Goal: Task Accomplishment & Management: Use online tool/utility

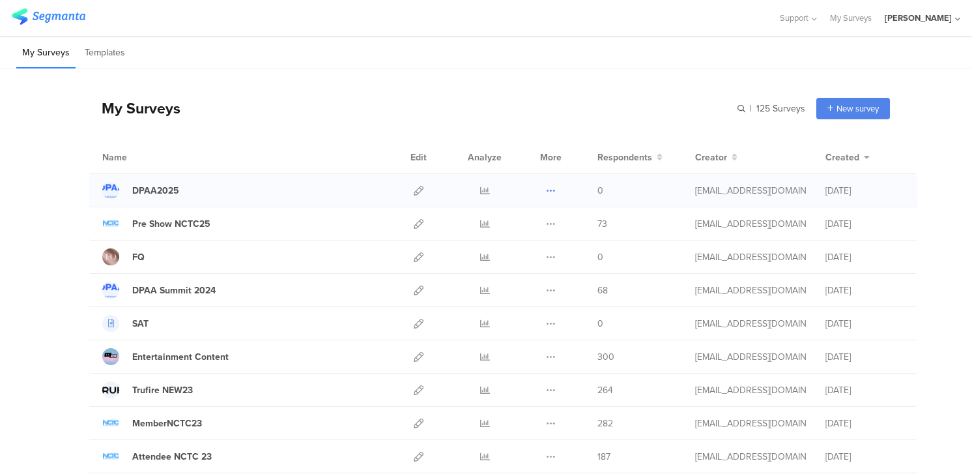
click at [552, 188] on icon at bounding box center [551, 191] width 10 height 10
click at [537, 225] on button "Duplicate" at bounding box center [525, 223] width 72 height 23
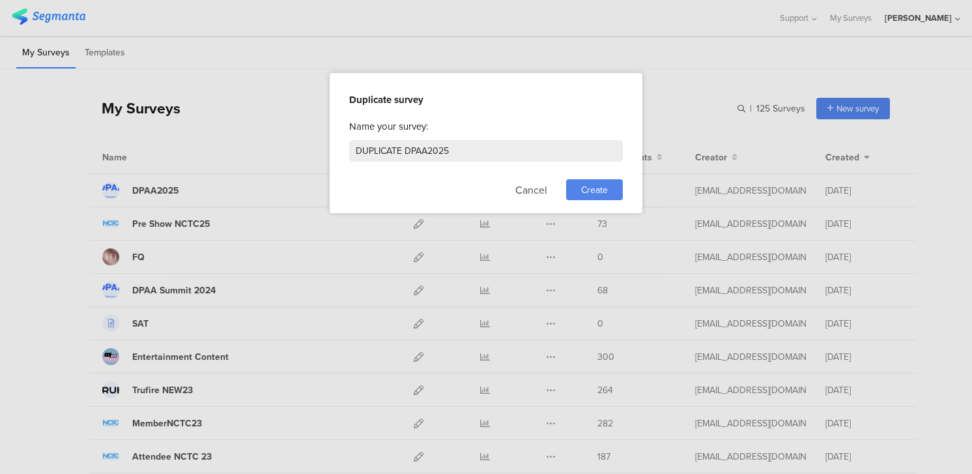
click at [588, 191] on span "Create" at bounding box center [594, 190] width 27 height 14
click at [589, 190] on div at bounding box center [486, 143] width 313 height 140
click at [475, 147] on div at bounding box center [486, 143] width 313 height 140
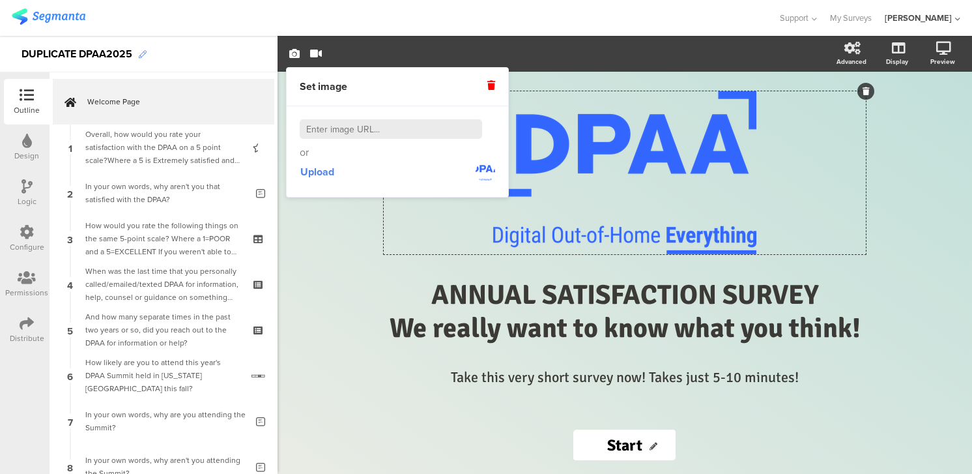
click at [141, 55] on icon at bounding box center [143, 55] width 8 height 8
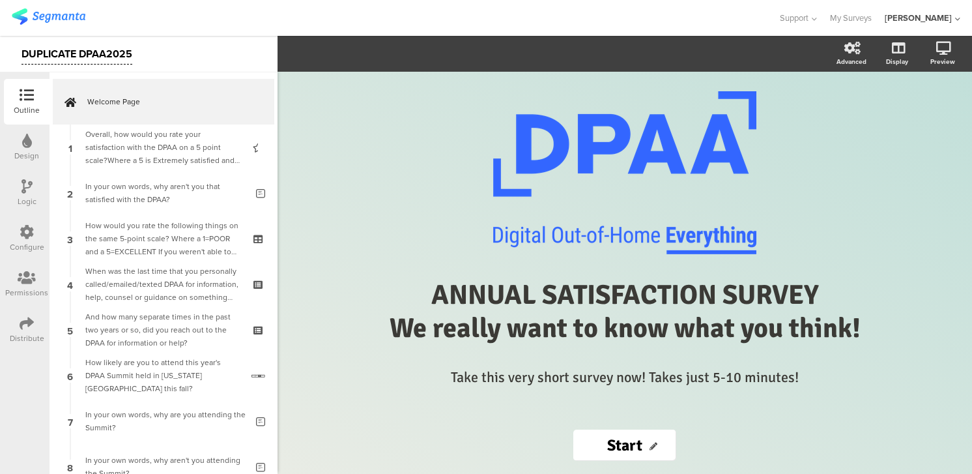
click at [80, 53] on div "DUPLICATE DPAA2025" at bounding box center [77, 54] width 111 height 21
click at [53, 15] on img at bounding box center [49, 16] width 74 height 16
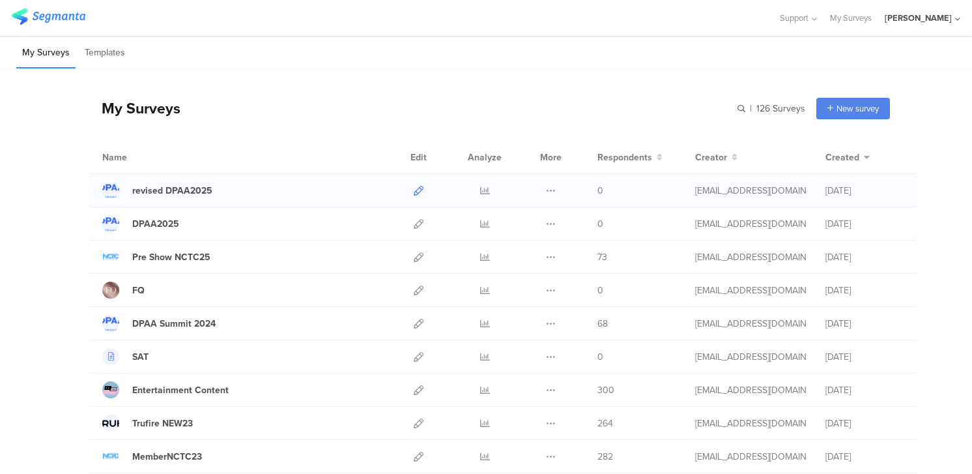
click at [416, 188] on icon at bounding box center [419, 191] width 10 height 10
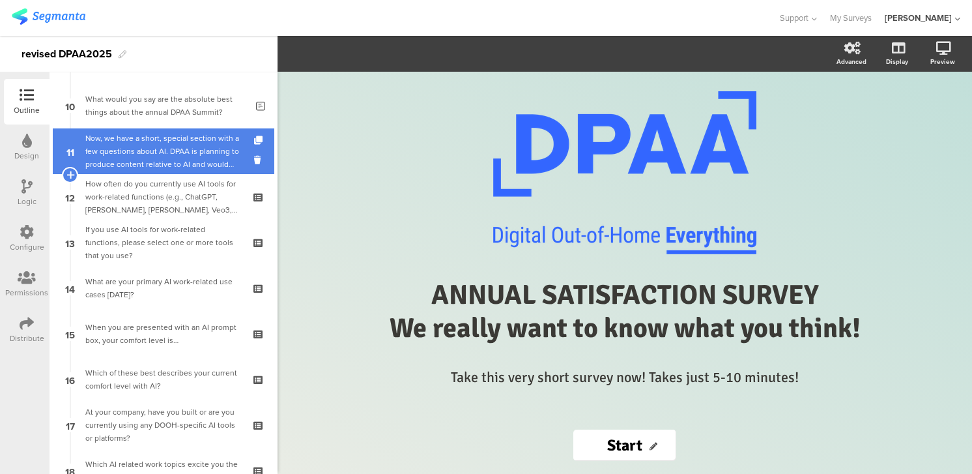
scroll to position [480, 0]
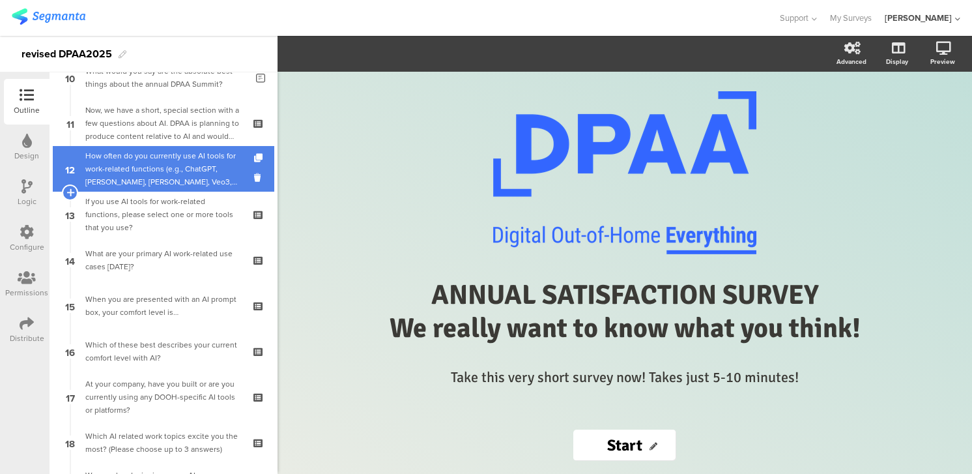
click at [134, 173] on div "How often do you currently use AI tools for work-related functions (e.g., ChatG…" at bounding box center [163, 168] width 156 height 39
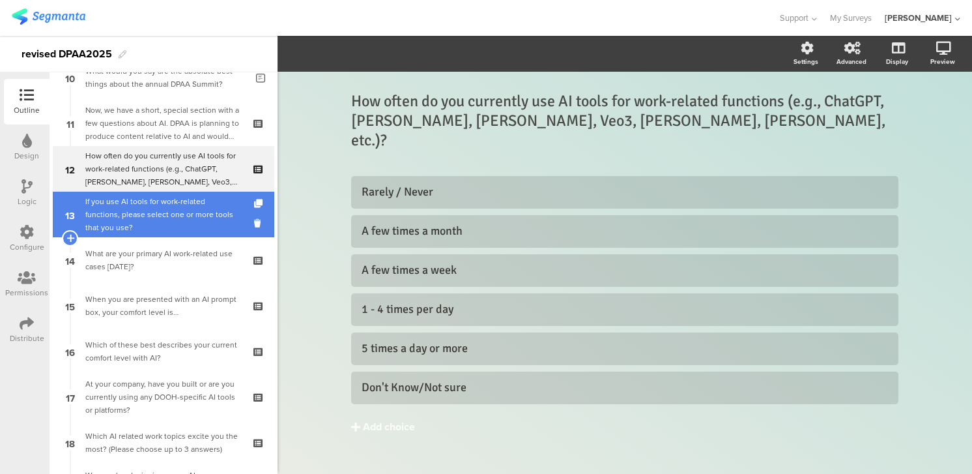
click at [145, 205] on div "If you use AI tools for work-related functions, please select one or more tools…" at bounding box center [163, 214] width 156 height 39
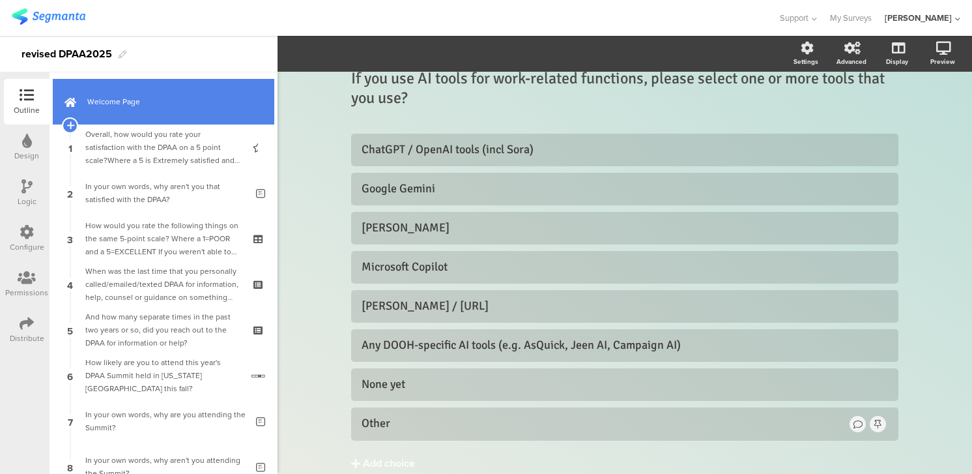
click at [103, 99] on span "Welcome Page" at bounding box center [170, 101] width 167 height 13
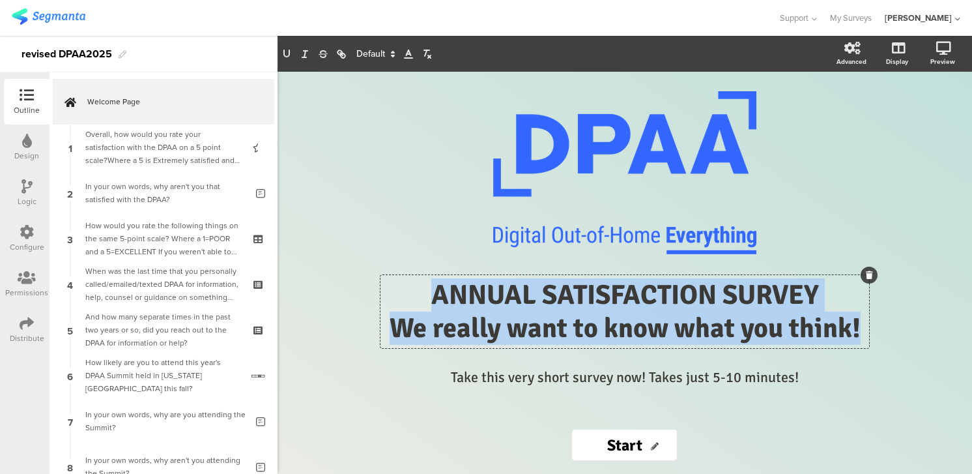
drag, startPoint x: 433, startPoint y: 296, endPoint x: 868, endPoint y: 338, distance: 436.8
click at [868, 338] on div "ANNUAL SATISFACTION SURVEY We really want to know what you think! ANNUAL SATISF…" at bounding box center [625, 311] width 489 height 73
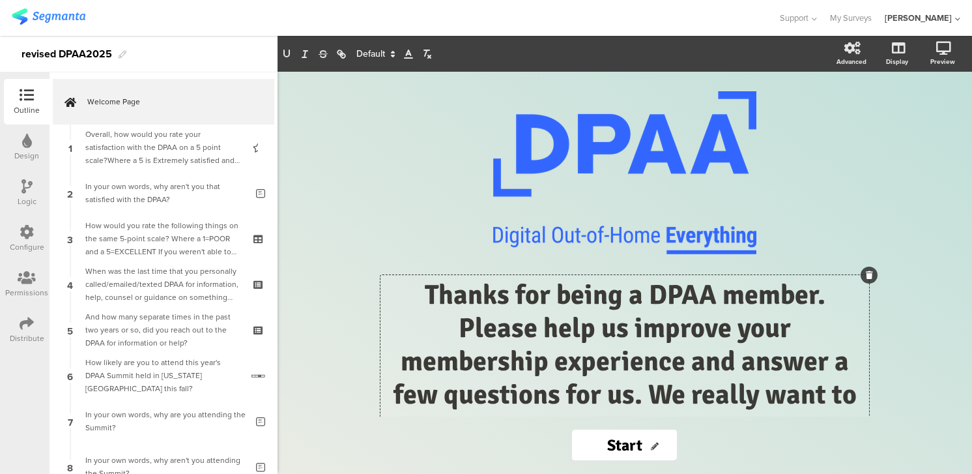
click at [428, 296] on p "Thanks for being a DPAA member. Please help us improve your membership experien…" at bounding box center [625, 361] width 482 height 166
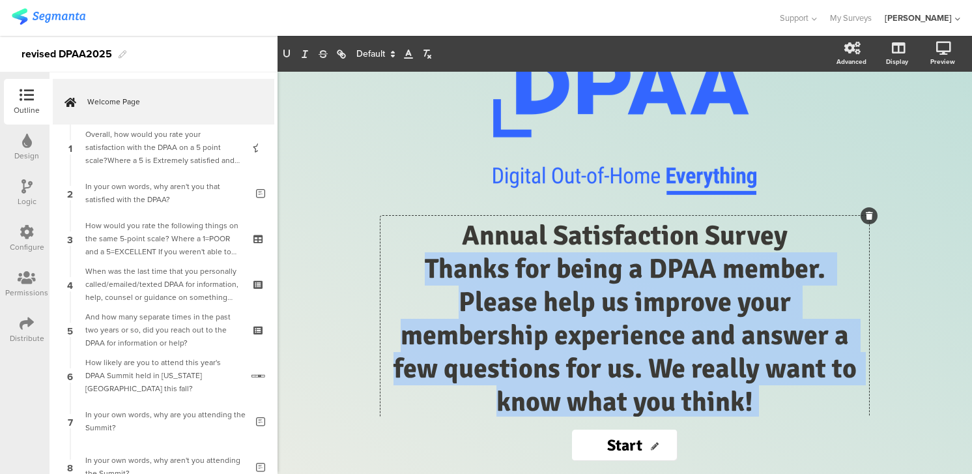
scroll to position [215, 0]
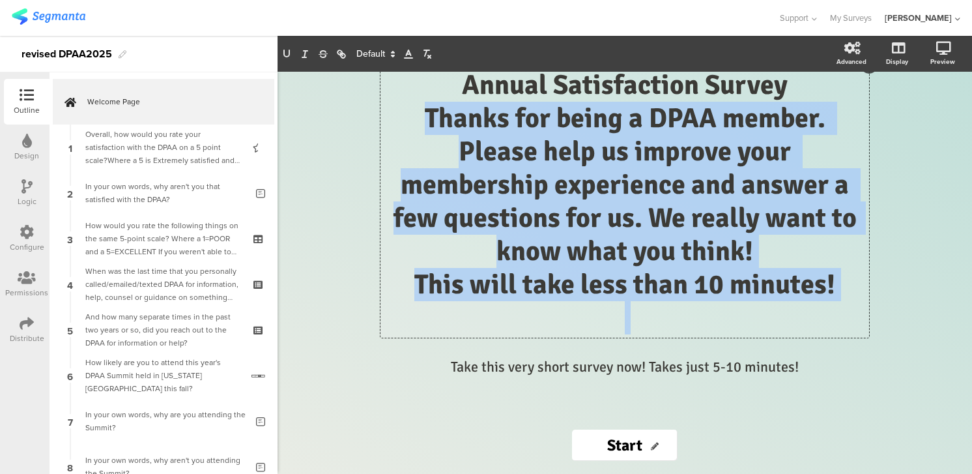
drag, startPoint x: 406, startPoint y: 330, endPoint x: 501, endPoint y: 312, distance: 96.9
click at [501, 312] on div "Annual Satisfaction Survey Thanks for being a DPAA member. Please help us impro…" at bounding box center [625, 201] width 482 height 266
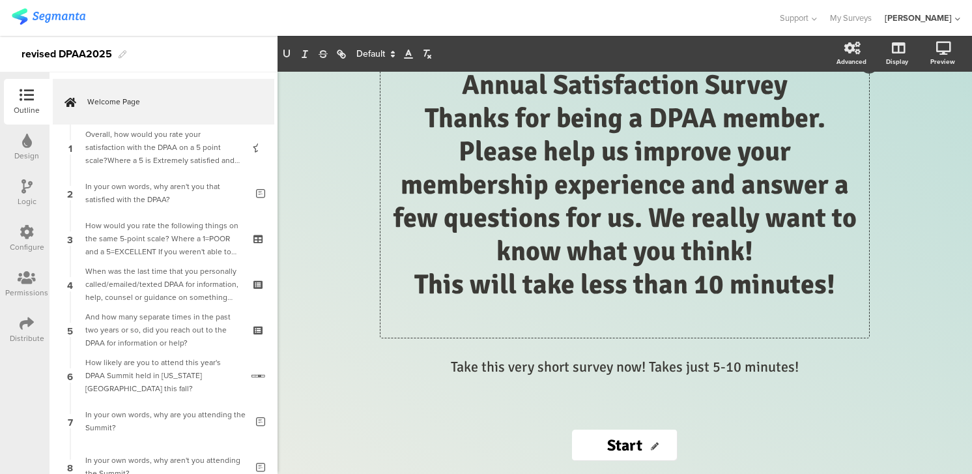
click at [394, 56] on polygon at bounding box center [393, 55] width 3 height 1
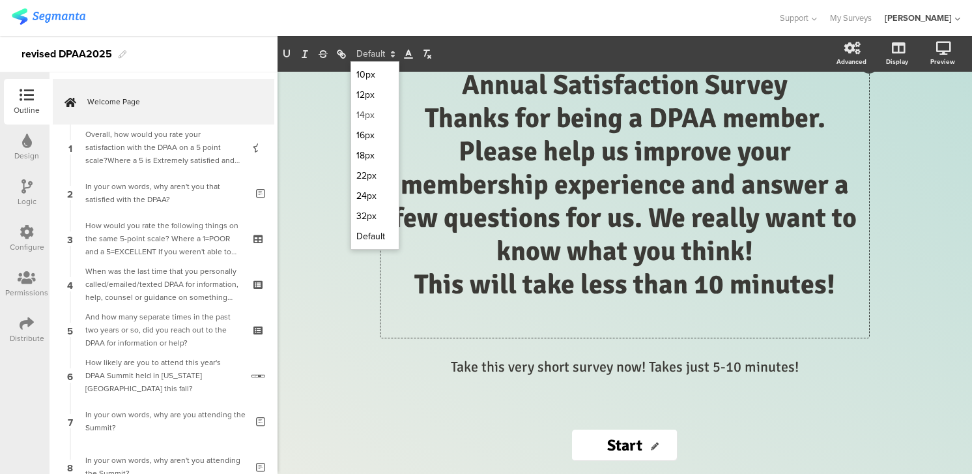
click at [375, 115] on span at bounding box center [375, 115] width 37 height 20
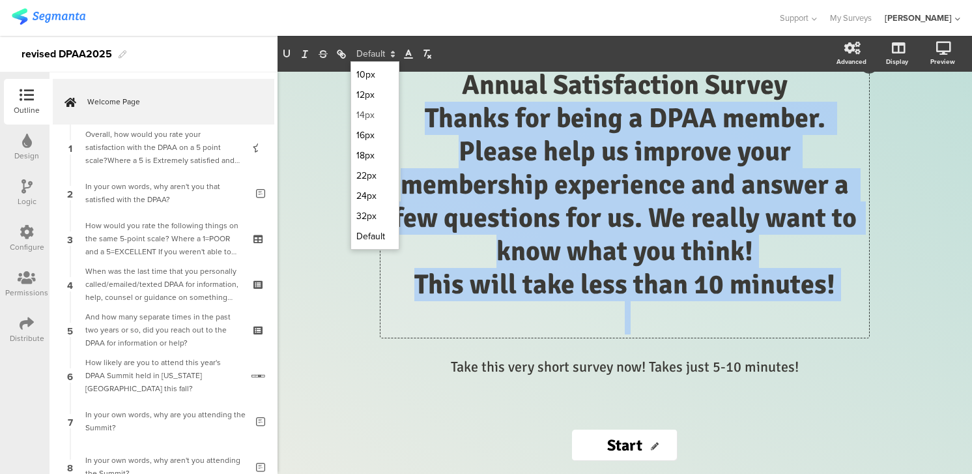
scroll to position [113, 0]
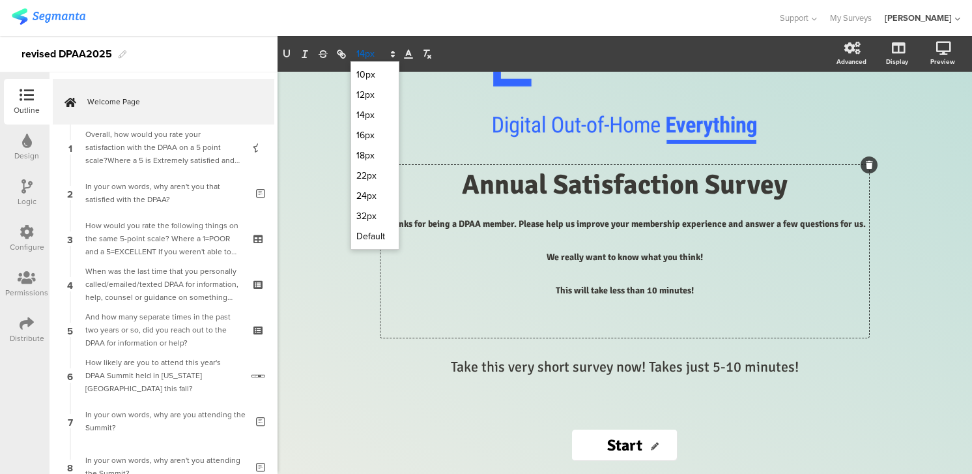
click at [393, 50] on icon at bounding box center [393, 54] width 12 height 12
click at [375, 192] on span at bounding box center [375, 196] width 37 height 20
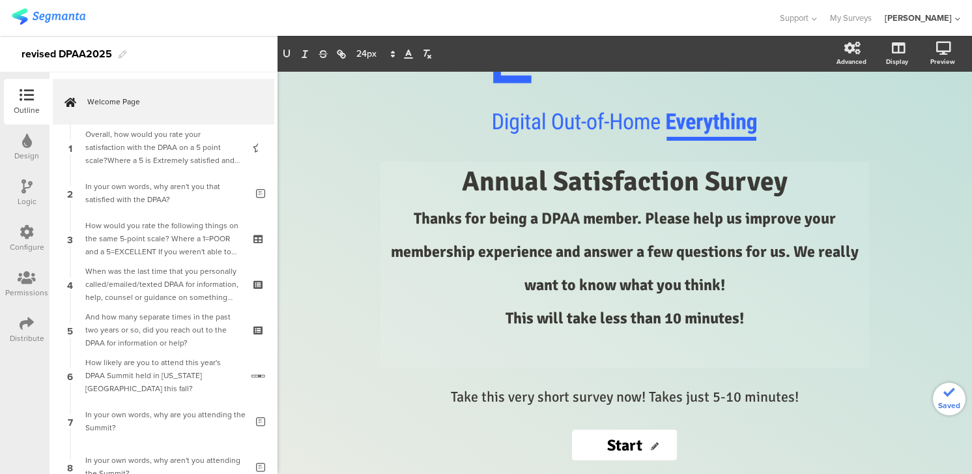
click at [351, 302] on div "/ Annual Satisfaction Survey Thanks for being a DPAA member. Please help us imp…" at bounding box center [625, 273] width 695 height 402
click at [856, 384] on div "/ Annual Satisfaction Survey Thanks for being a DPAA member. Please help us imp…" at bounding box center [625, 202] width 482 height 449
click at [858, 388] on div at bounding box center [856, 382] width 17 height 17
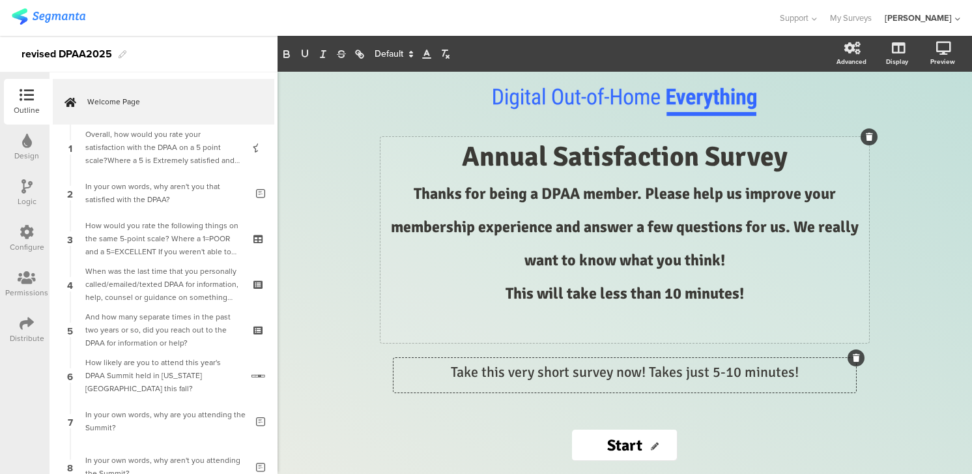
scroll to position [147, 0]
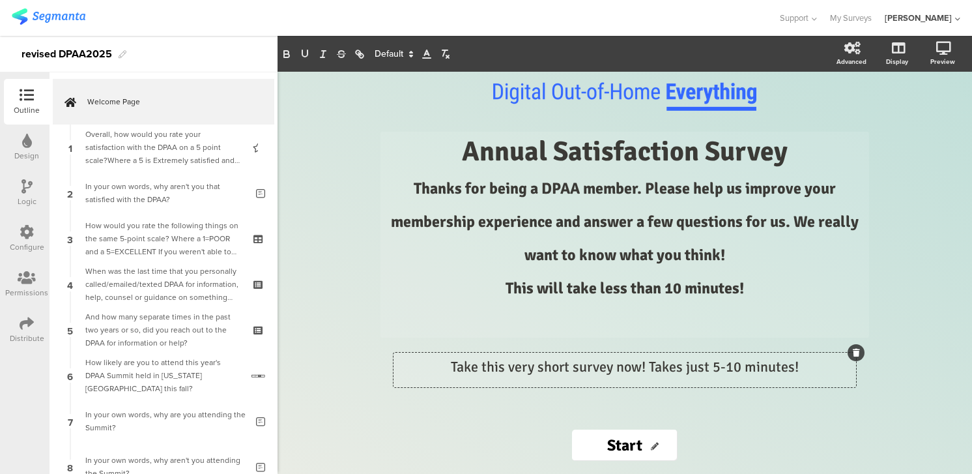
click at [852, 348] on div at bounding box center [856, 352] width 17 height 17
click at [854, 349] on icon at bounding box center [856, 353] width 7 height 8
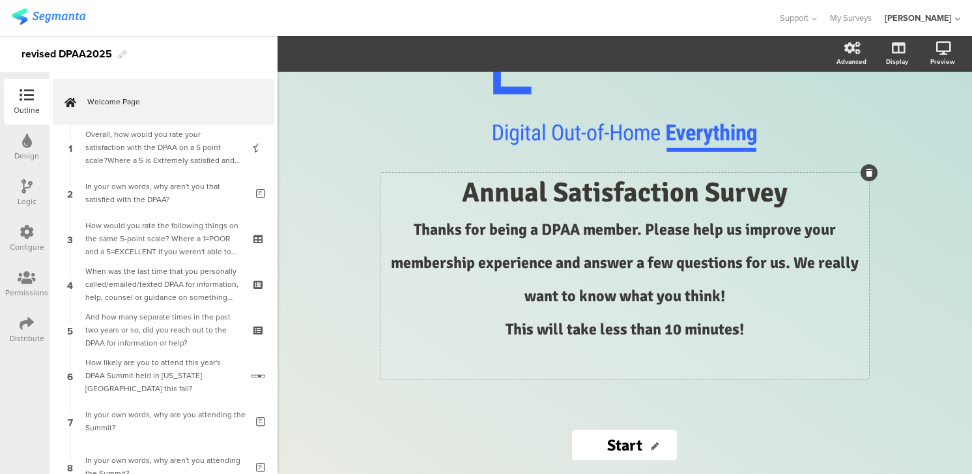
scroll to position [0, 0]
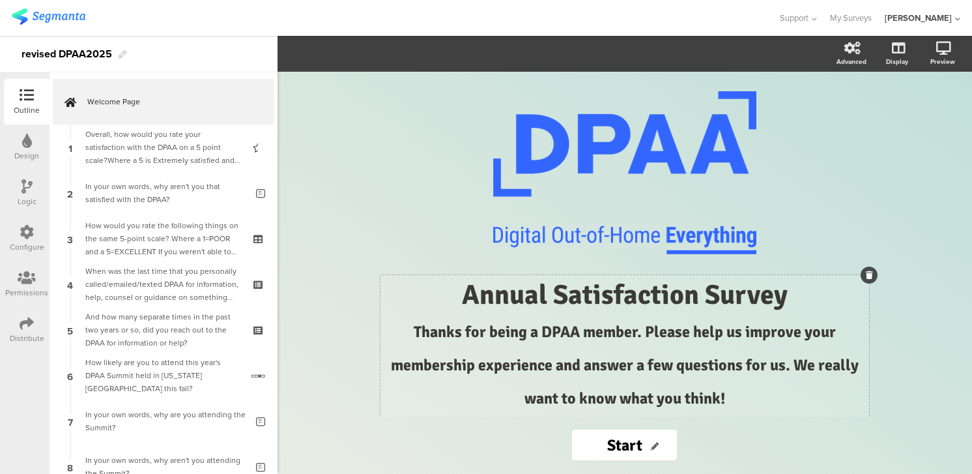
click at [649, 226] on div "/ Annual Satisfaction Survey Thanks for being a DPAA member. Please help us imp…" at bounding box center [625, 295] width 482 height 408
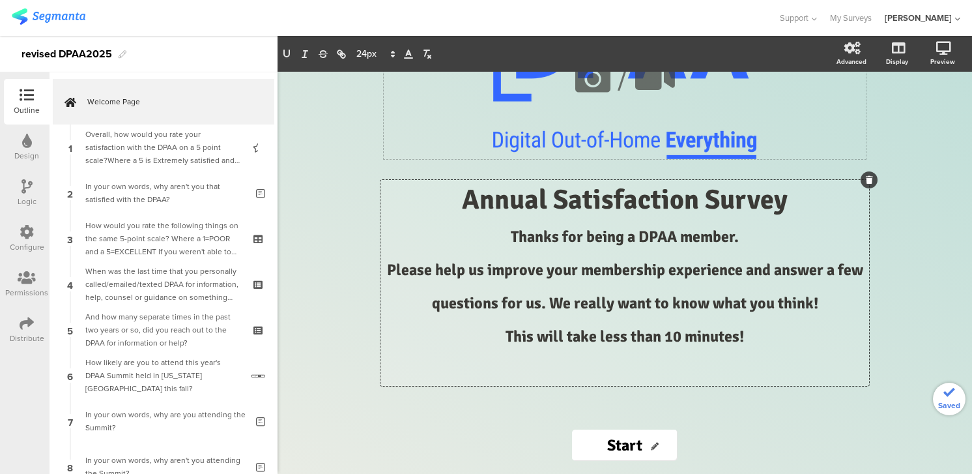
scroll to position [106, 0]
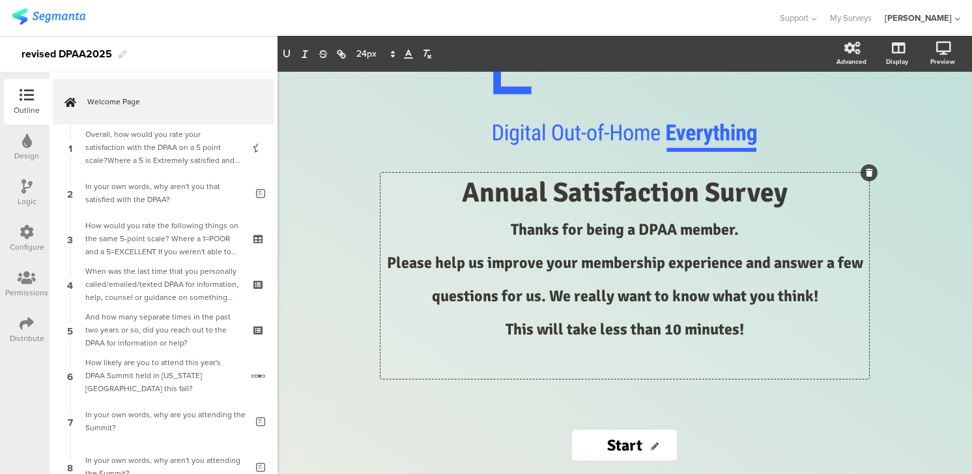
click at [553, 296] on span "﻿ Please help us improve your membership experience and answer a few questions …" at bounding box center [627, 279] width 480 height 53
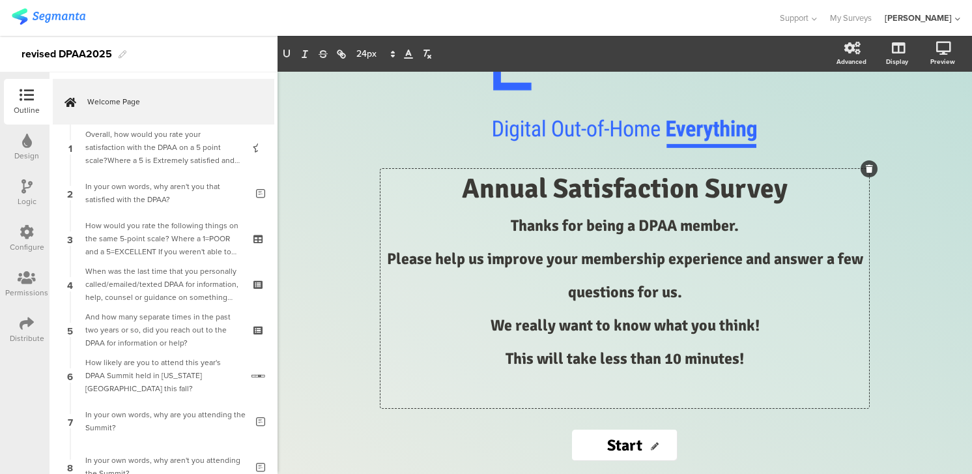
scroll to position [140, 0]
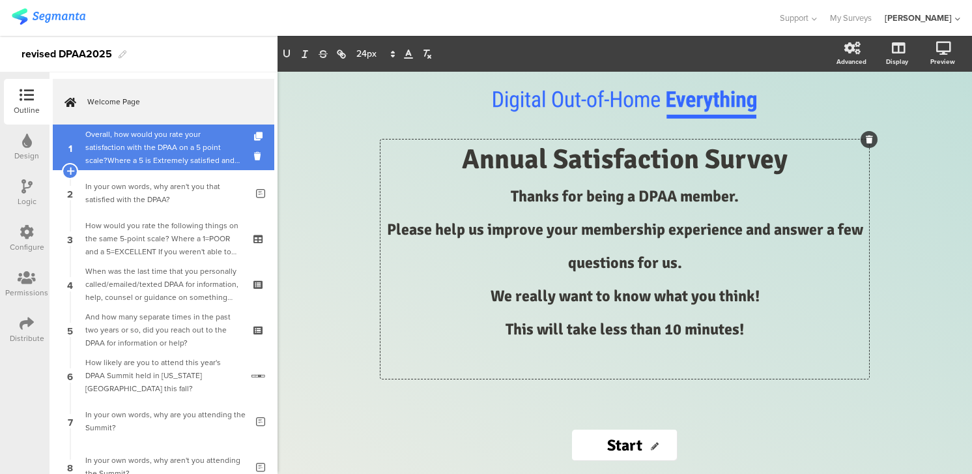
click at [117, 149] on div "Overall, how would you rate your satisfaction with the DPAA on a 5 point scale?…" at bounding box center [163, 147] width 156 height 39
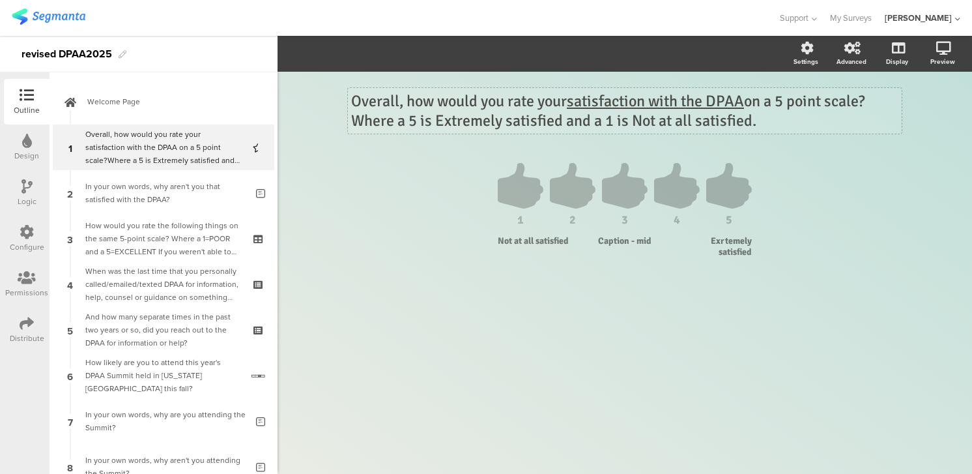
click at [354, 100] on div "Overall, how would you rate your satisfaction with the DPAA on a 5 point scale?…" at bounding box center [625, 111] width 554 height 46
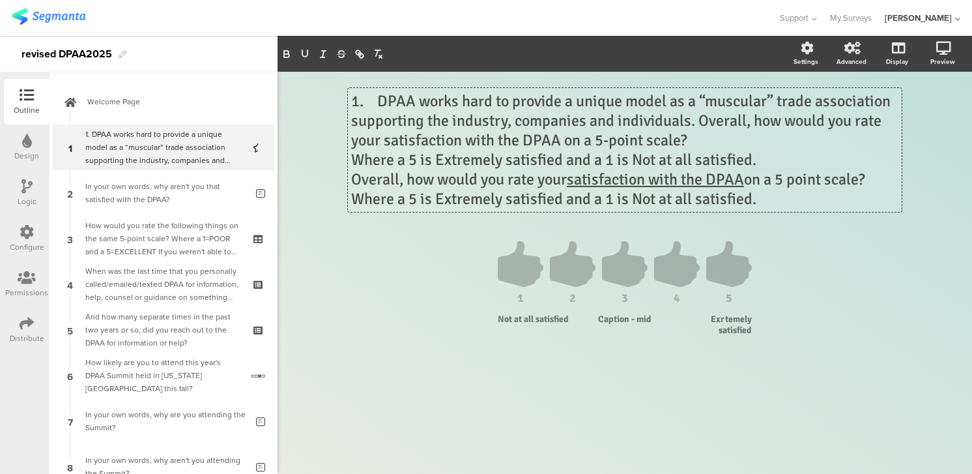
click at [379, 100] on p "1. DPAA works hard to provide a unique model as a “muscular” trade association …" at bounding box center [625, 120] width 548 height 59
click at [700, 122] on p "DPAA works hard to provide a unique model as a “muscular” trade association sup…" at bounding box center [625, 120] width 548 height 59
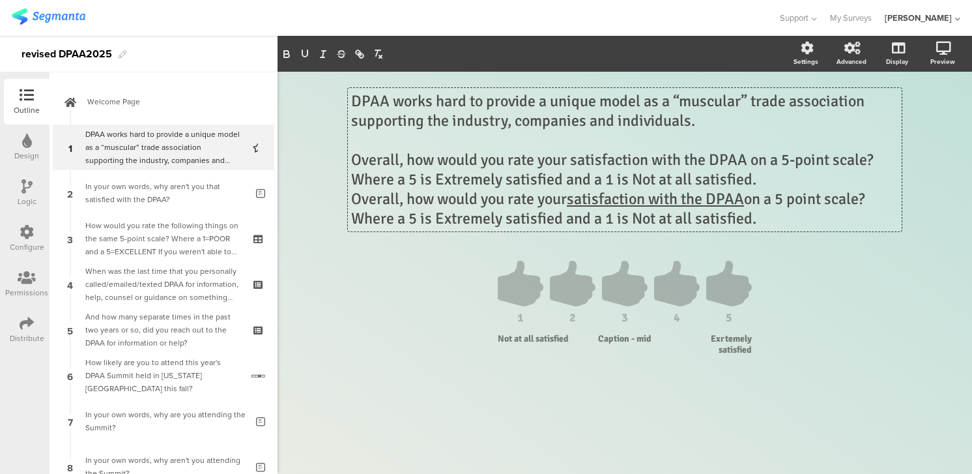
click at [366, 180] on p "Where a 5 is Extremely satisfied and a 1 is Not at all satisfied." at bounding box center [625, 179] width 548 height 20
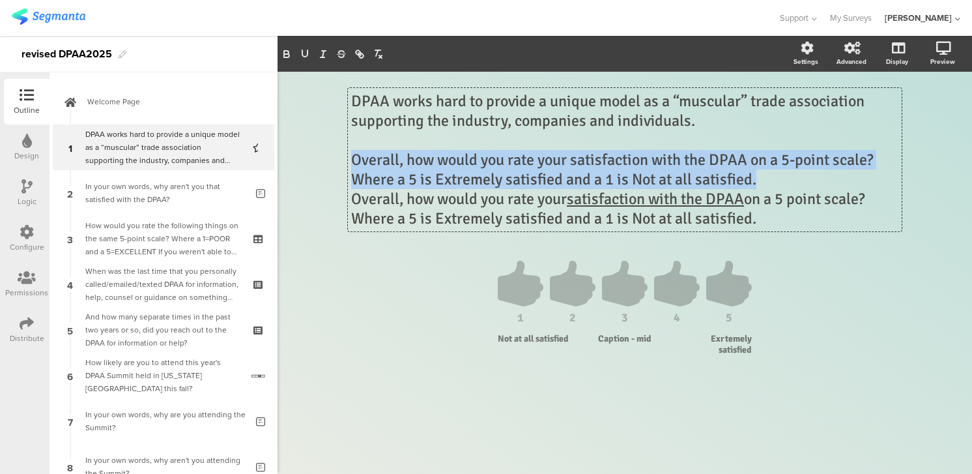
drag, startPoint x: 759, startPoint y: 179, endPoint x: 325, endPoint y: 156, distance: 435.4
click at [325, 156] on div "DPAA works hard to provide a unique model as a “muscular” trade association sup…" at bounding box center [625, 273] width 695 height 402
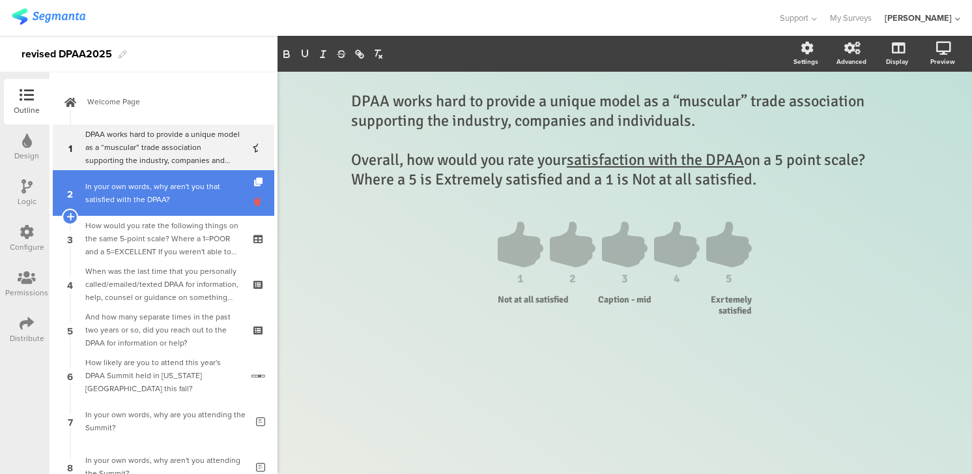
click at [256, 201] on icon at bounding box center [259, 202] width 11 height 12
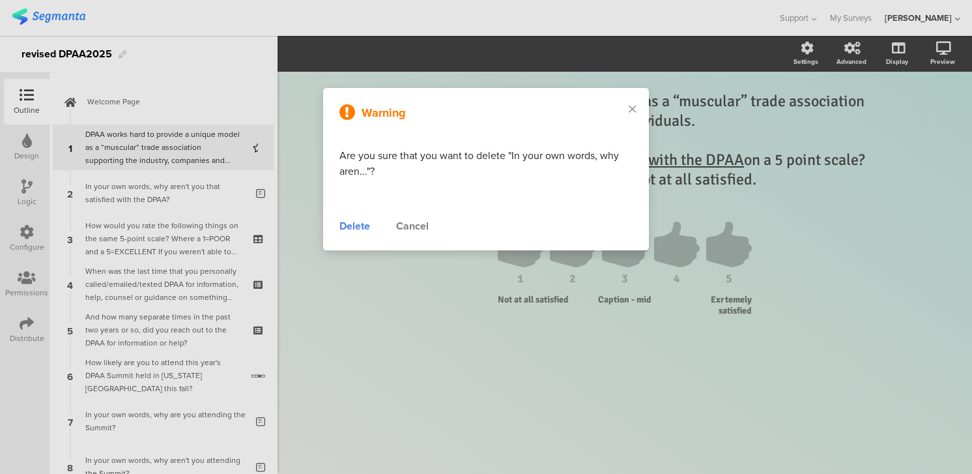
click at [357, 224] on div "Delete" at bounding box center [355, 226] width 31 height 16
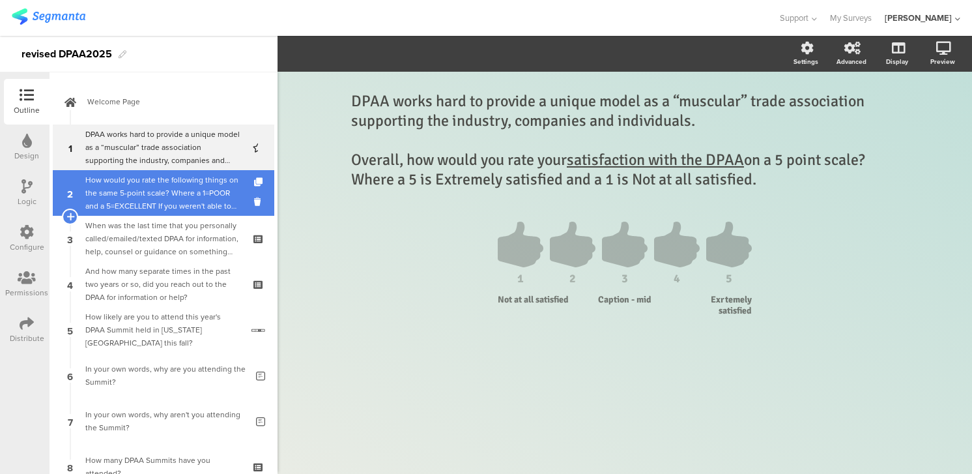
click at [208, 196] on div "How would you rate the following things on the same 5-point scale? Where a 1=PO…" at bounding box center [163, 192] width 156 height 39
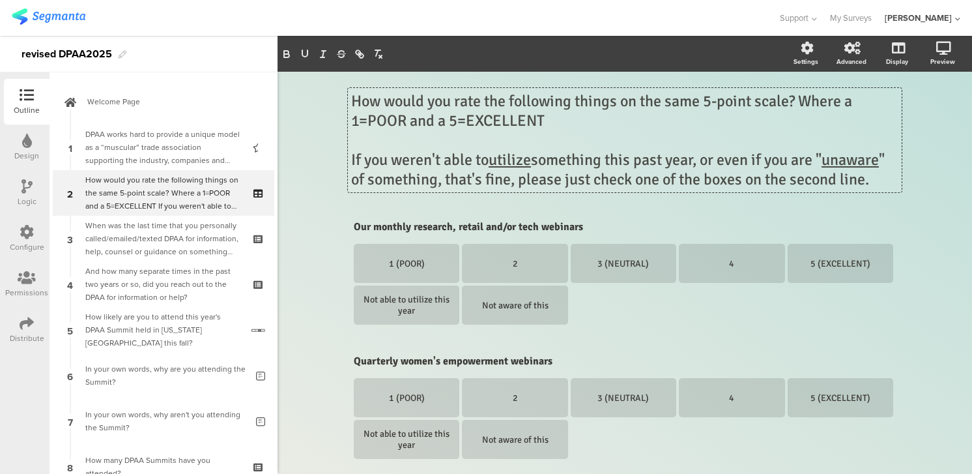
click at [353, 98] on div "How would you rate the following things on the same 5-point scale? Where a 1=PO…" at bounding box center [625, 140] width 554 height 104
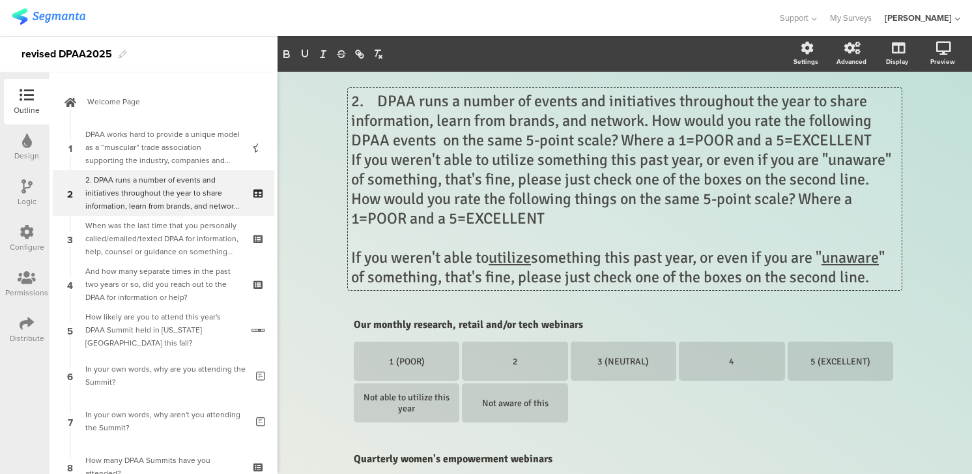
click at [381, 100] on p "2. DPAA runs a number of events and initiatives throughout the year to share in…" at bounding box center [625, 120] width 548 height 59
click at [655, 120] on p "DPAA runs a number of events and initiatives throughout the year to share infor…" at bounding box center [625, 120] width 548 height 59
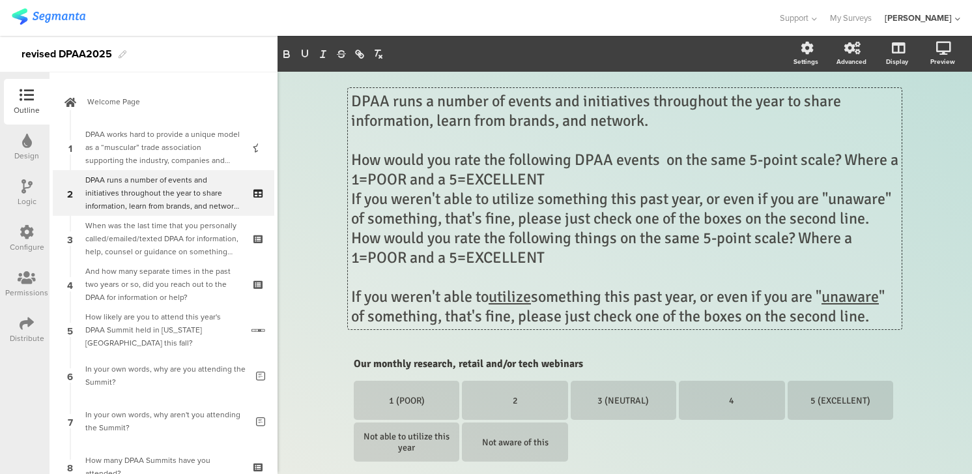
scroll to position [7, 0]
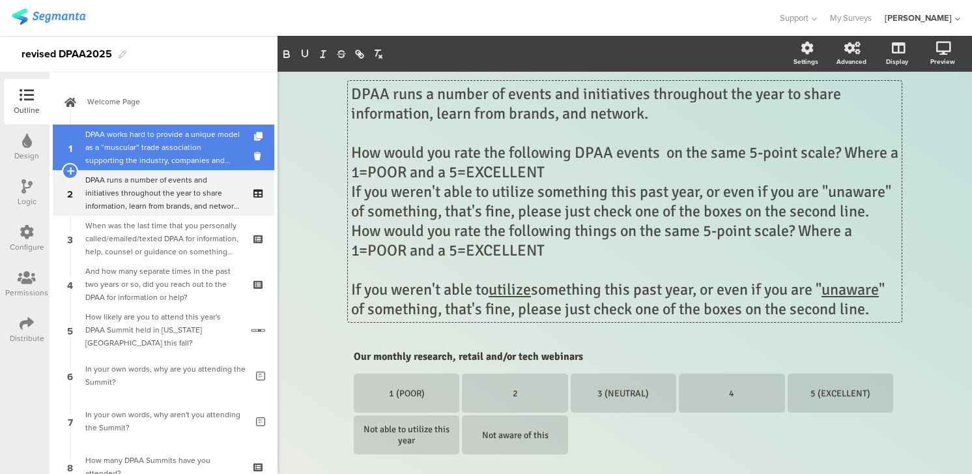
click at [231, 142] on div "DPAA works hard to provide a unique model as a “muscular” trade association sup…" at bounding box center [163, 147] width 156 height 39
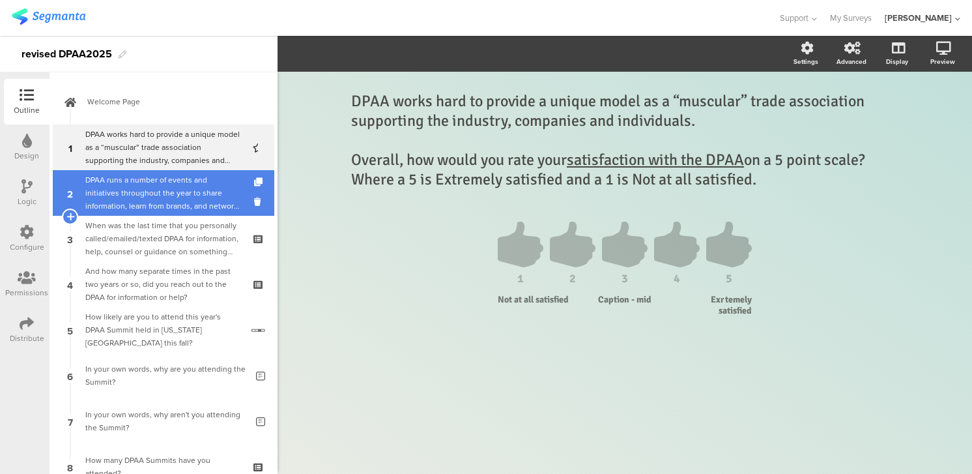
click at [207, 194] on div "DPAA runs a number of events and initiatives throughout the year to share infor…" at bounding box center [163, 192] width 156 height 39
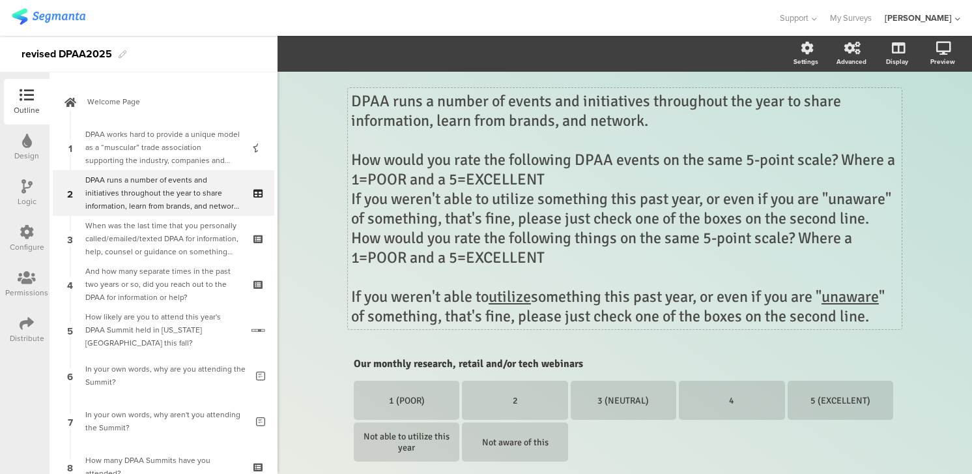
click at [366, 258] on div "DPAA runs a number of events and initiatives throughout the year to share infor…" at bounding box center [625, 208] width 554 height 241
click at [370, 181] on p "How would you rate the following DPAA events on the same 5-point scale? Where a…" at bounding box center [625, 169] width 548 height 39
click at [477, 180] on p "How would you rate the following DPAA events on the same 5-point scale? Where a…" at bounding box center [625, 169] width 548 height 39
click at [581, 177] on p "How would you rate the following DPAA events on the same 5-point scale? Where a…" at bounding box center [625, 169] width 548 height 39
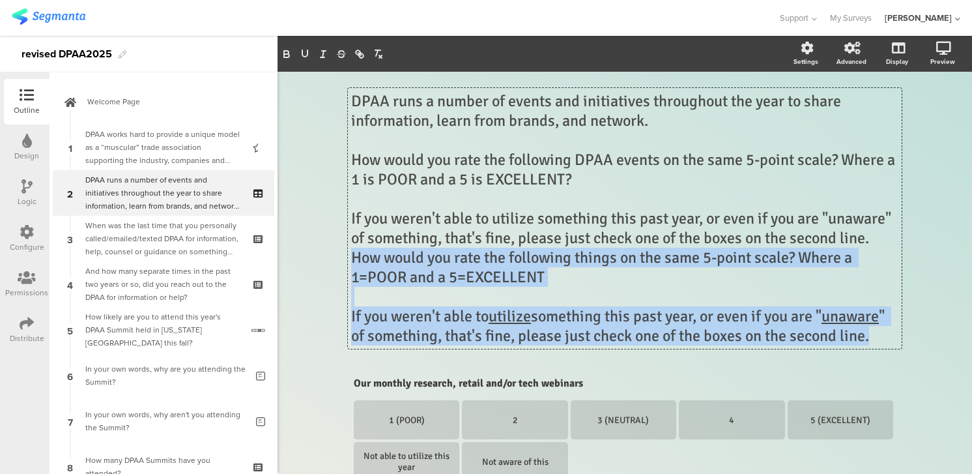
drag, startPoint x: 877, startPoint y: 240, endPoint x: 875, endPoint y: 332, distance: 92.6
click at [875, 332] on div "DPAA runs a number of events and initiatives throughout the year to share infor…" at bounding box center [625, 218] width 548 height 254
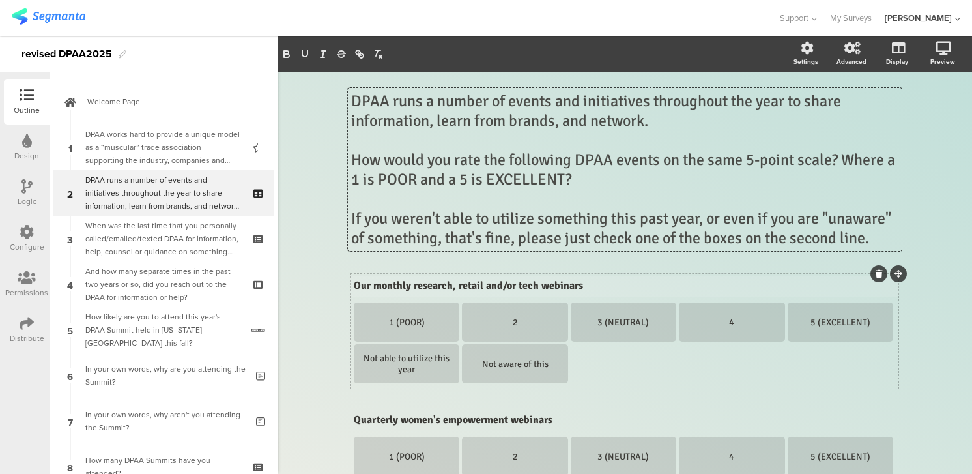
click at [381, 285] on div "Our monthly research, retail and/or tech webinars Our monthly research, retail …" at bounding box center [625, 286] width 549 height 21
click at [444, 285] on p "Monthly research, retail and/or tech webinars" at bounding box center [625, 285] width 542 height 13
click at [501, 287] on p "Monthly research, Retail and/or tech webinars" at bounding box center [625, 285] width 542 height 13
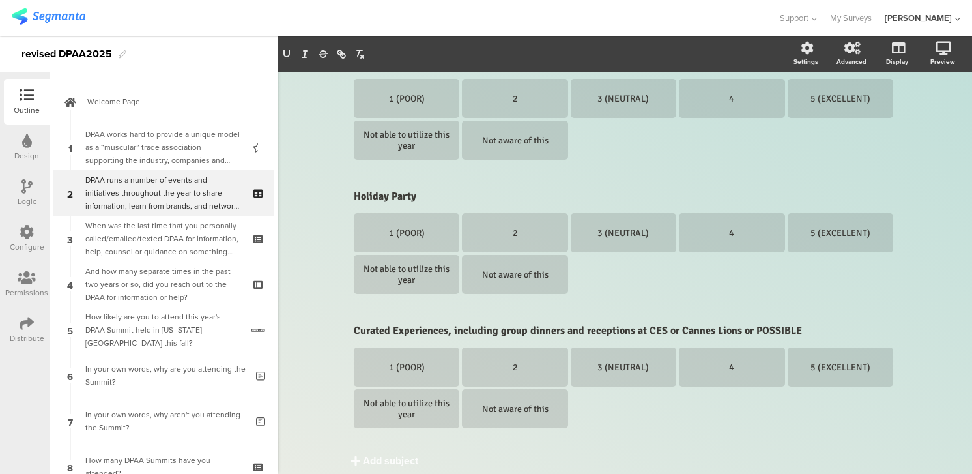
scroll to position [808, 0]
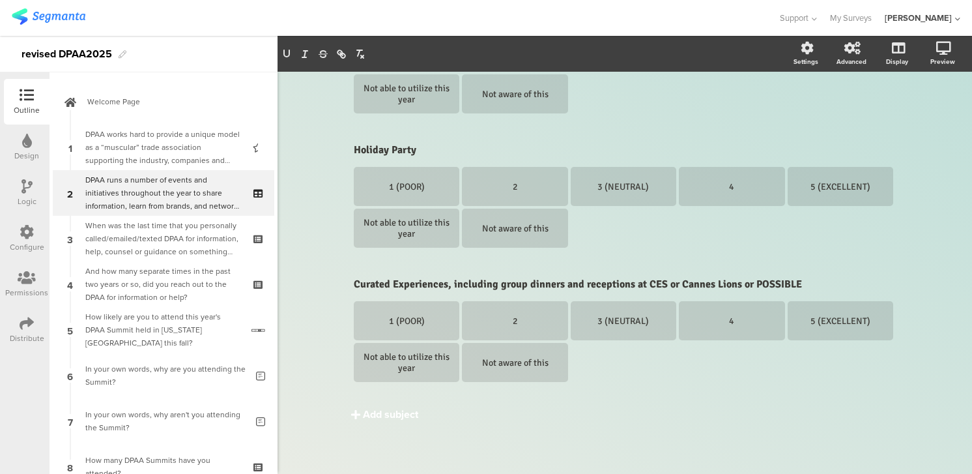
click at [376, 413] on div "Add subject" at bounding box center [390, 414] width 55 height 15
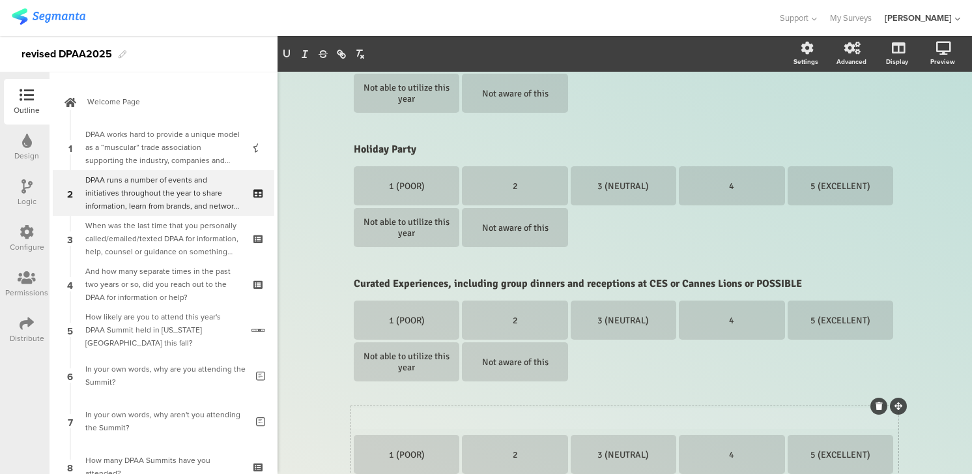
scroll to position [797, 0]
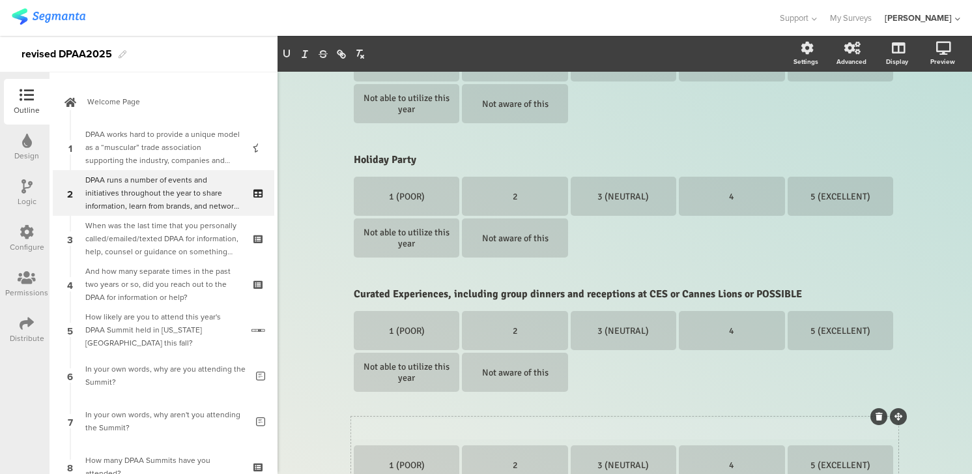
drag, startPoint x: 419, startPoint y: 420, endPoint x: 372, endPoint y: 421, distance: 47.6
click at [370, 421] on div "Subject text..." at bounding box center [625, 428] width 549 height 21
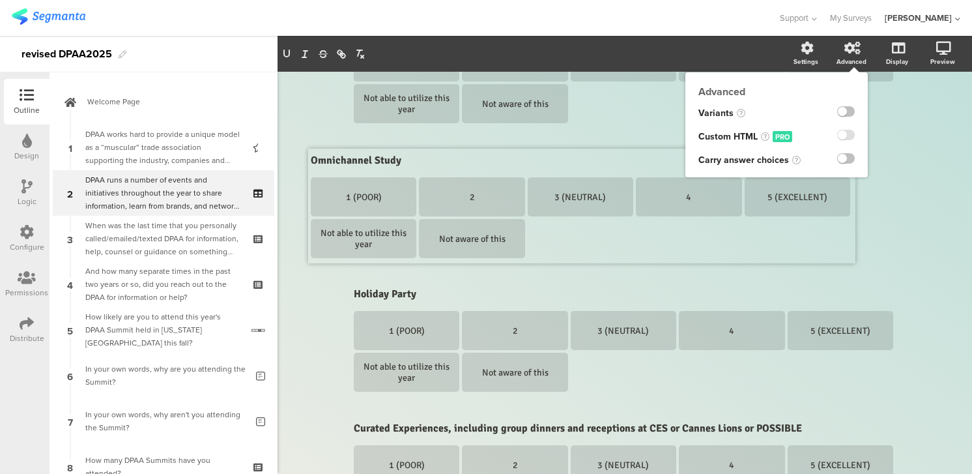
drag, startPoint x: 898, startPoint y: 416, endPoint x: 855, endPoint y: 148, distance: 271.3
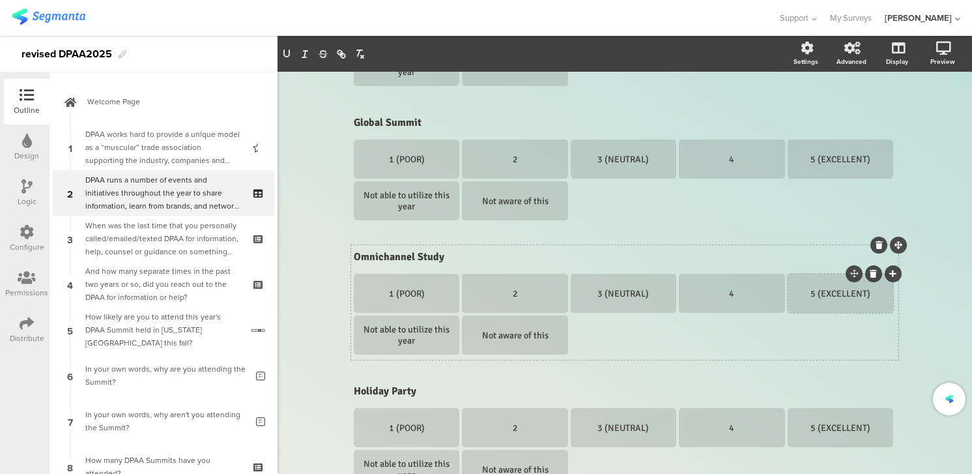
scroll to position [701, 0]
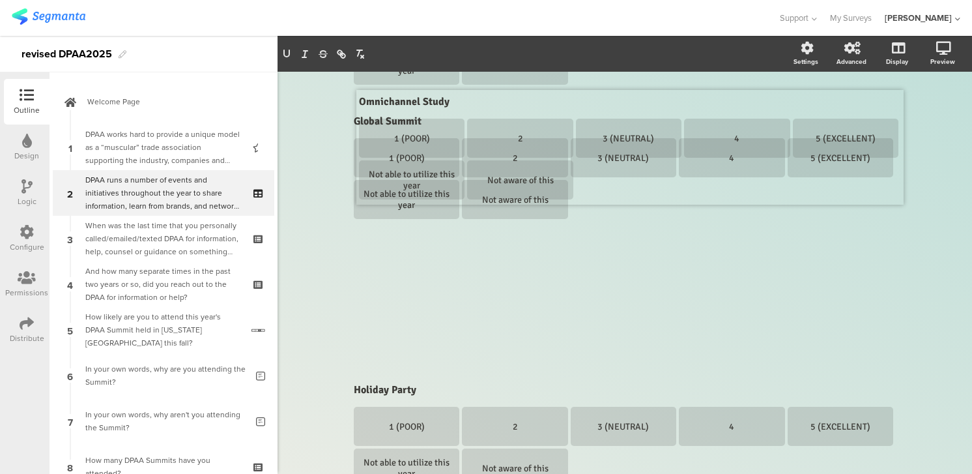
drag, startPoint x: 901, startPoint y: 242, endPoint x: 907, endPoint y: 89, distance: 153.3
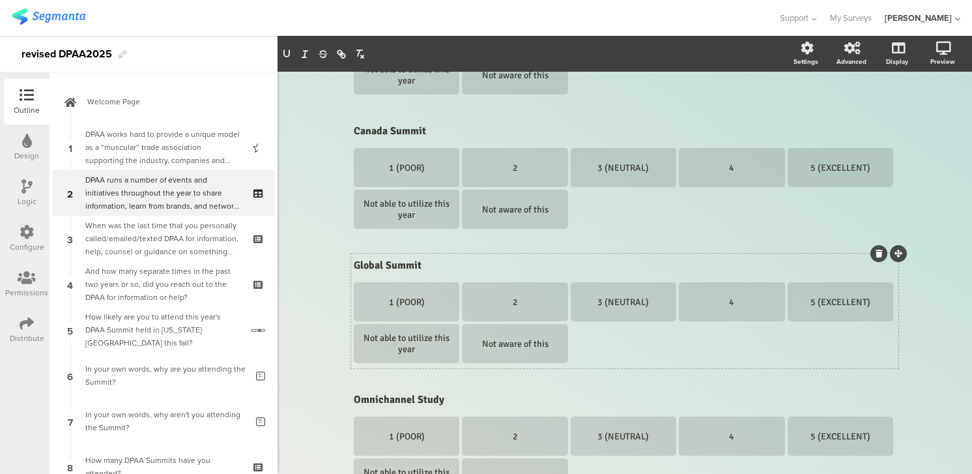
scroll to position [549, 0]
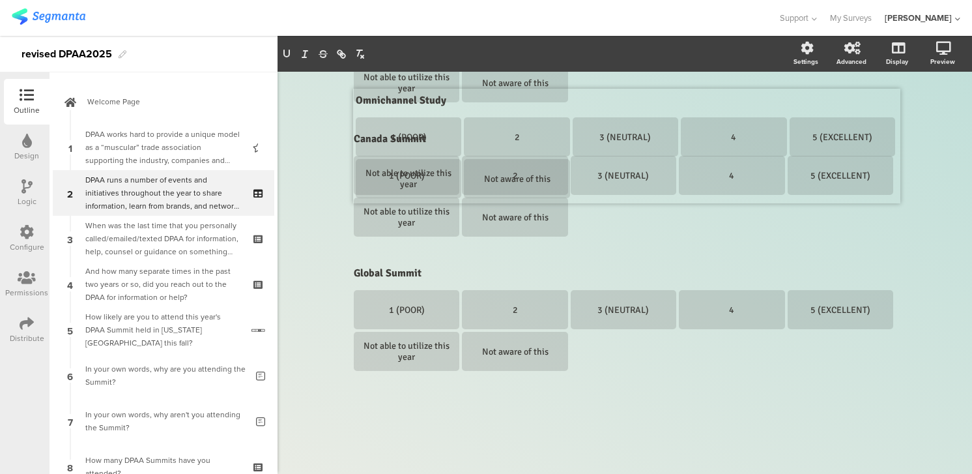
drag, startPoint x: 901, startPoint y: 394, endPoint x: 903, endPoint y: 87, distance: 307.0
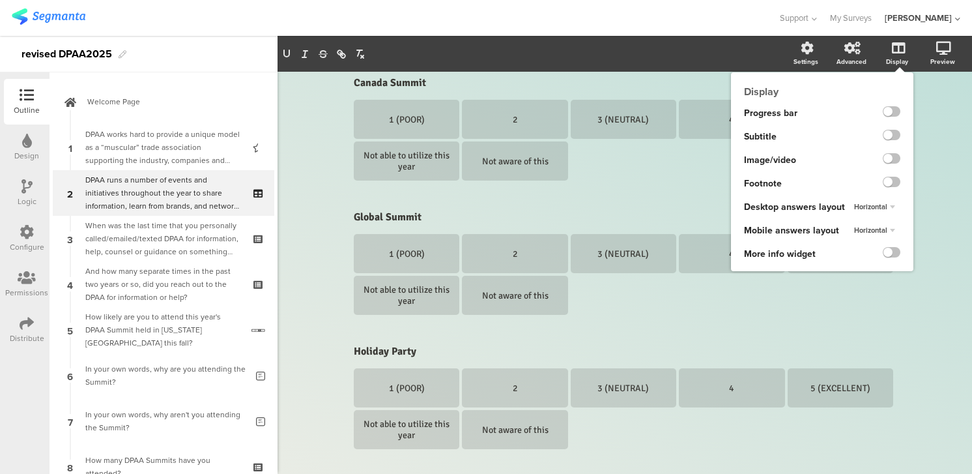
scroll to position [606, 0]
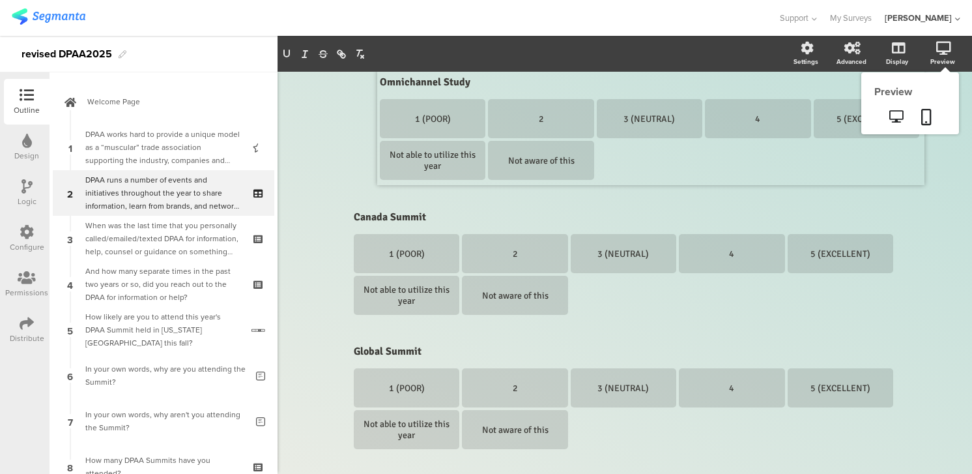
drag, startPoint x: 898, startPoint y: 341, endPoint x: 924, endPoint y: 72, distance: 269.9
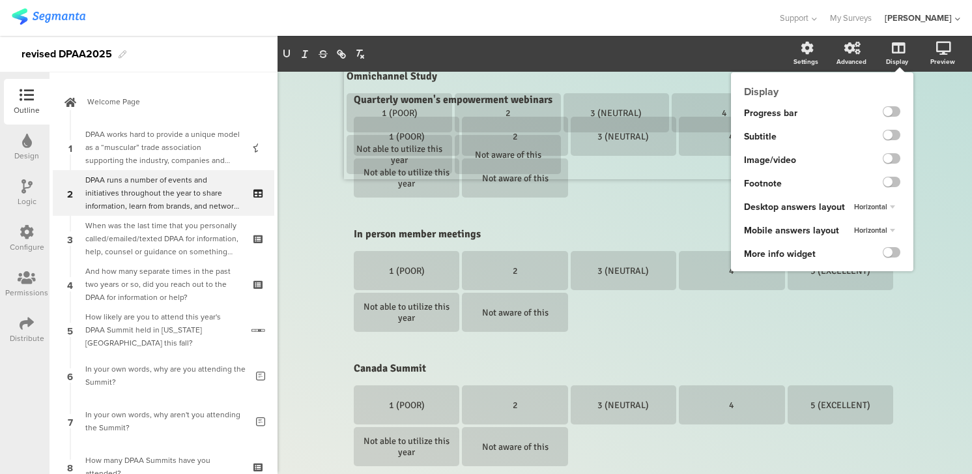
scroll to position [320, 0]
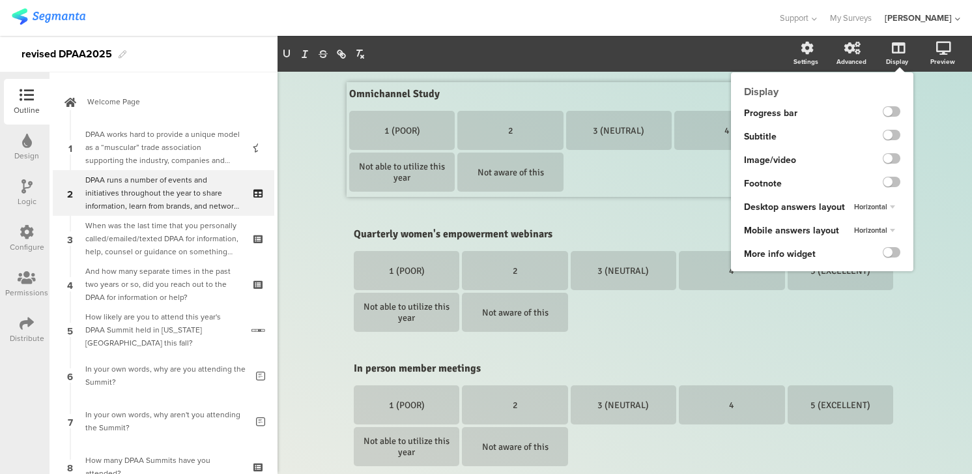
drag, startPoint x: 898, startPoint y: 357, endPoint x: 892, endPoint y: 87, distance: 270.5
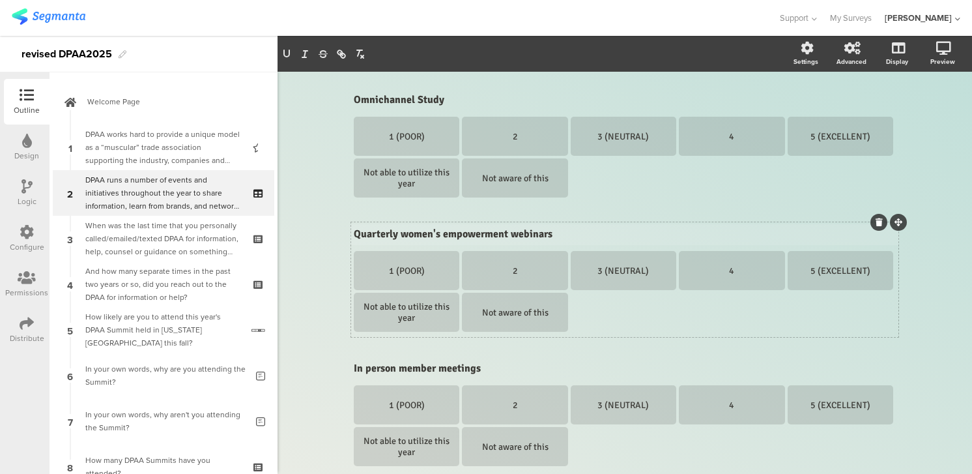
scroll to position [317, 0]
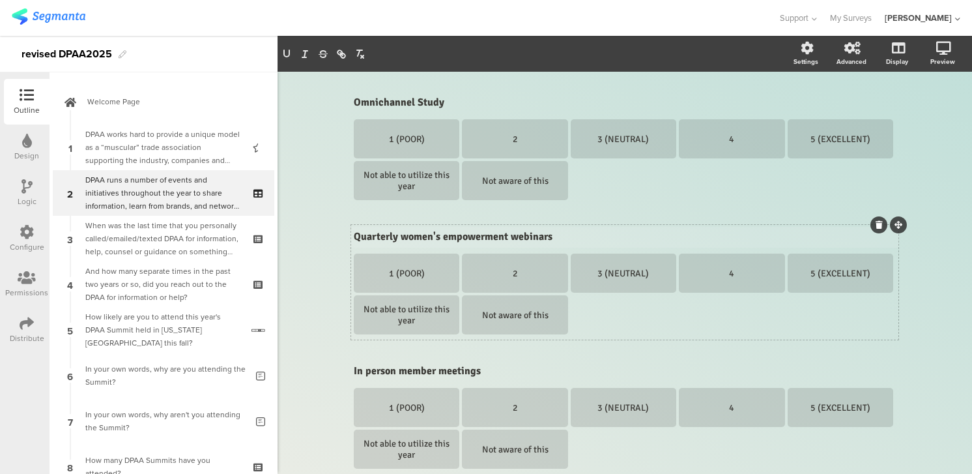
click at [408, 235] on div "Quarterly women's empowerment webinars Quarterly women's empowerment webinars" at bounding box center [625, 237] width 549 height 21
click at [448, 234] on p "Quarterly Women's empowerment webinars" at bounding box center [625, 236] width 542 height 13
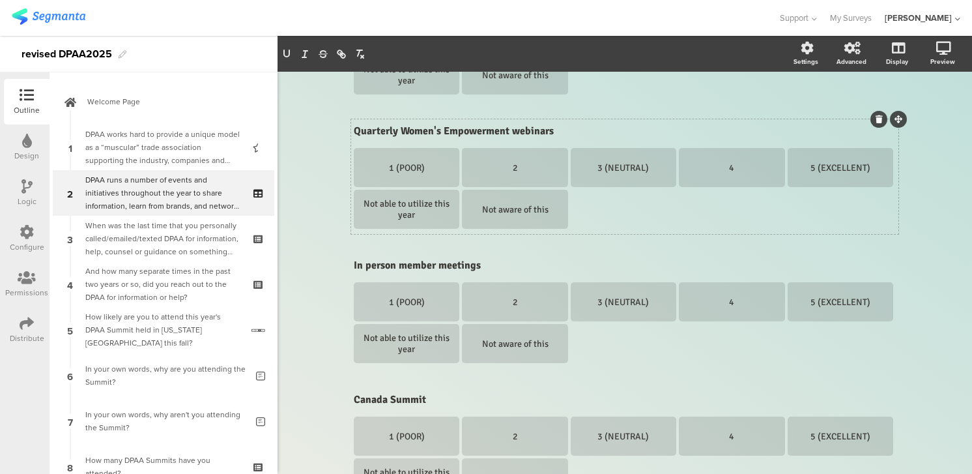
scroll to position [426, 0]
click at [402, 261] on div "In person member meetings In person member meetings" at bounding box center [625, 266] width 549 height 21
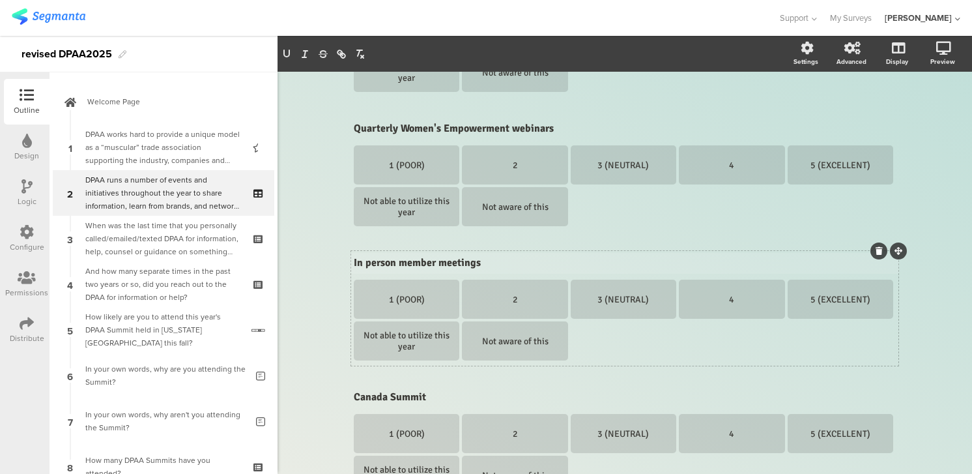
click at [405, 263] on p "In person member meetings" at bounding box center [625, 262] width 542 height 13
click at [439, 263] on p "In person Member meetings" at bounding box center [625, 262] width 542 height 13
click at [534, 262] on p "In person Member Town Hallsmeetings" at bounding box center [625, 262] width 542 height 13
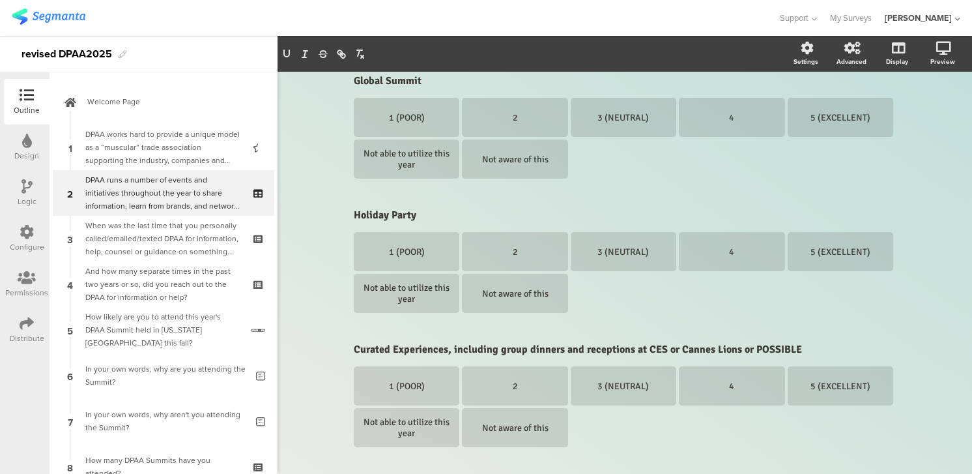
scroll to position [942, 0]
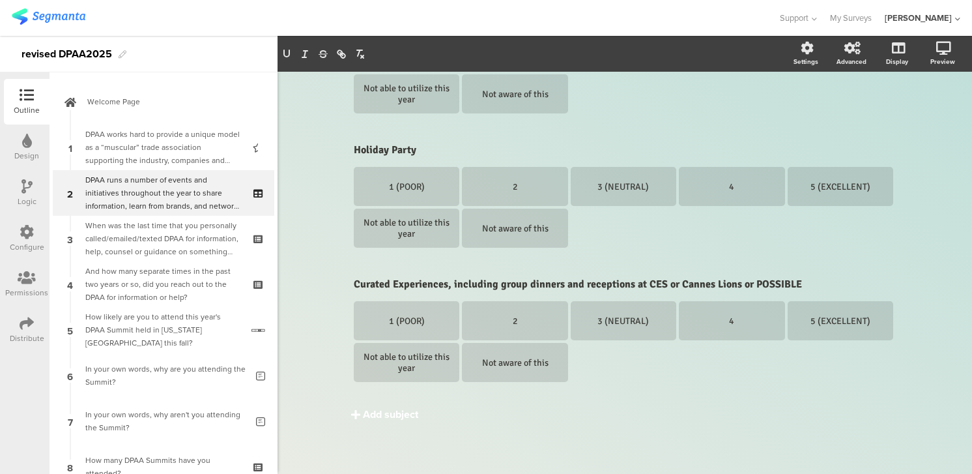
click at [388, 413] on div "Add subject" at bounding box center [390, 414] width 55 height 15
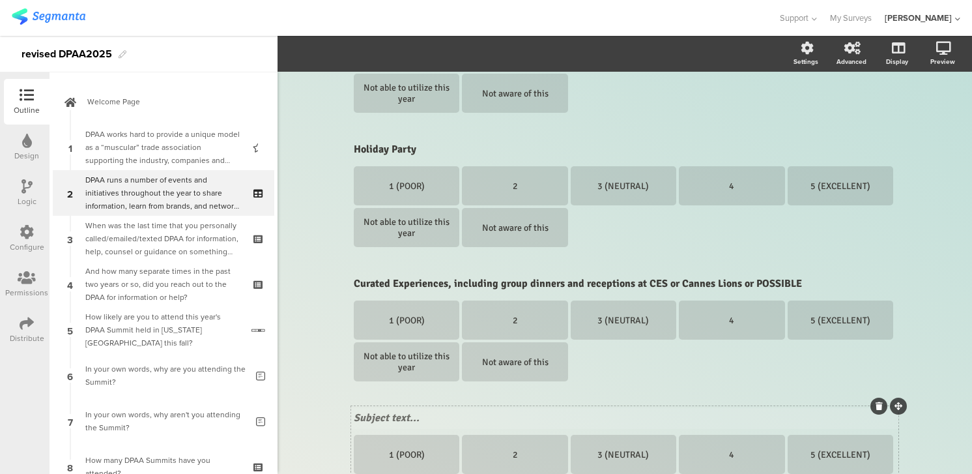
scroll to position [931, 0]
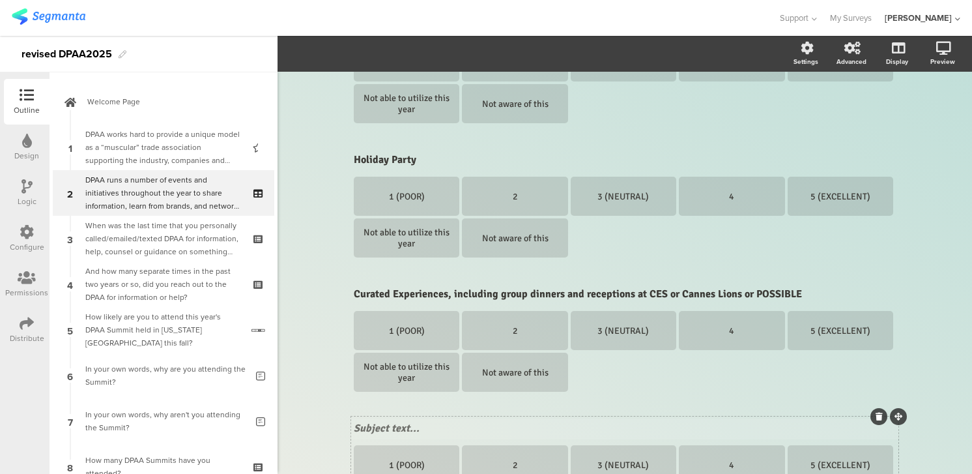
click at [426, 417] on div "Subject text... 1 (POOR) 2 3 (NEUTRAL) 4 5 (EXCELLENT) Not able to utilize this…" at bounding box center [625, 473] width 548 height 115
click at [418, 429] on div "Subject text..." at bounding box center [625, 428] width 549 height 21
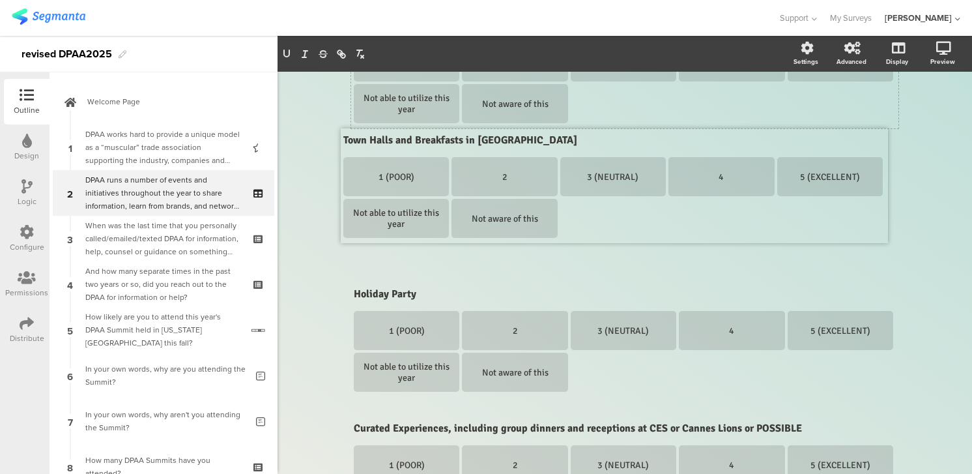
drag, startPoint x: 899, startPoint y: 415, endPoint x: 889, endPoint y: 126, distance: 288.3
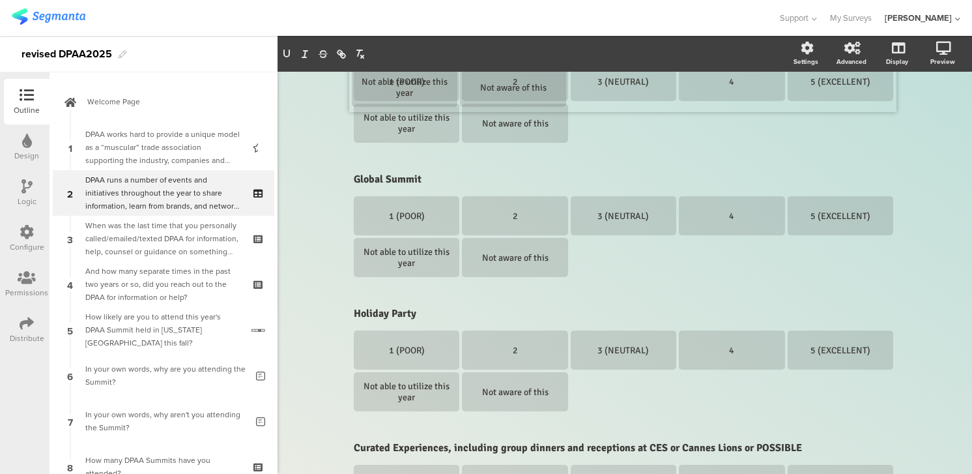
scroll to position [778, 0]
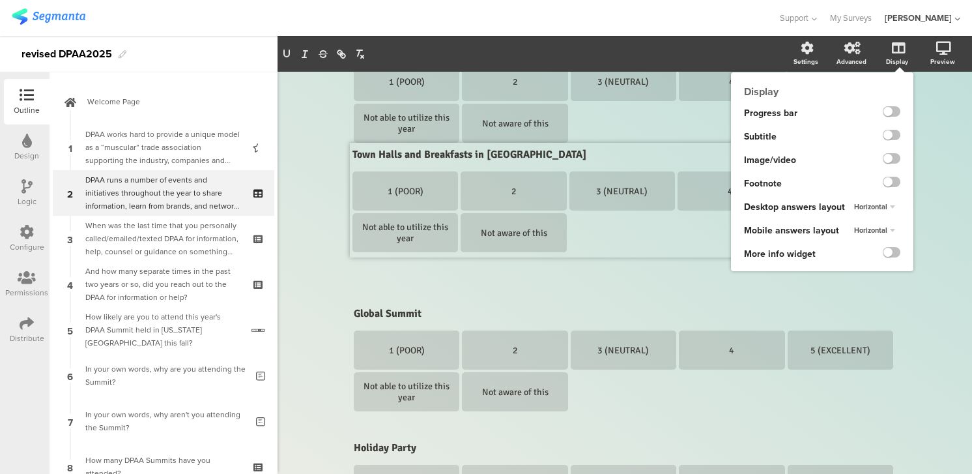
drag, startPoint x: 898, startPoint y: 302, endPoint x: 897, endPoint y: 143, distance: 159.0
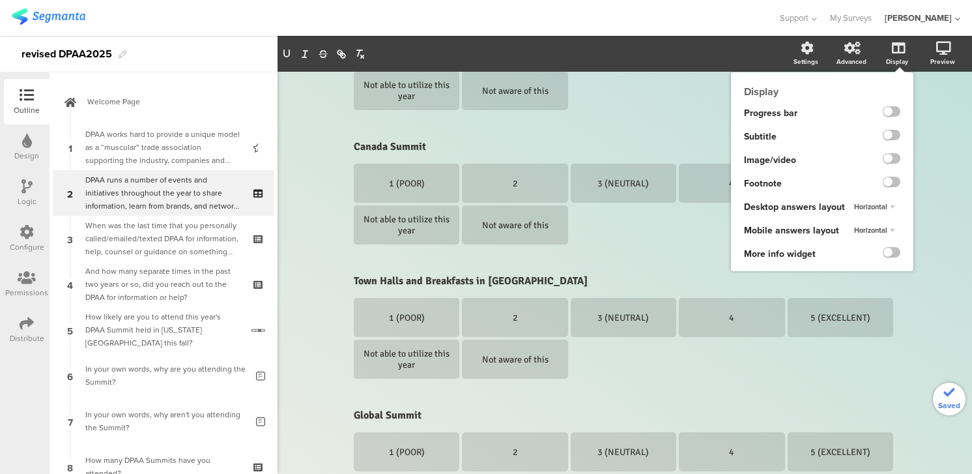
scroll to position [677, 0]
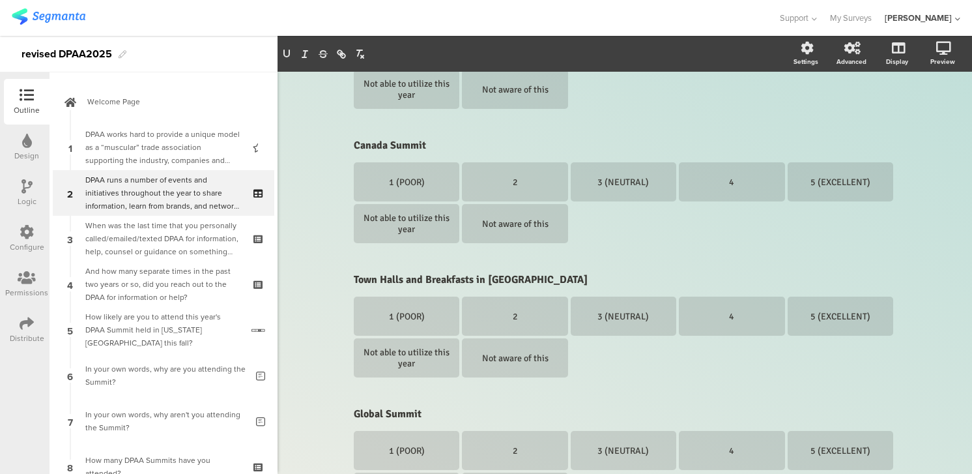
click at [951, 349] on div "DPAA runs a number of events and initiatives throughout the year to share infor…" at bounding box center [625, 133] width 695 height 1478
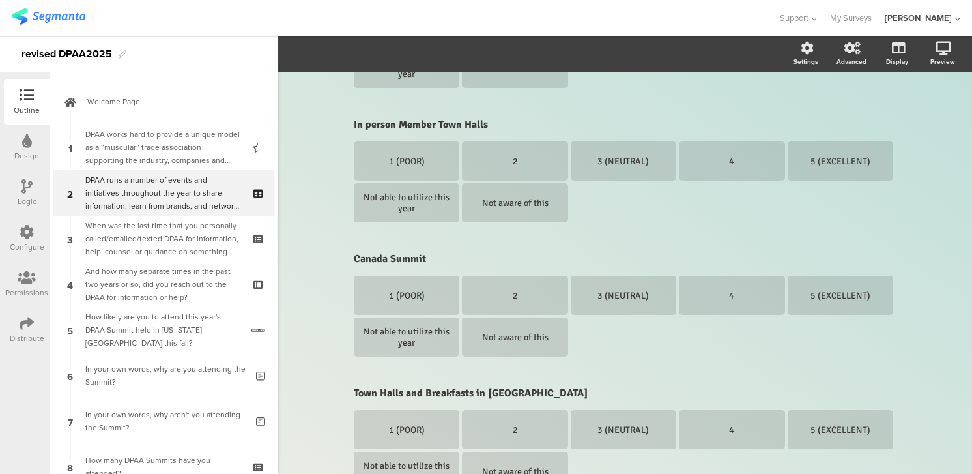
scroll to position [564, 0]
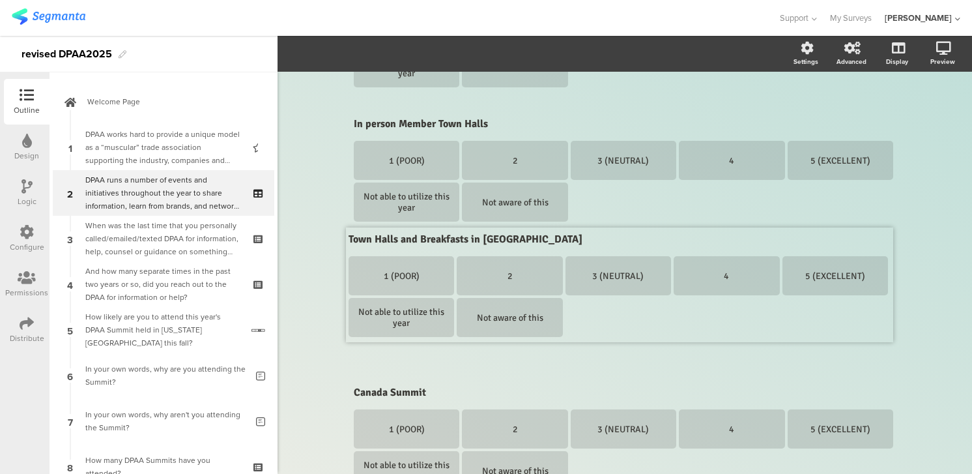
drag, startPoint x: 899, startPoint y: 381, endPoint x: 894, endPoint y: 229, distance: 152.0
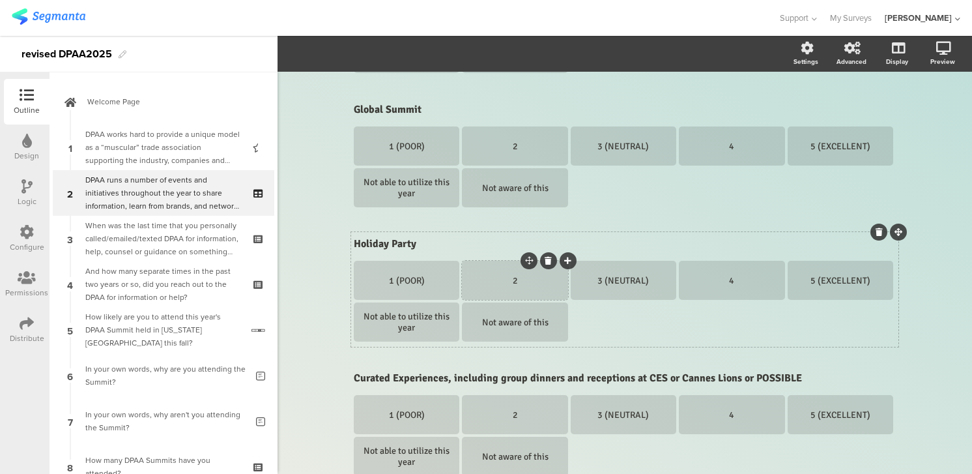
scroll to position [985, 0]
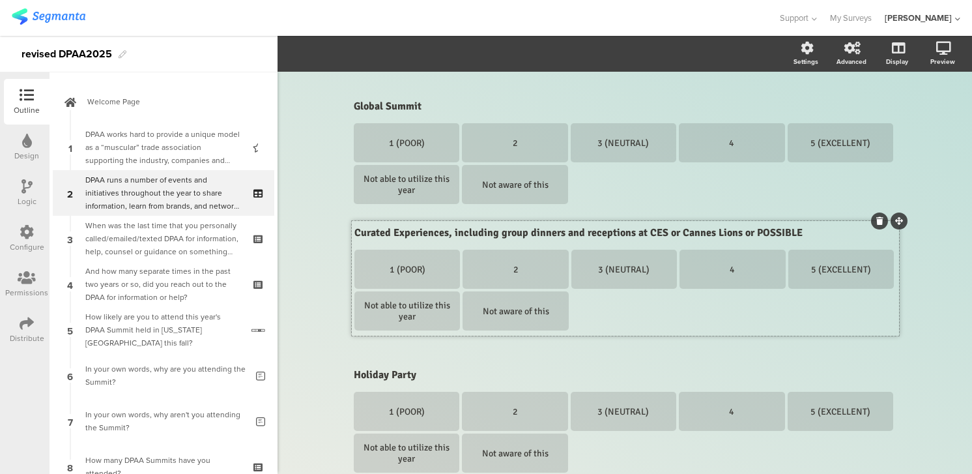
drag, startPoint x: 897, startPoint y: 362, endPoint x: 898, endPoint y: 221, distance: 141.4
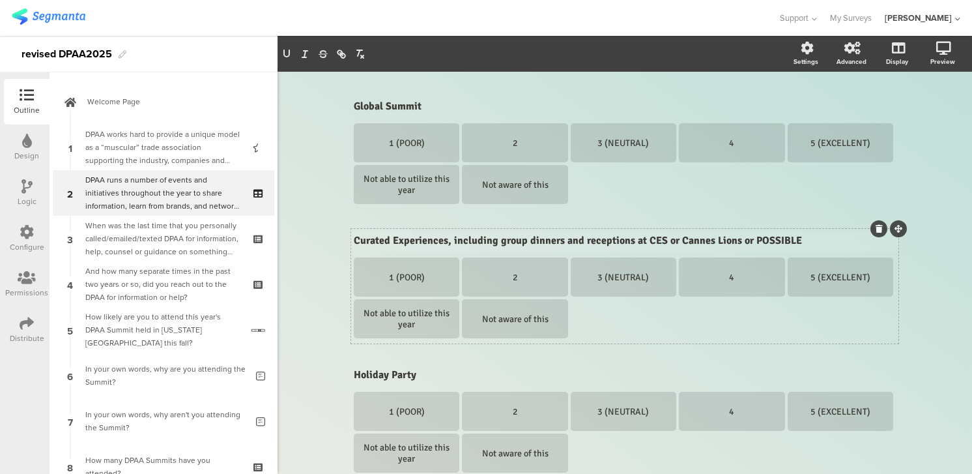
scroll to position [972, 0]
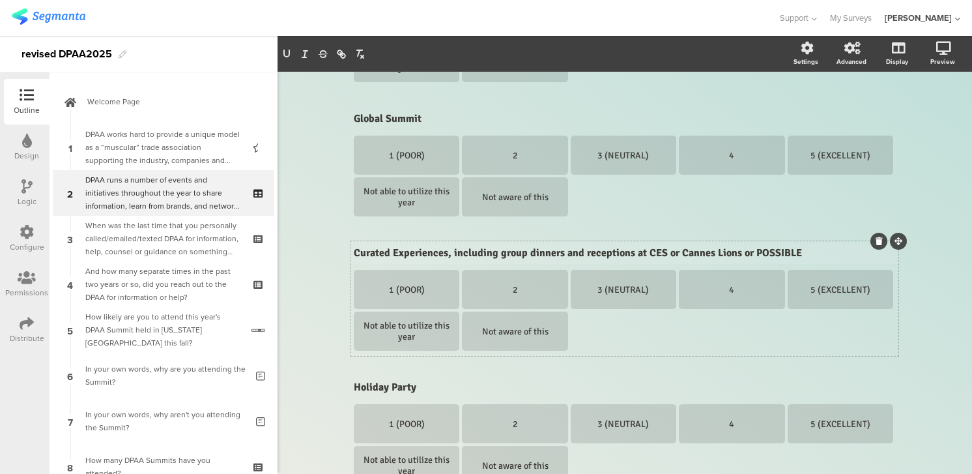
click at [559, 241] on div "Curated Experiences, including group dinners and receptions at CES or Cannes Li…" at bounding box center [625, 298] width 548 height 115
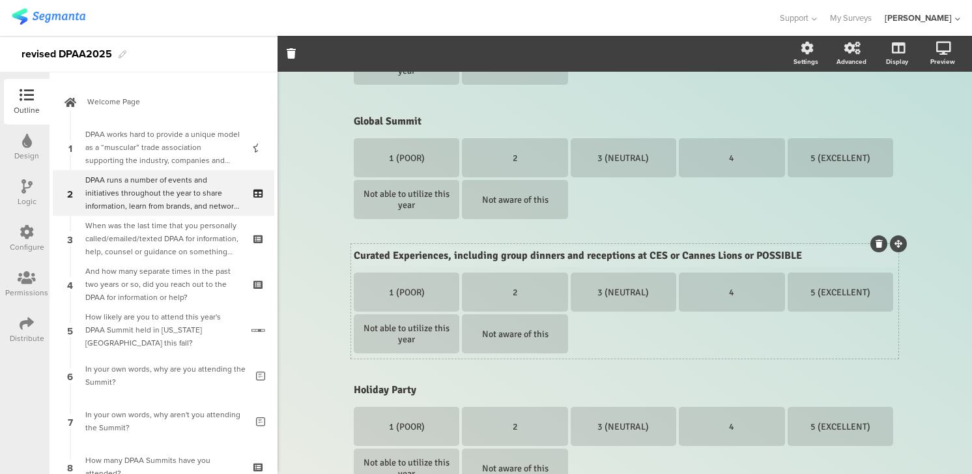
click at [559, 254] on div "Curated Experiences, including group dinners and receptions at CES or Cannes Li…" at bounding box center [625, 256] width 549 height 21
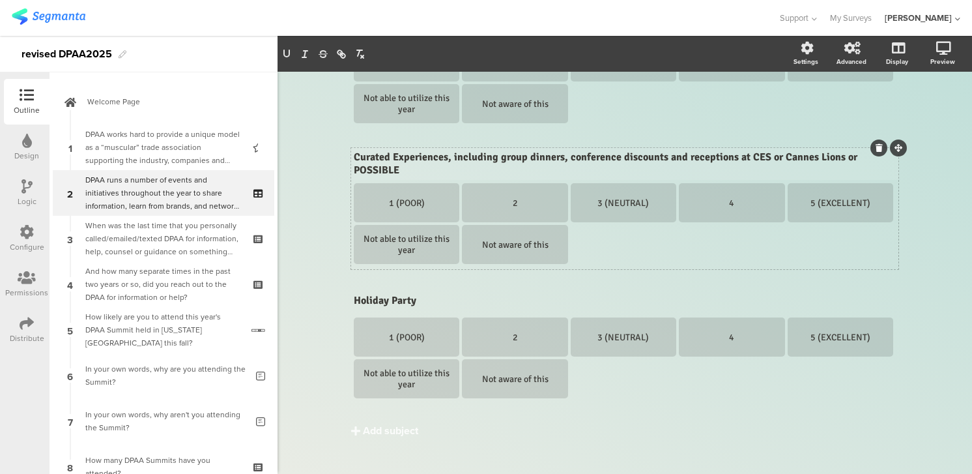
scroll to position [1068, 0]
click at [877, 282] on icon at bounding box center [879, 286] width 7 height 8
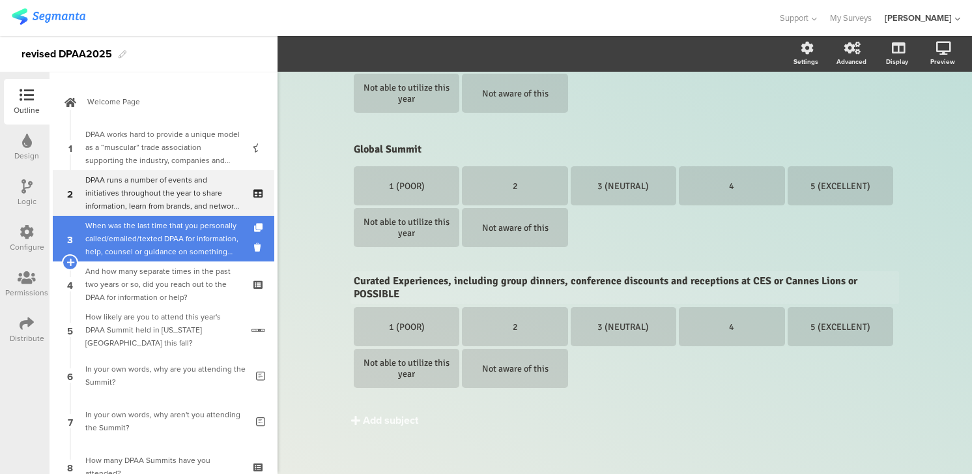
click at [181, 234] on div "When was the last time that you personally called/emailed/texted DPAA for infor…" at bounding box center [163, 238] width 156 height 39
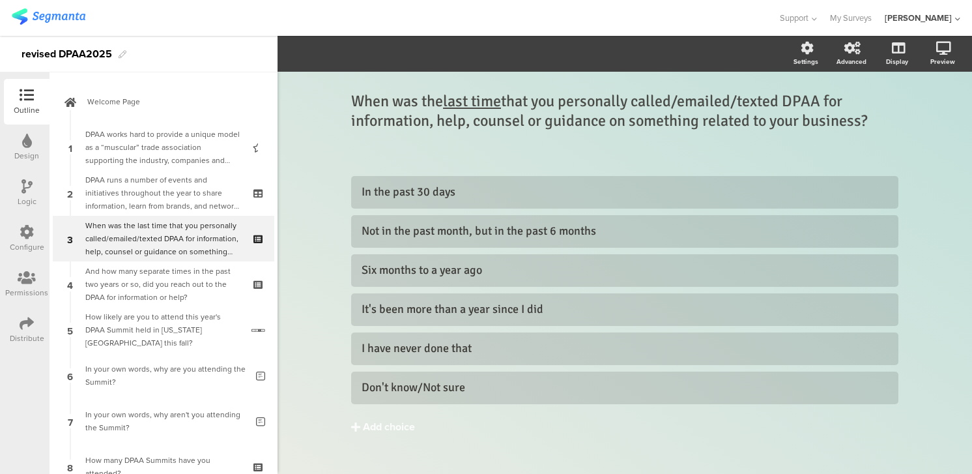
scroll to position [1, 0]
click at [351, 96] on div "When was the last time that you personally called/emailed/texted DPAA for infor…" at bounding box center [625, 119] width 554 height 65
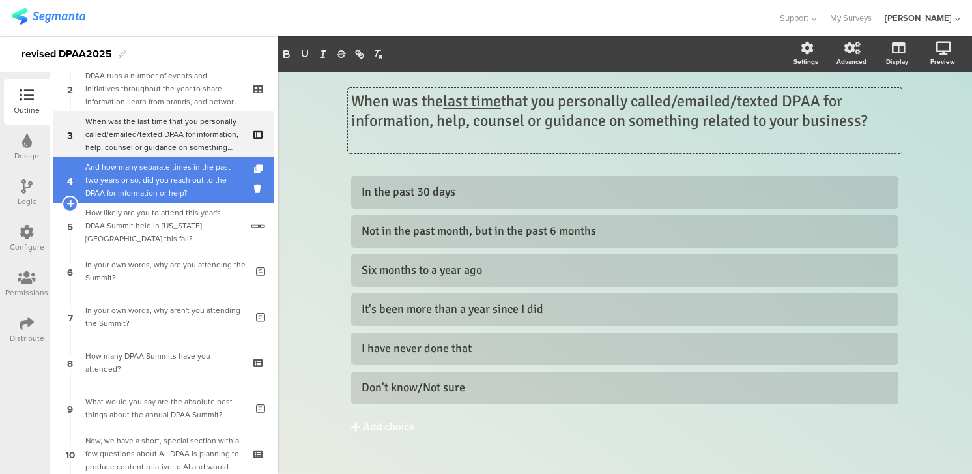
scroll to position [105, 0]
click at [149, 179] on div "And how many separate times in the past two years or so, did you reach out to t…" at bounding box center [163, 179] width 156 height 39
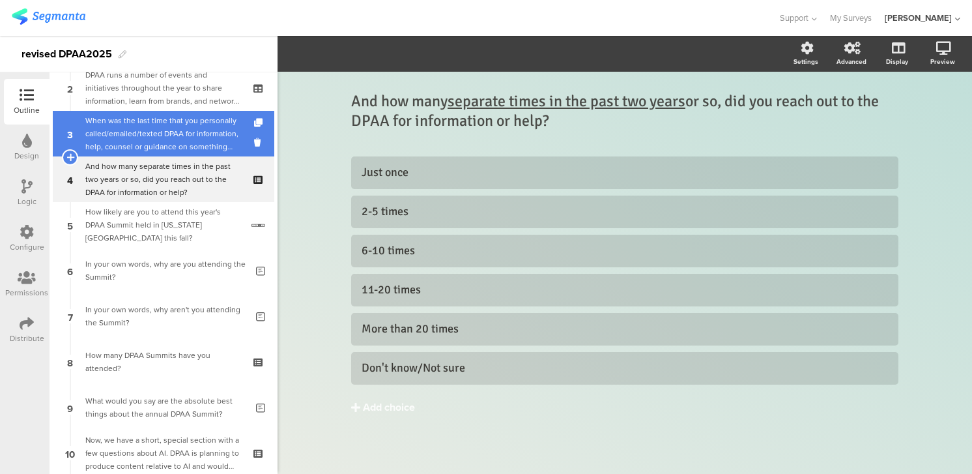
click at [134, 128] on div "When was the last time that you personally called/emailed/texted DPAA for infor…" at bounding box center [163, 133] width 156 height 39
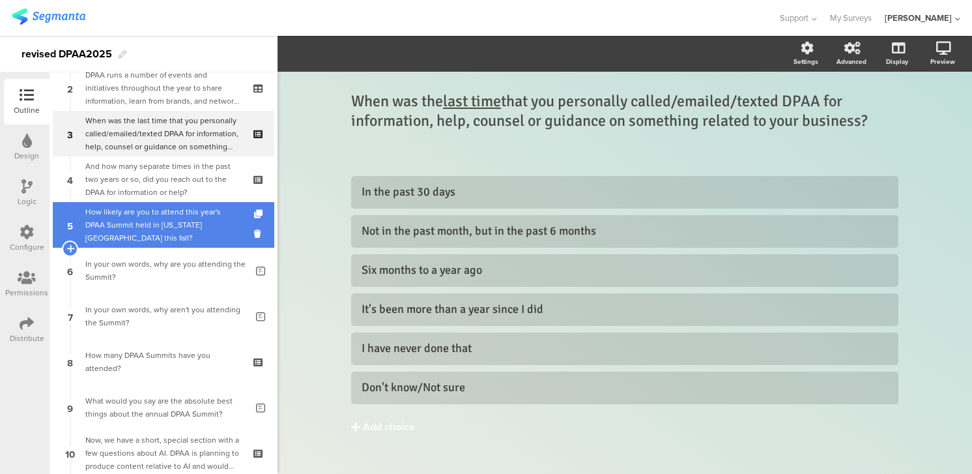
click at [143, 224] on div "How likely are you to attend this year's DPAA Summit held in [US_STATE][GEOGRAP…" at bounding box center [163, 224] width 156 height 39
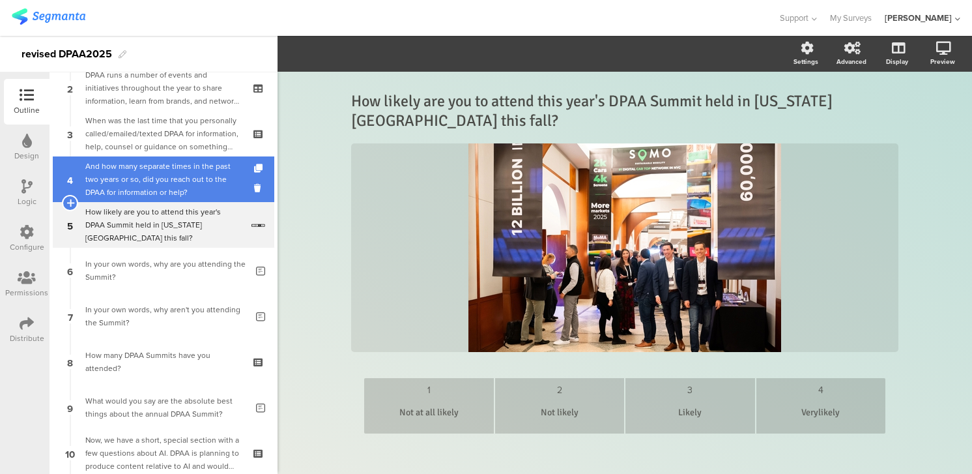
click at [136, 189] on div "And how many separate times in the past two years or so, did you reach out to t…" at bounding box center [163, 179] width 156 height 39
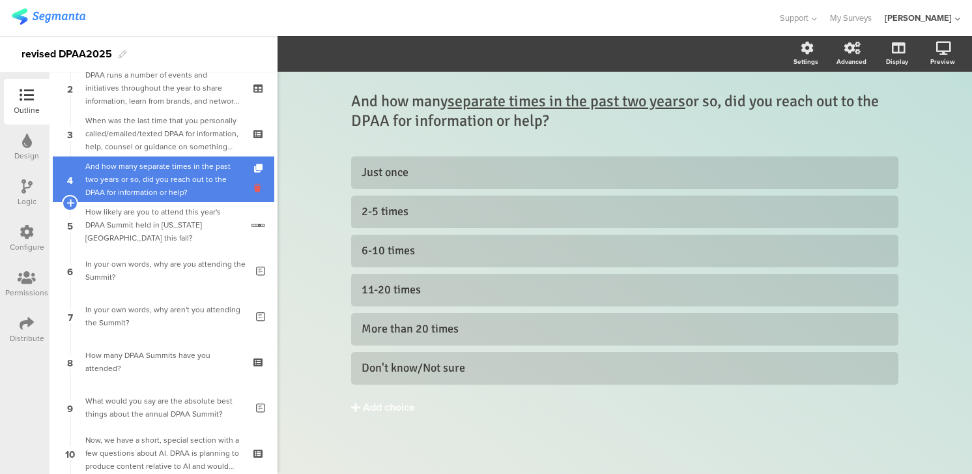
click at [258, 186] on icon at bounding box center [259, 188] width 11 height 12
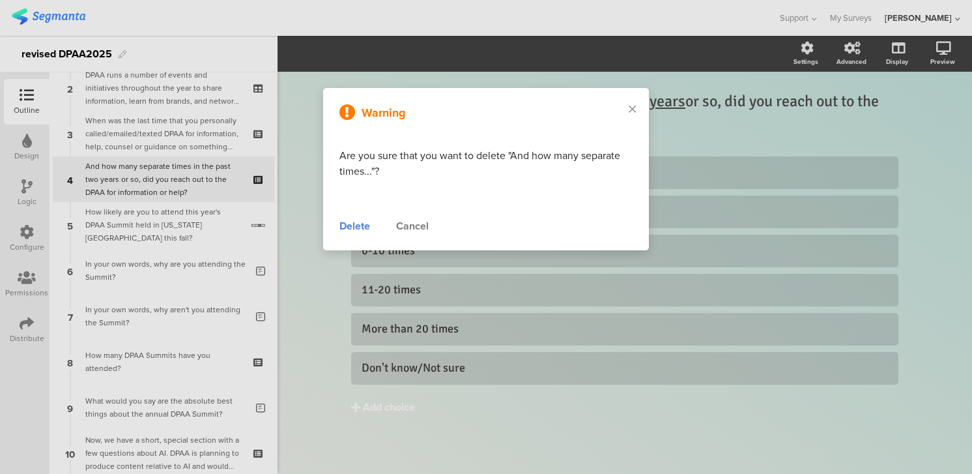
click at [363, 225] on div "Delete" at bounding box center [355, 226] width 31 height 16
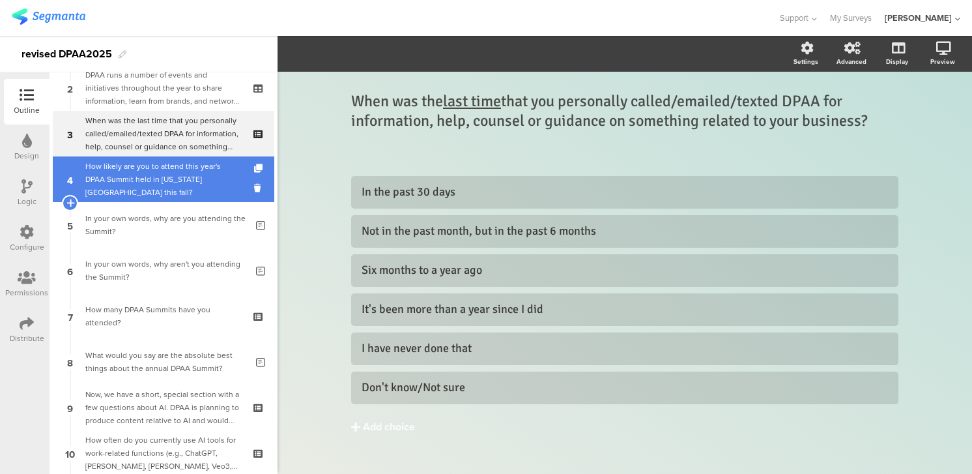
click at [185, 184] on div "How likely are you to attend this year's DPAA Summit held in [US_STATE][GEOGRAP…" at bounding box center [163, 179] width 156 height 39
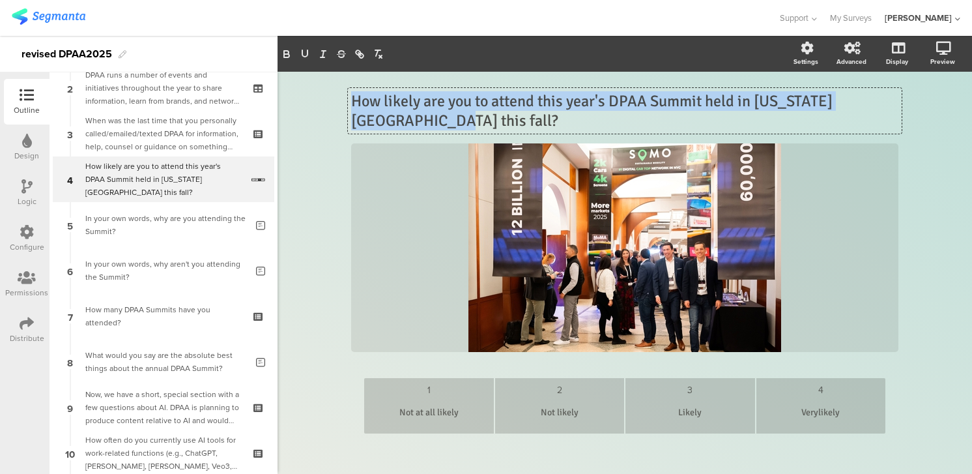
drag, startPoint x: 353, startPoint y: 102, endPoint x: 390, endPoint y: 120, distance: 40.5
click at [390, 120] on div "How likely are you to attend this year's DPAA Summit held in [US_STATE][GEOGRAP…" at bounding box center [625, 111] width 554 height 46
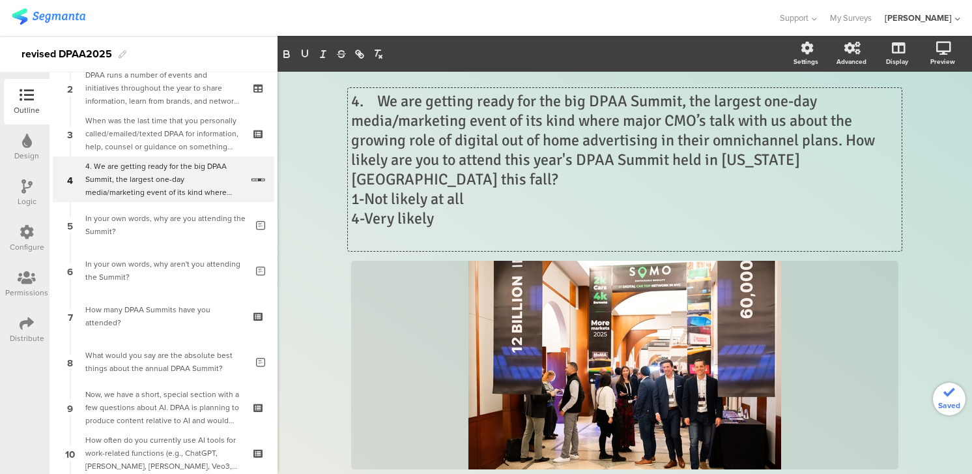
click at [378, 99] on p "4. We are getting ready for the big DPAA Summit, the largest one-day media/mark…" at bounding box center [625, 140] width 548 height 98
click at [850, 141] on p "We are getting ready for the big DPAA Summit, the largest one-day media/marketi…" at bounding box center [625, 140] width 548 height 98
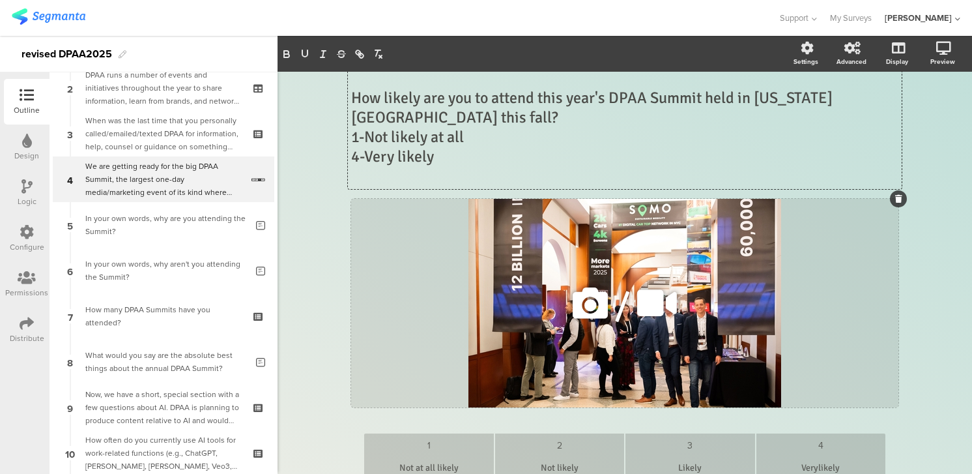
scroll to position [72, 0]
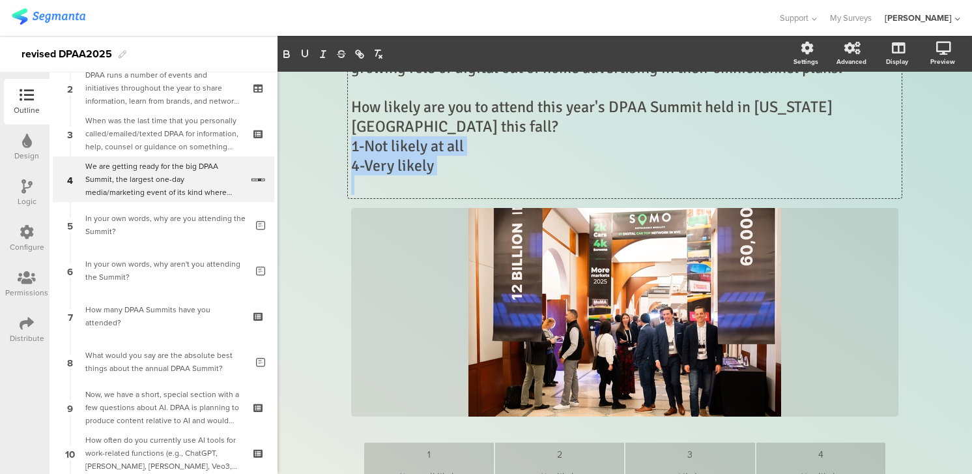
drag, startPoint x: 353, startPoint y: 146, endPoint x: 485, endPoint y: 178, distance: 136.1
click at [485, 178] on div "We are getting ready for the big DPAA Summit, the largest one-day media/marketi…" at bounding box center [625, 107] width 548 height 176
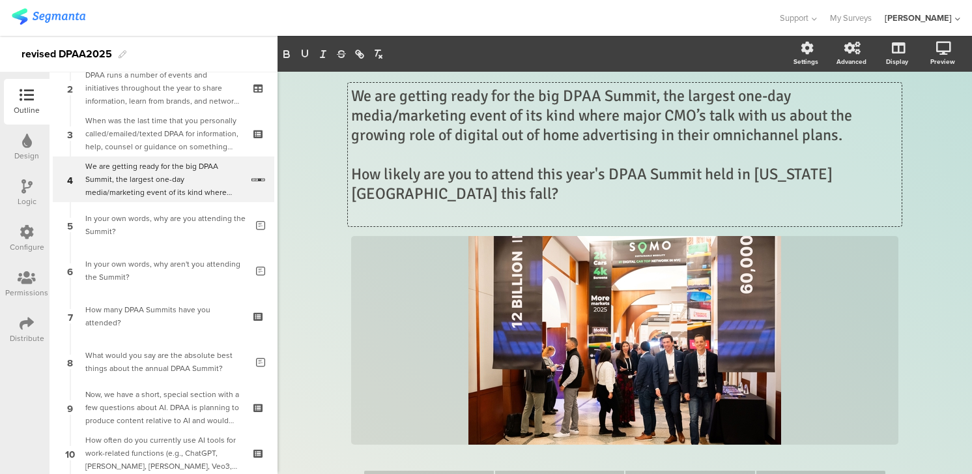
scroll to position [110, 0]
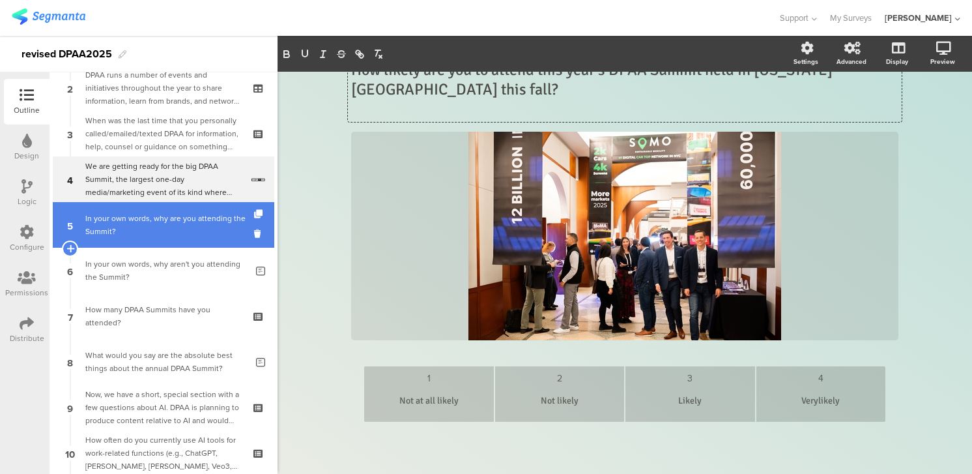
click at [211, 233] on div "In your own words, why are you attending the Summit?" at bounding box center [165, 225] width 161 height 26
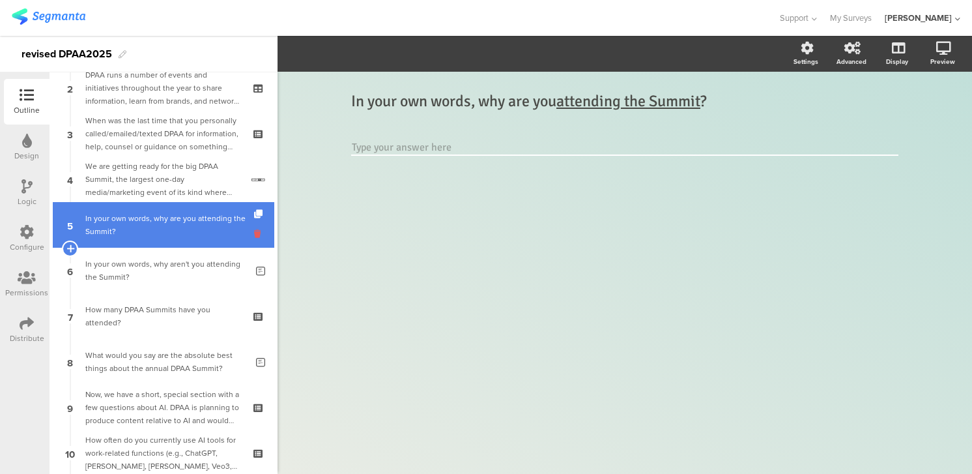
click at [256, 232] on icon at bounding box center [259, 233] width 11 height 12
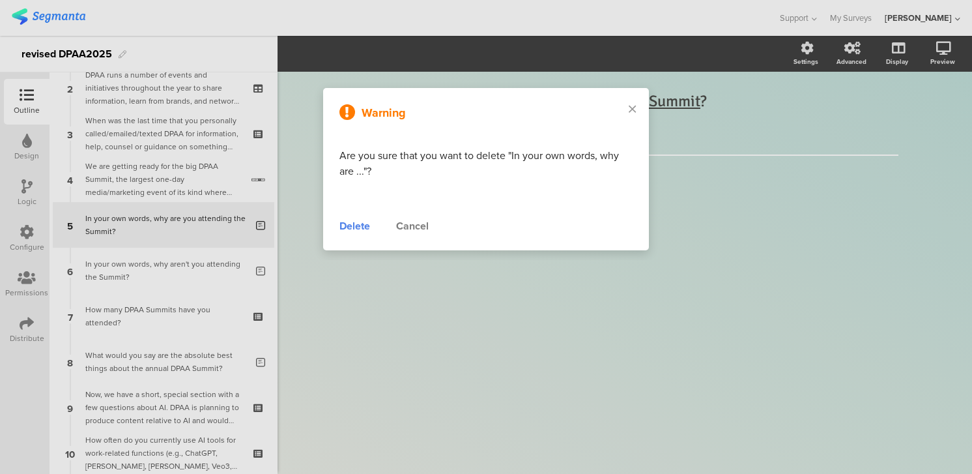
click at [351, 224] on div "Delete" at bounding box center [355, 226] width 31 height 16
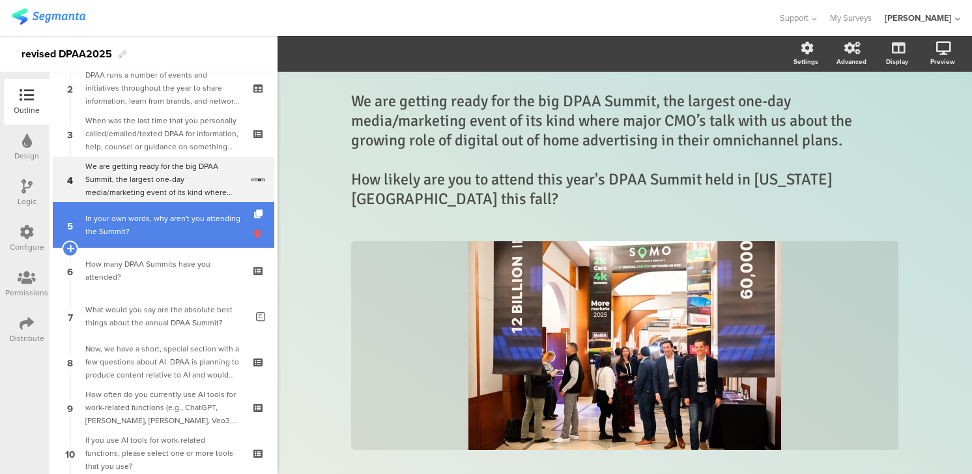
click at [258, 231] on icon at bounding box center [259, 233] width 11 height 12
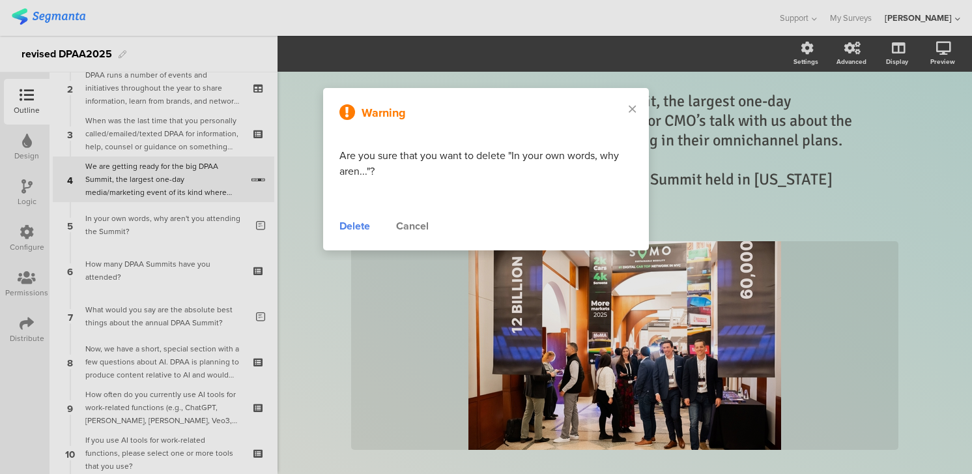
click at [351, 227] on div "Delete" at bounding box center [355, 226] width 31 height 16
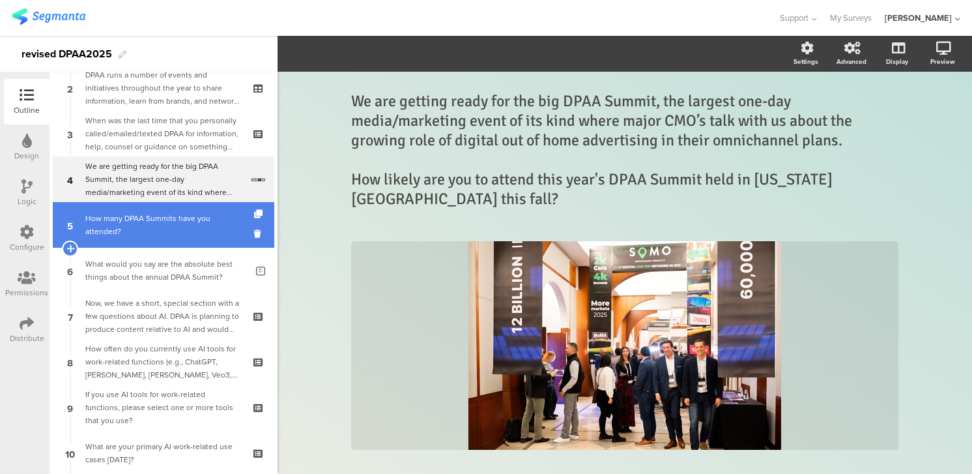
click at [209, 222] on div "How many DPAA Summits have you attended?" at bounding box center [163, 225] width 156 height 26
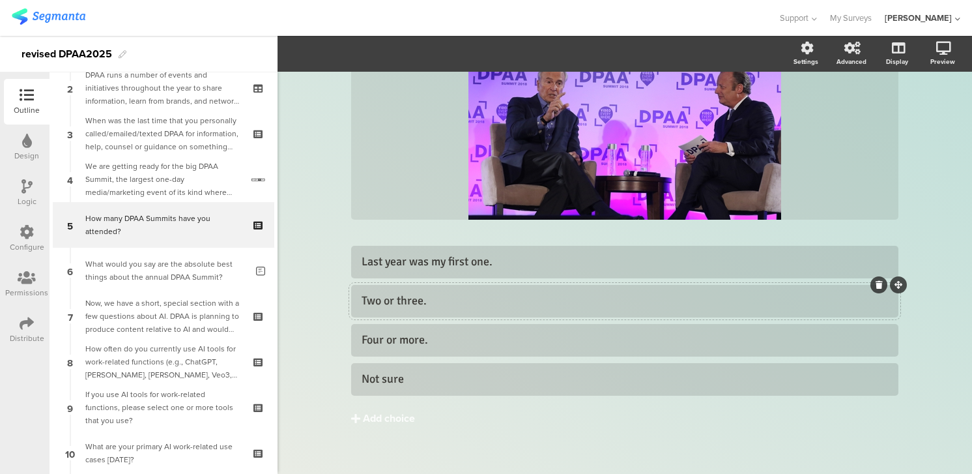
scroll to position [126, 0]
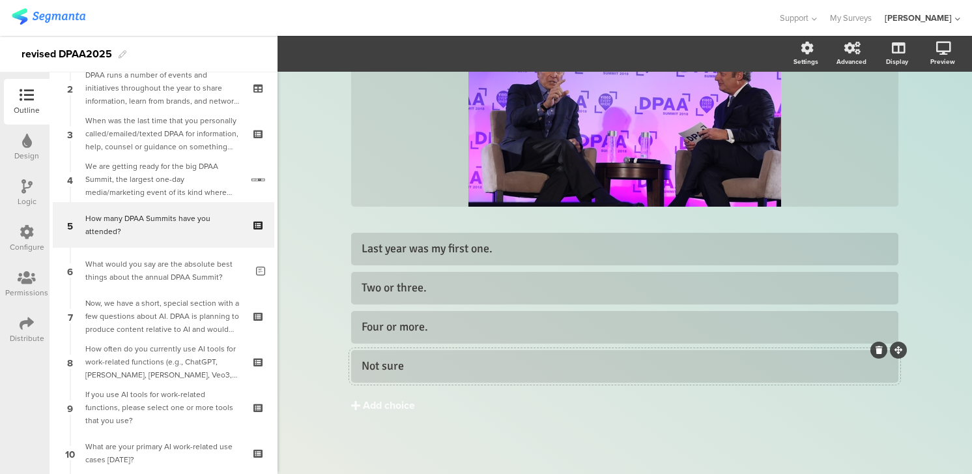
click at [362, 366] on div "Not sure" at bounding box center [625, 365] width 527 height 15
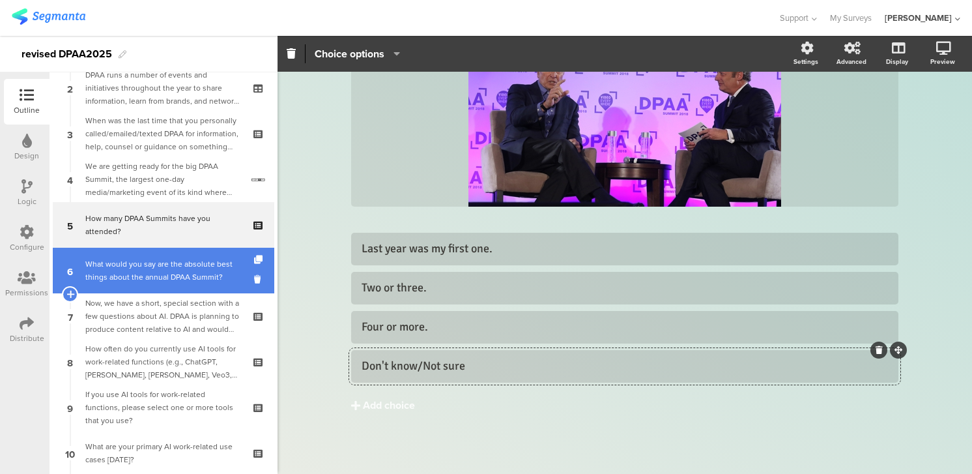
click at [184, 278] on div "What would you say are the absolute best things about the annual DPAA Summit?" at bounding box center [165, 270] width 161 height 26
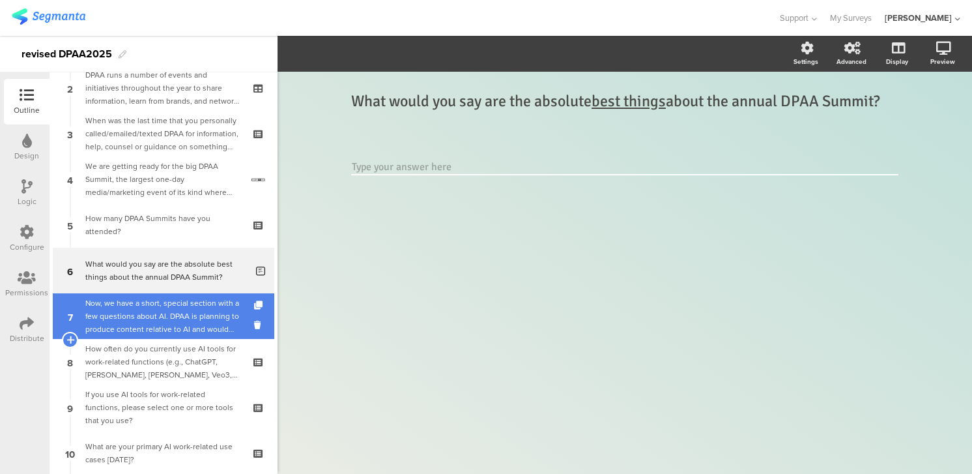
click at [169, 312] on div "Now, we have a short, special section with a few questions about AI. DPAA is pl…" at bounding box center [163, 316] width 156 height 39
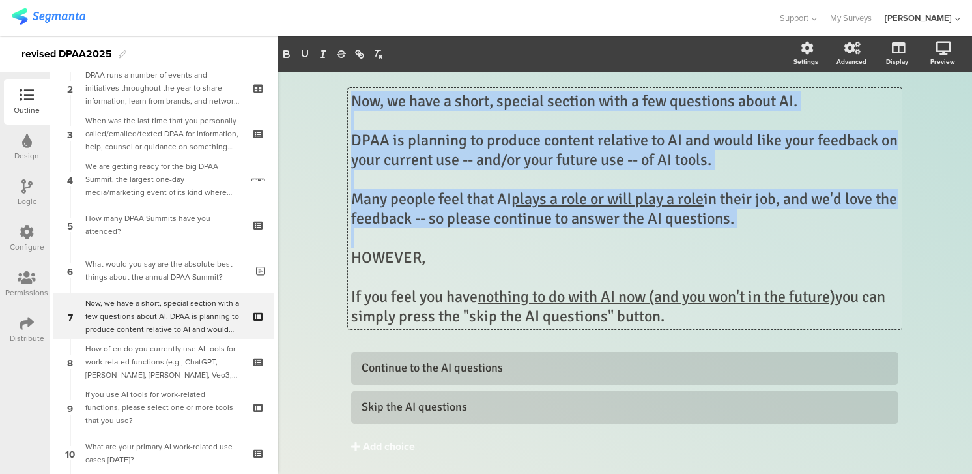
drag, startPoint x: 353, startPoint y: 102, endPoint x: 574, endPoint y: 235, distance: 257.5
click at [574, 235] on div "Now, we have a short, special section with a few questions about AI. DPAA is pl…" at bounding box center [625, 208] width 554 height 241
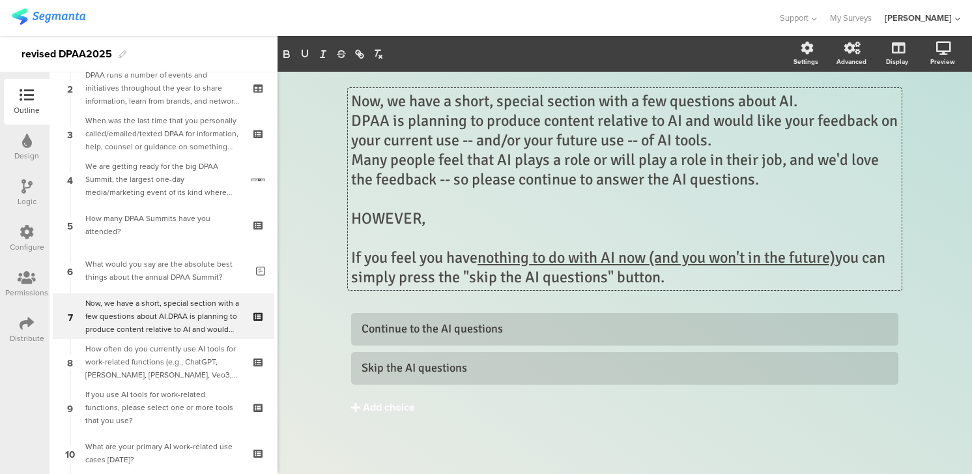
click at [806, 101] on p "Now, we have a short, special section with a few questions about AI." at bounding box center [625, 101] width 548 height 20
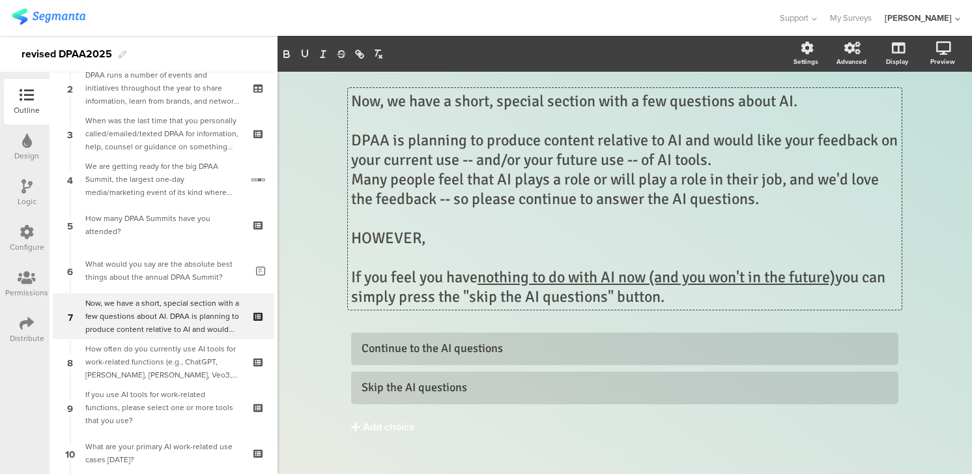
click at [740, 163] on p "DPAA is planning to produce content relative to AI and would like your feedback…" at bounding box center [625, 149] width 548 height 39
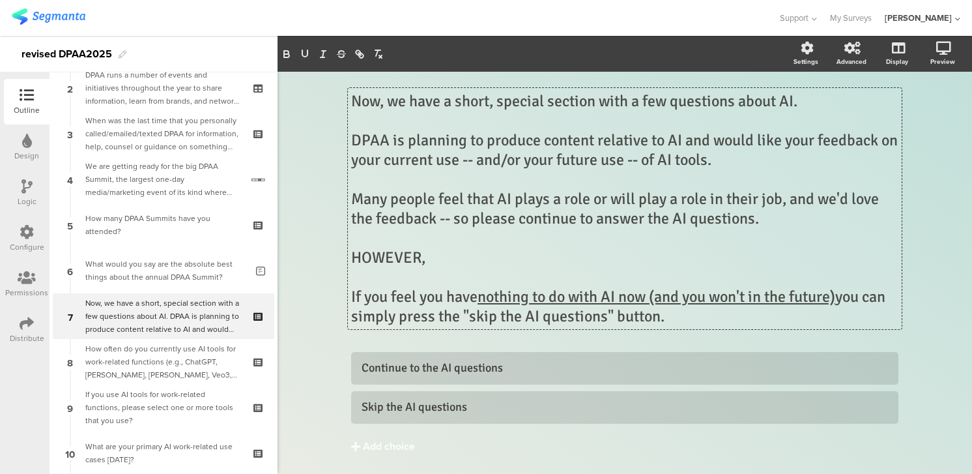
drag, startPoint x: 353, startPoint y: 259, endPoint x: 744, endPoint y: 315, distance: 394.5
click at [744, 315] on div "Now, we have a short, special section with a few questions about AI. DPAA is pl…" at bounding box center [625, 208] width 548 height 235
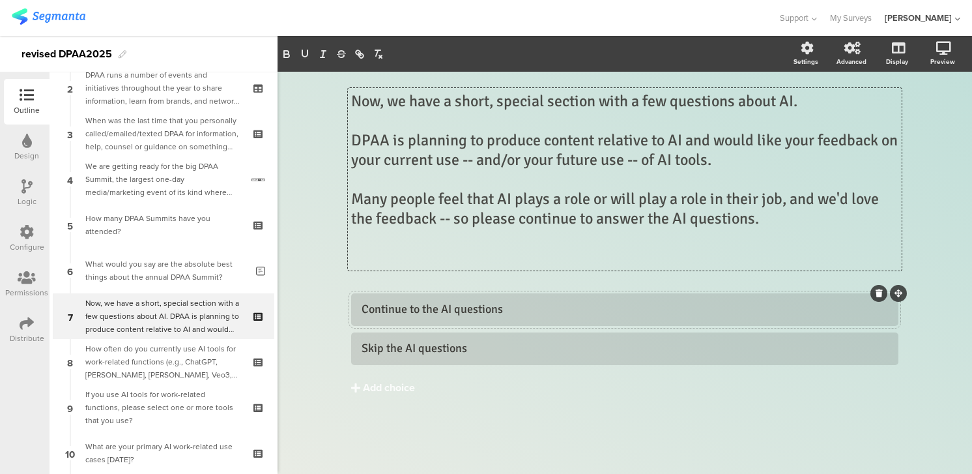
click at [881, 290] on icon at bounding box center [879, 293] width 7 height 8
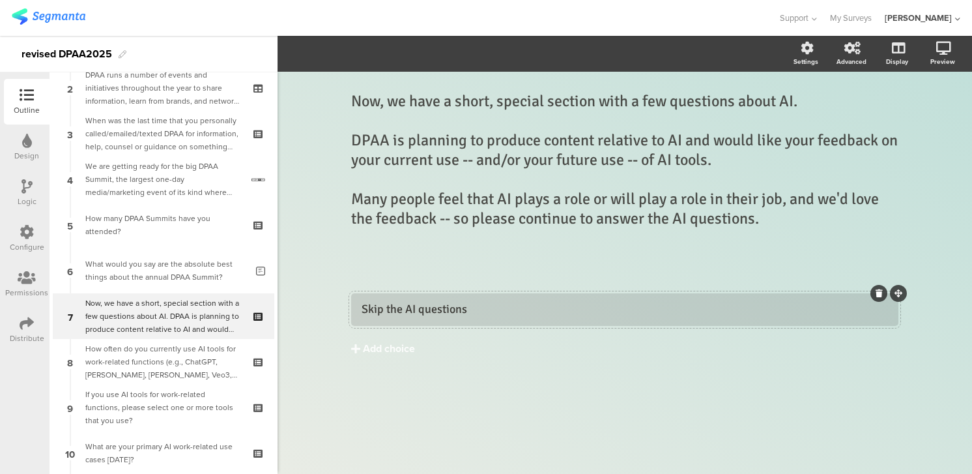
click at [881, 295] on icon at bounding box center [879, 293] width 7 height 8
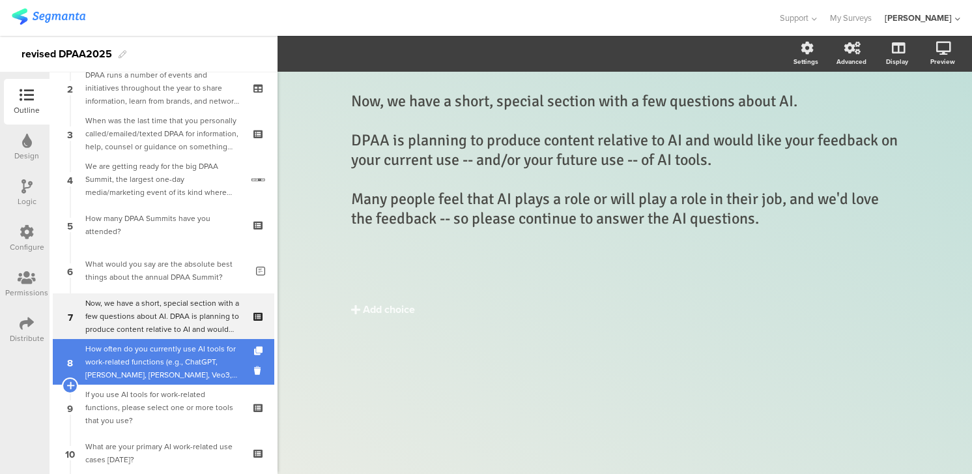
click at [187, 357] on div "How often do you currently use AI tools for work-related functions (e.g., ChatG…" at bounding box center [163, 361] width 156 height 39
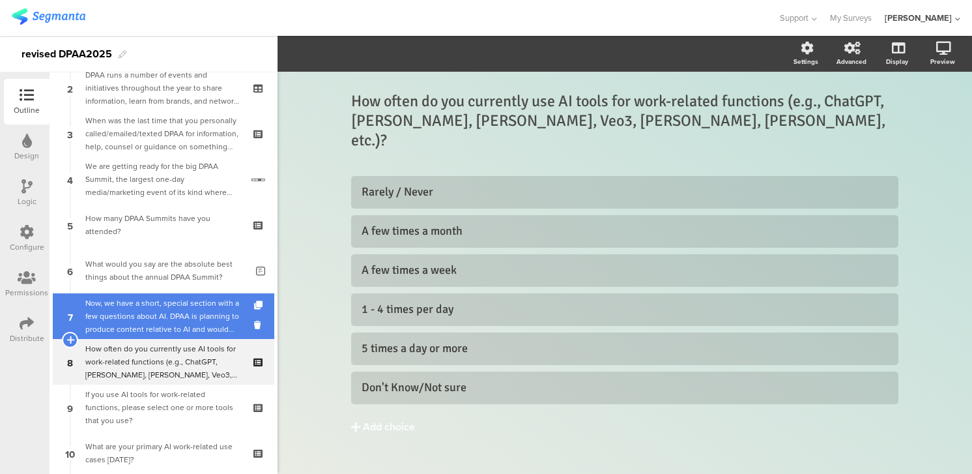
click at [167, 319] on div "Now, we have a short, special section with a few questions about AI. DPAA is pl…" at bounding box center [163, 316] width 156 height 39
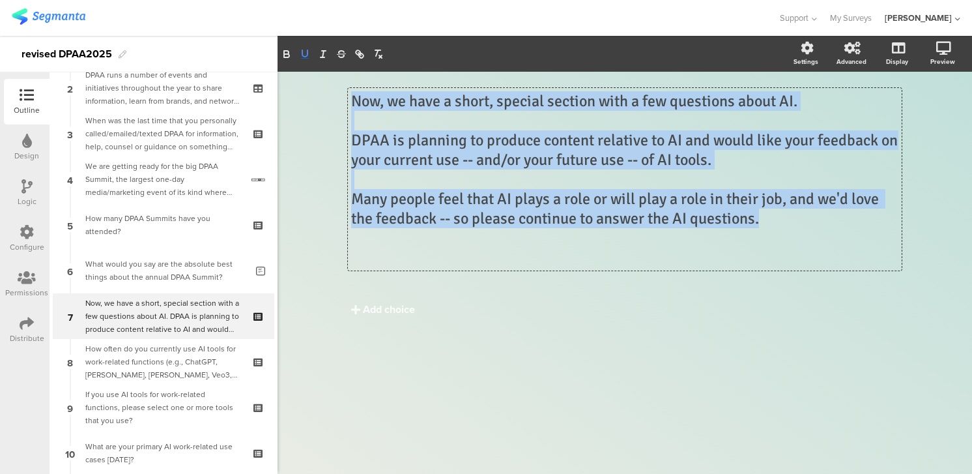
drag, startPoint x: 770, startPoint y: 222, endPoint x: 314, endPoint y: 62, distance: 484.0
click at [314, 62] on div "Settings Advanced Display [GEOGRAPHIC_DATA] Now, we have a short, special secti…" at bounding box center [625, 255] width 695 height 438
copy div "Now, we have a short, special section with a few questions about AI. DPAA is pl…"
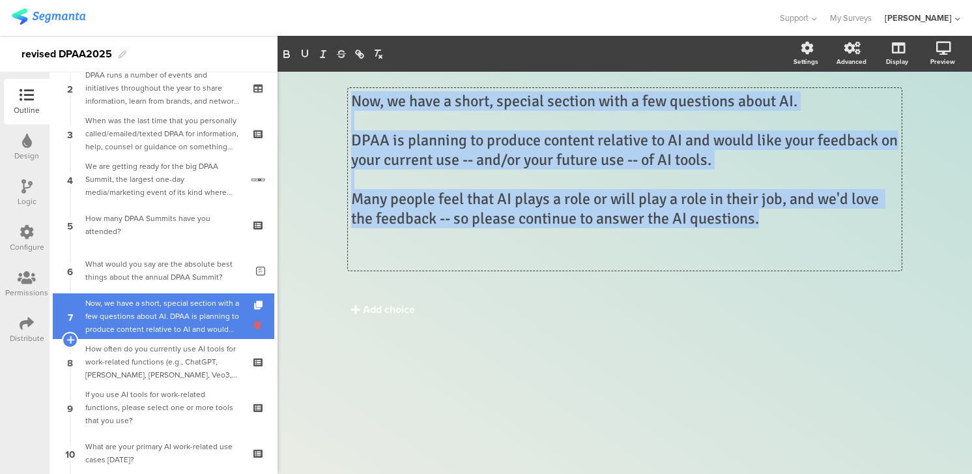
click at [256, 325] on icon at bounding box center [259, 325] width 11 height 12
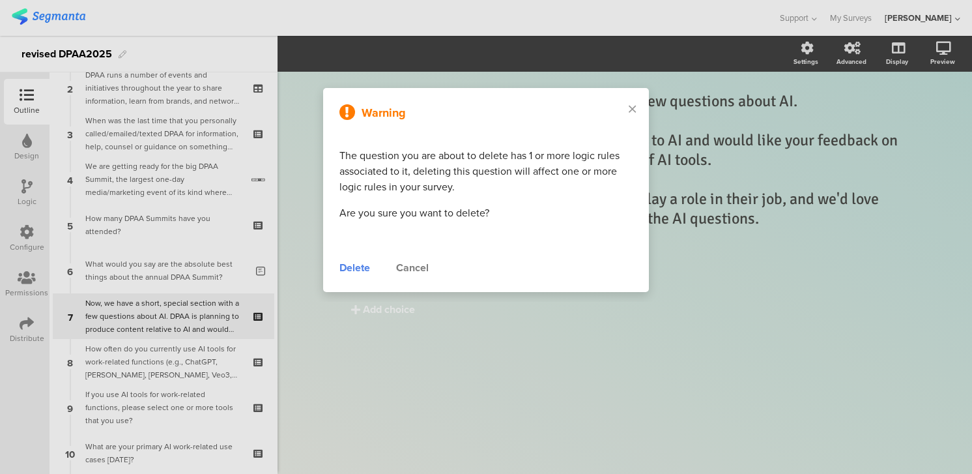
click at [355, 267] on div "Delete" at bounding box center [355, 268] width 31 height 16
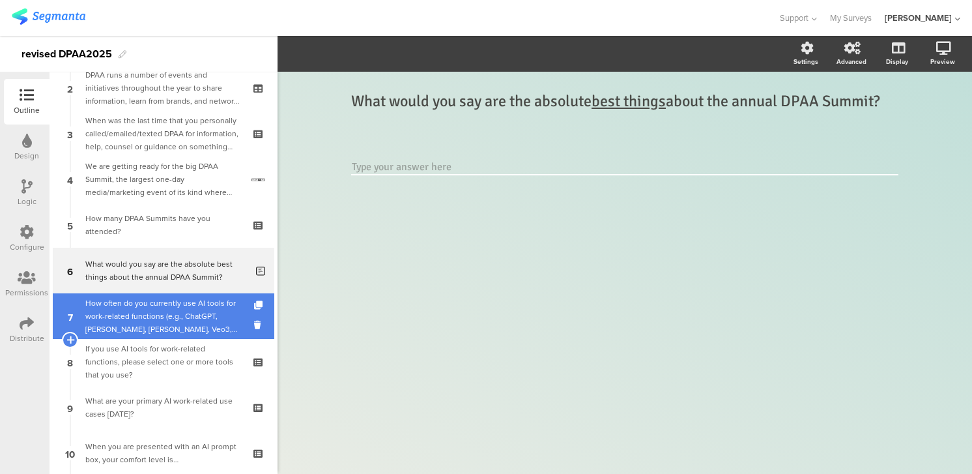
click at [191, 318] on div "How often do you currently use AI tools for work-related functions (e.g., ChatG…" at bounding box center [163, 316] width 156 height 39
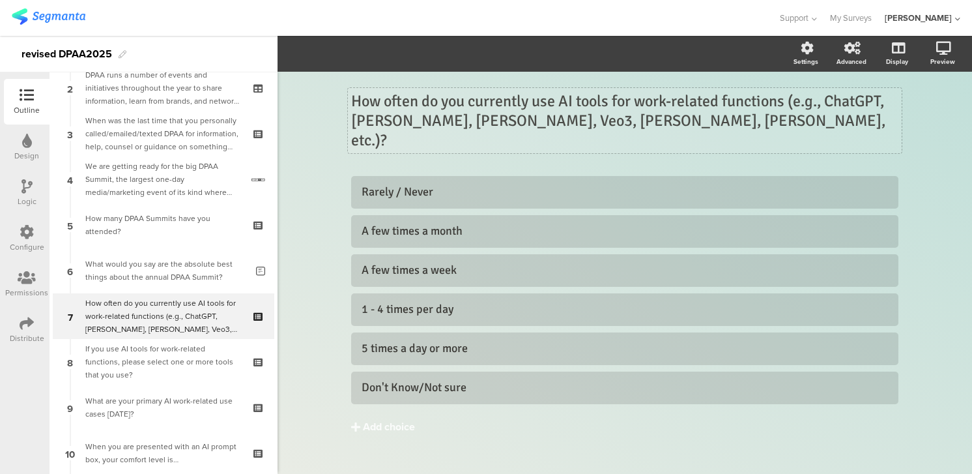
click at [352, 103] on div "How often do you currently use AI tools for work-related functions (e.g., ChatG…" at bounding box center [625, 120] width 554 height 65
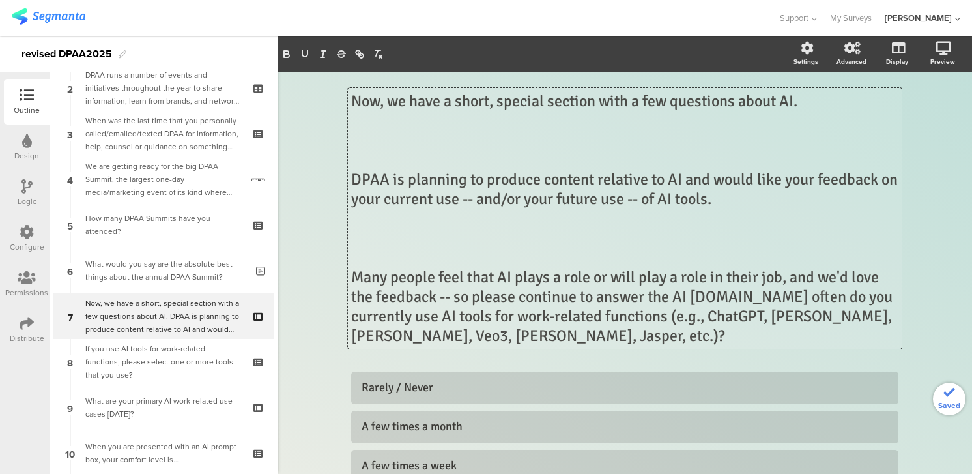
click at [372, 138] on p at bounding box center [625, 140] width 548 height 20
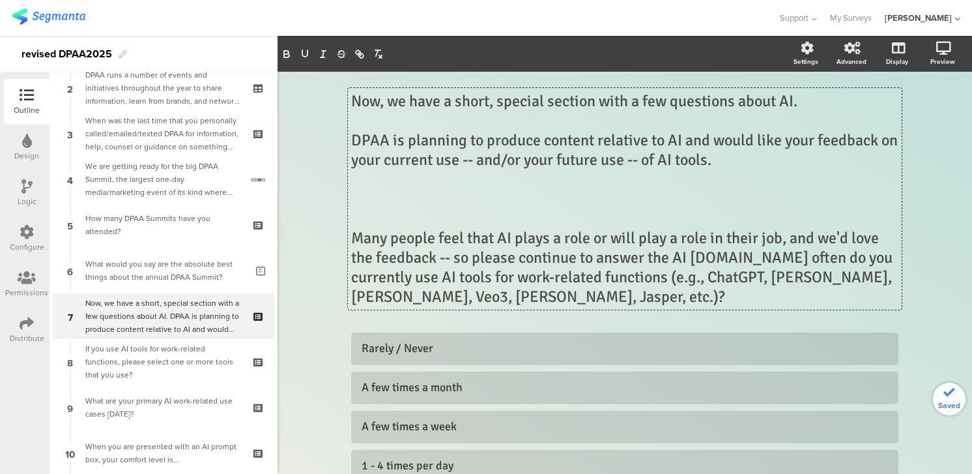
click at [372, 214] on p at bounding box center [625, 219] width 548 height 20
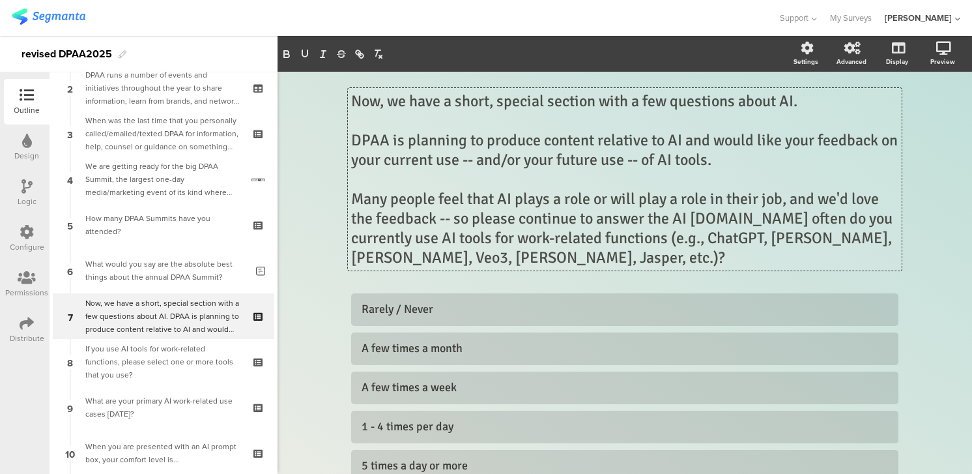
click at [763, 220] on p "Many people feel that AI plays a role or will play a role in their job, and we'…" at bounding box center [625, 228] width 548 height 78
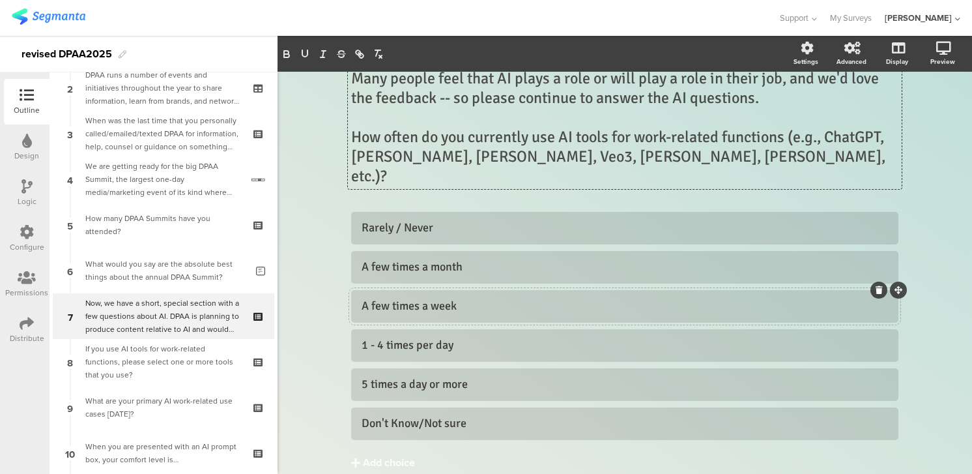
scroll to position [74, 0]
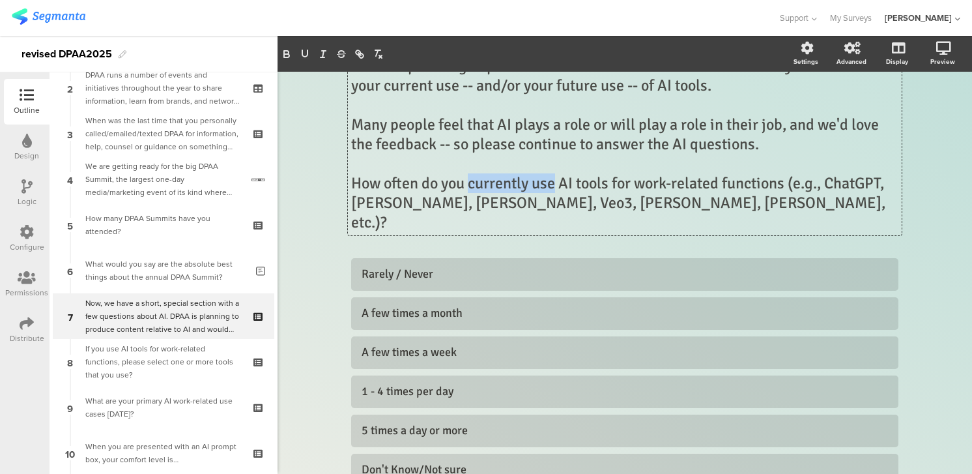
drag, startPoint x: 472, startPoint y: 183, endPoint x: 553, endPoint y: 191, distance: 81.8
click at [553, 191] on p "How often do you currently use AI tools for work-related functions (e.g., ChatG…" at bounding box center [625, 202] width 548 height 59
click at [307, 54] on icon "button" at bounding box center [304, 53] width 5 height 7
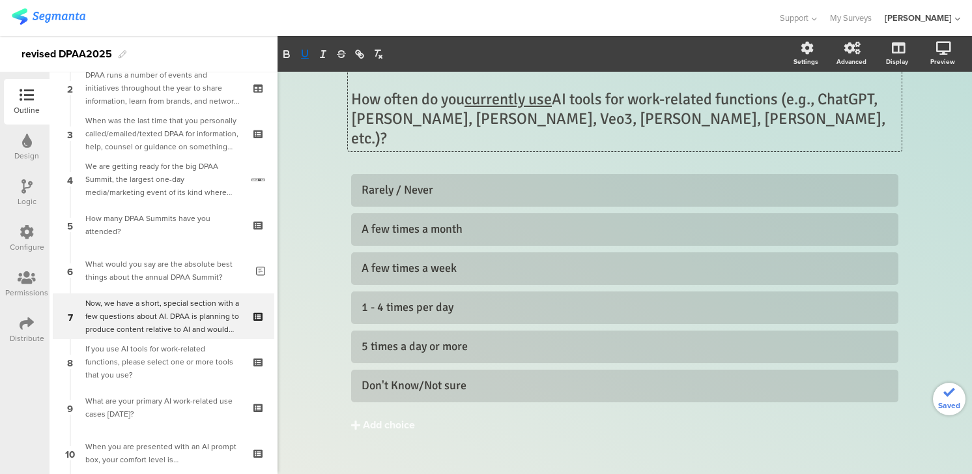
click at [298, 194] on div "Now, we have a short, special section with a few questions about AI. DPAA is pl…" at bounding box center [625, 203] width 695 height 580
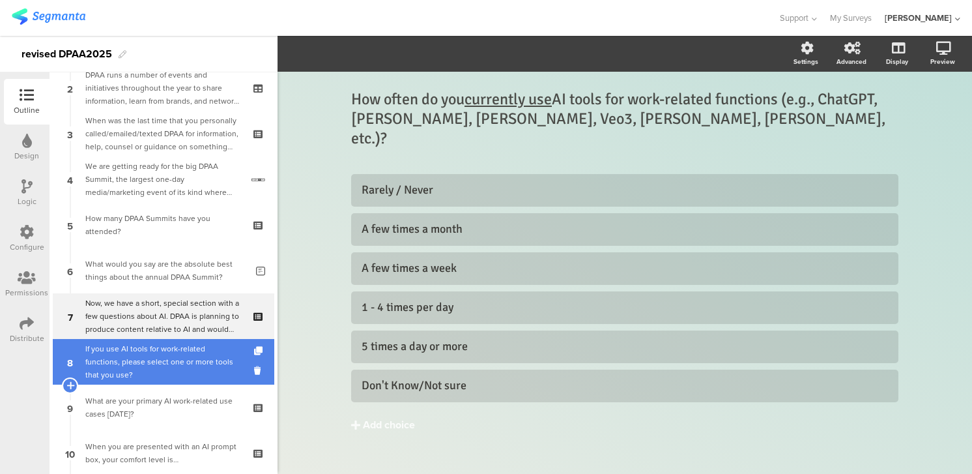
click at [136, 351] on div "If you use AI tools for work-related functions, please select one or more tools…" at bounding box center [163, 361] width 156 height 39
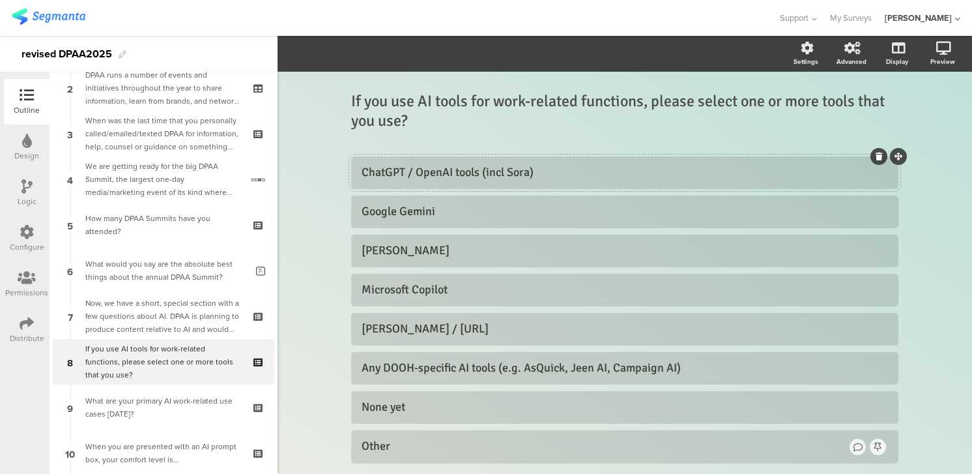
click at [504, 175] on div "ChatGPT / OpenAI tools (incl Sora)" at bounding box center [625, 172] width 527 height 15
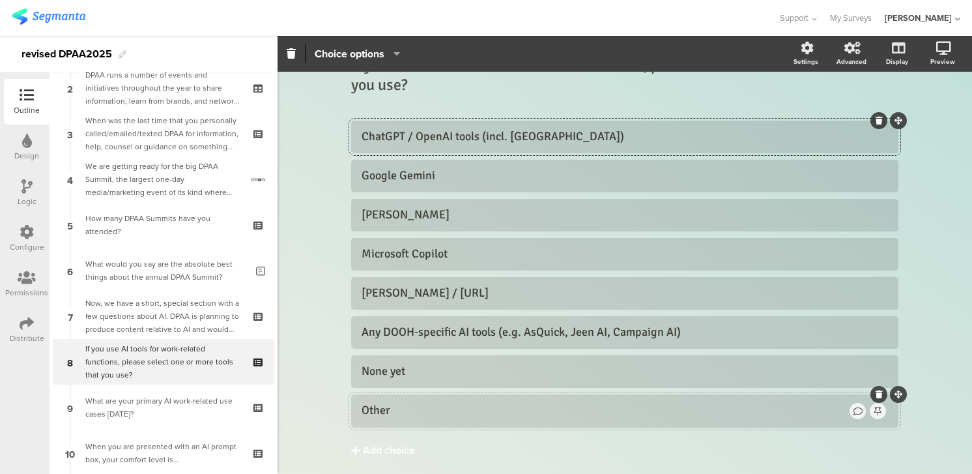
scroll to position [37, 0]
click at [407, 409] on div "Other" at bounding box center [605, 409] width 486 height 15
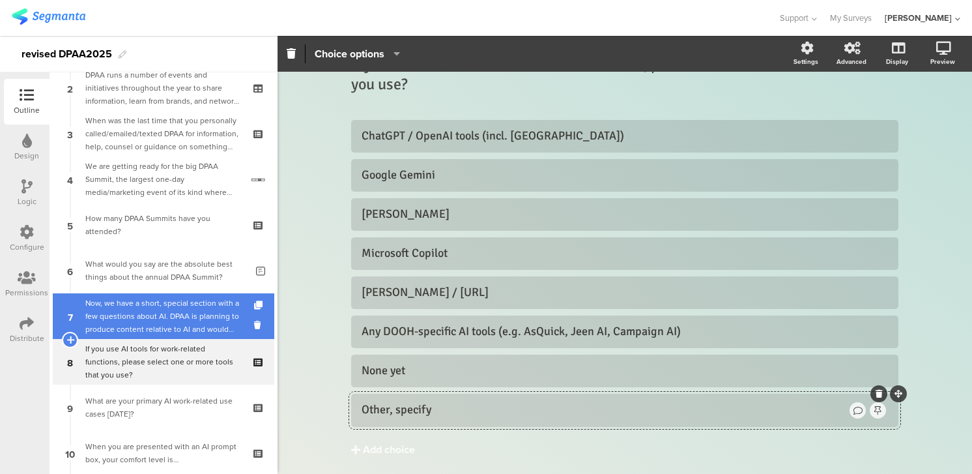
click at [153, 310] on div "Now, we have a short, special section with a few questions about AI. DPAA is pl…" at bounding box center [163, 316] width 156 height 39
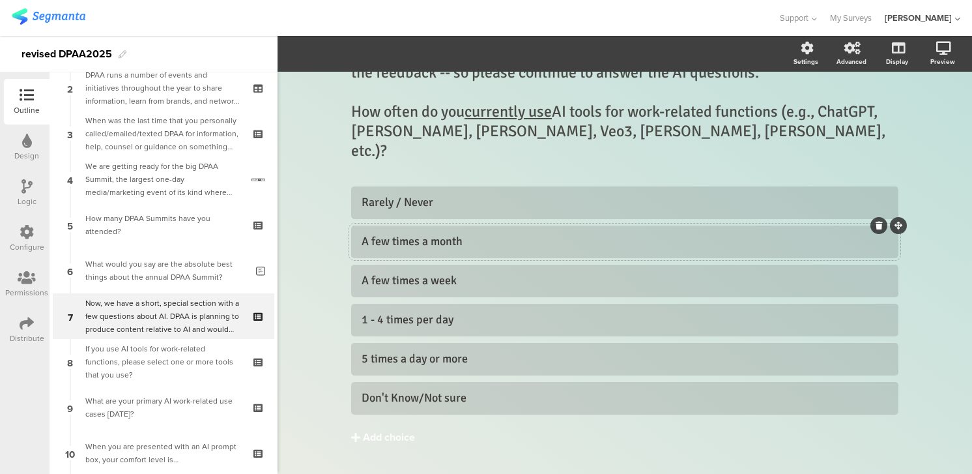
scroll to position [158, 0]
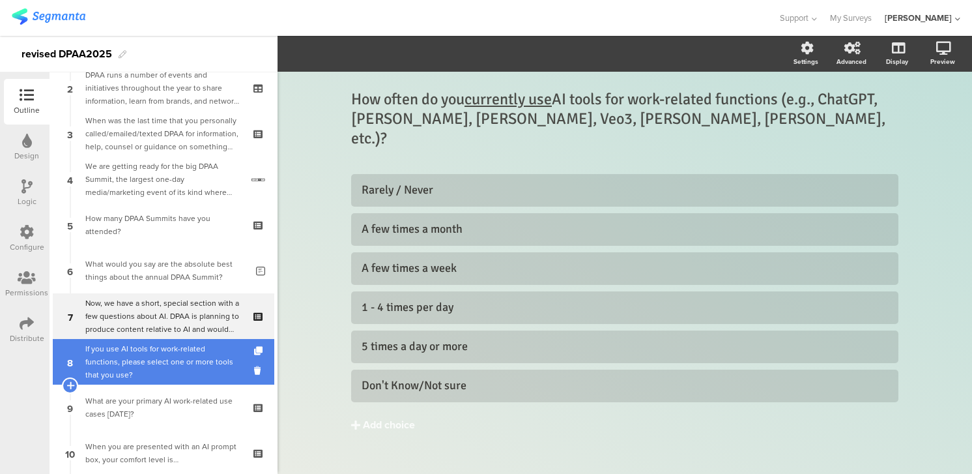
click at [220, 367] on div "If you use AI tools for work-related functions, please select one or more tools…" at bounding box center [163, 361] width 156 height 39
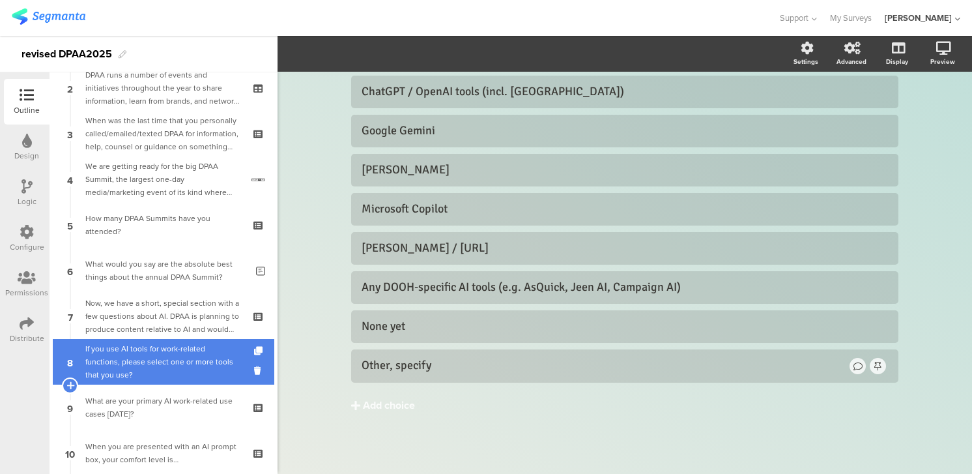
scroll to position [81, 0]
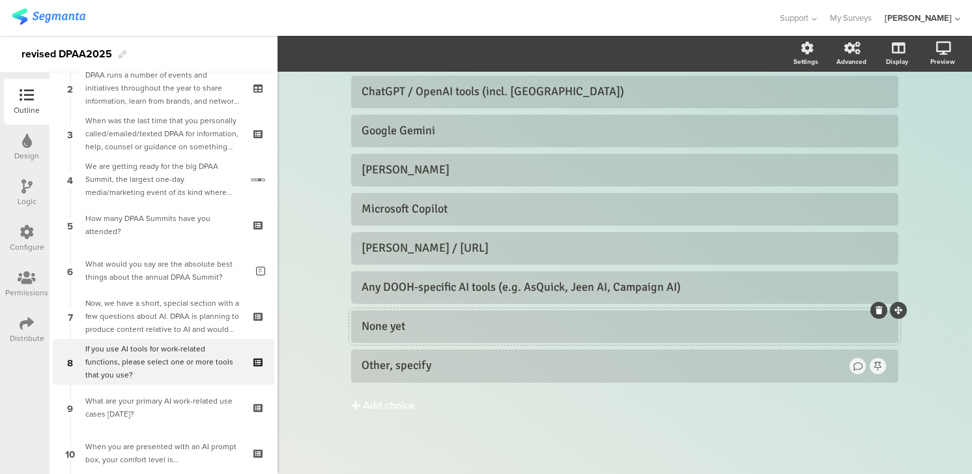
click at [430, 330] on div "None yet" at bounding box center [625, 326] width 527 height 15
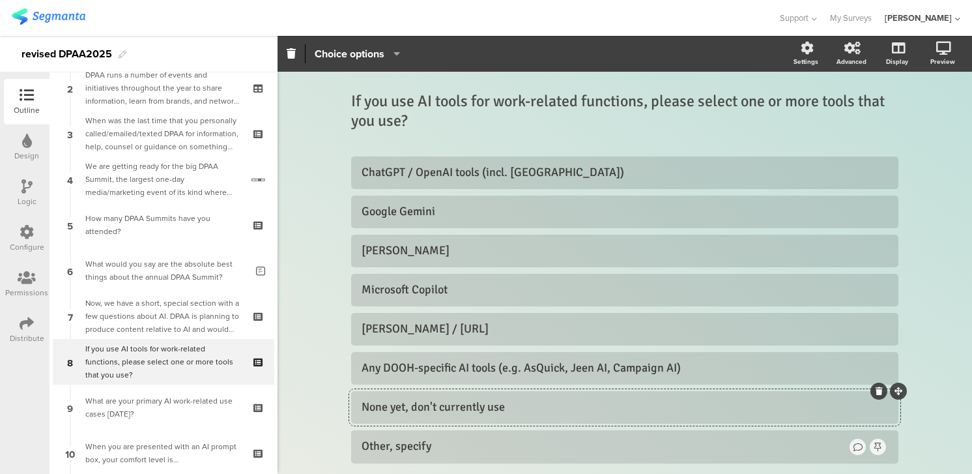
scroll to position [7, 0]
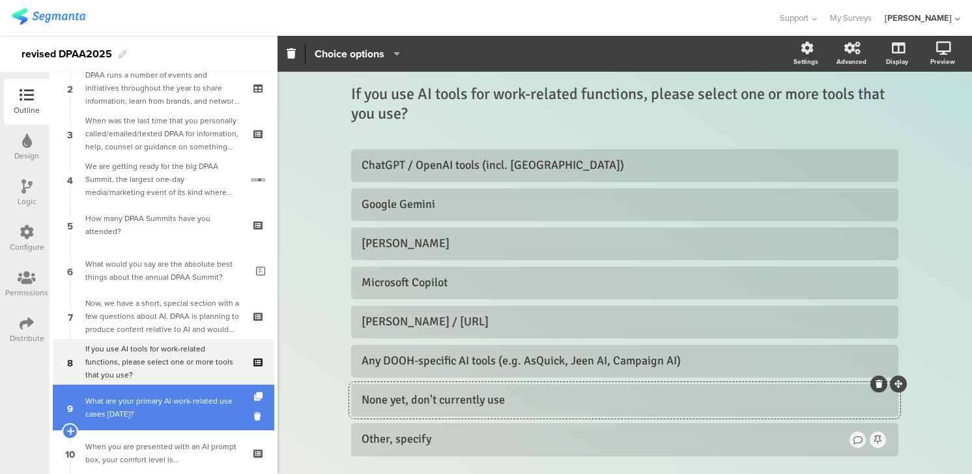
click at [156, 398] on div "What are your primary AI work-related use cases [DATE]?" at bounding box center [163, 407] width 156 height 26
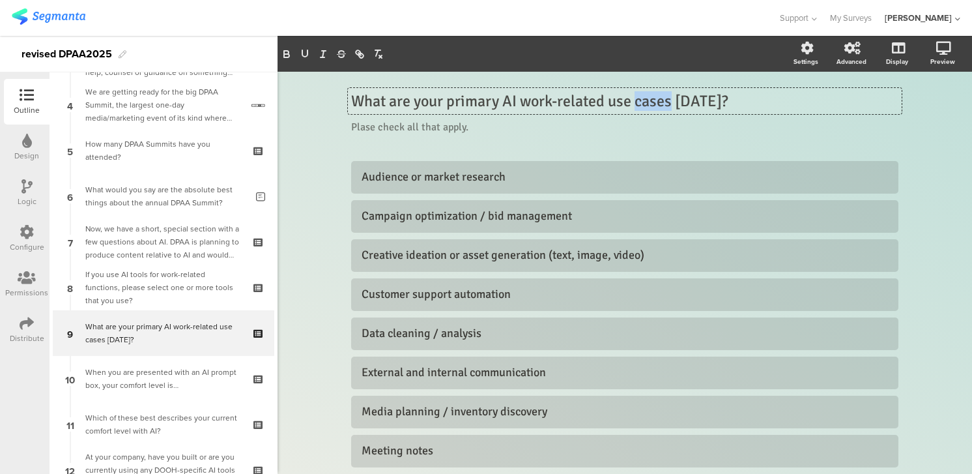
drag, startPoint x: 637, startPoint y: 95, endPoint x: 670, endPoint y: 101, distance: 33.9
click at [670, 101] on div "What are your primary AI work-related use cases [DATE]? What are your primary A…" at bounding box center [625, 101] width 554 height 26
click at [310, 51] on icon "button" at bounding box center [305, 54] width 12 height 12
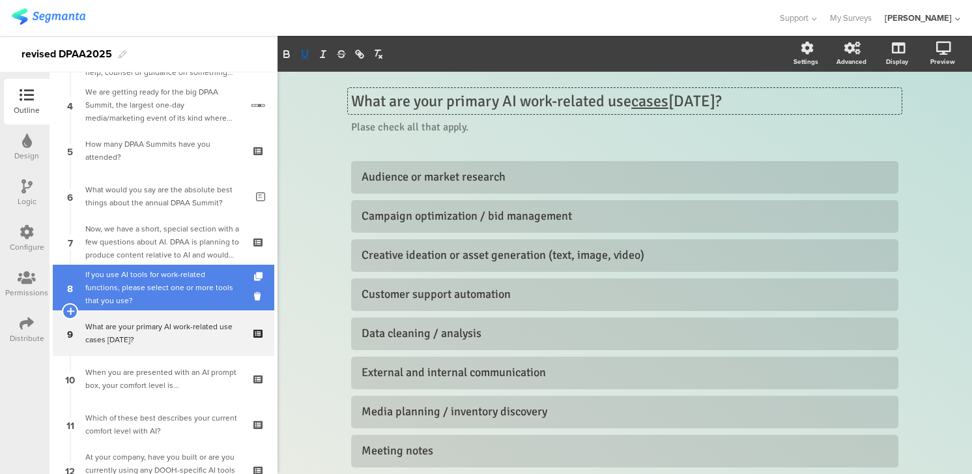
click at [201, 282] on div "If you use AI tools for work-related functions, please select one or more tools…" at bounding box center [163, 287] width 156 height 39
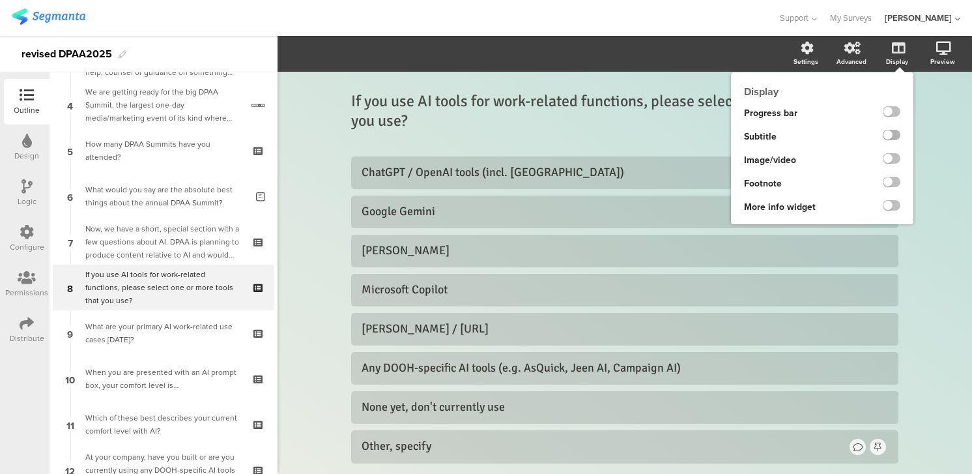
click at [898, 134] on label at bounding box center [892, 135] width 18 height 10
click at [0, 0] on input "checkbox" at bounding box center [0, 0] width 0 height 0
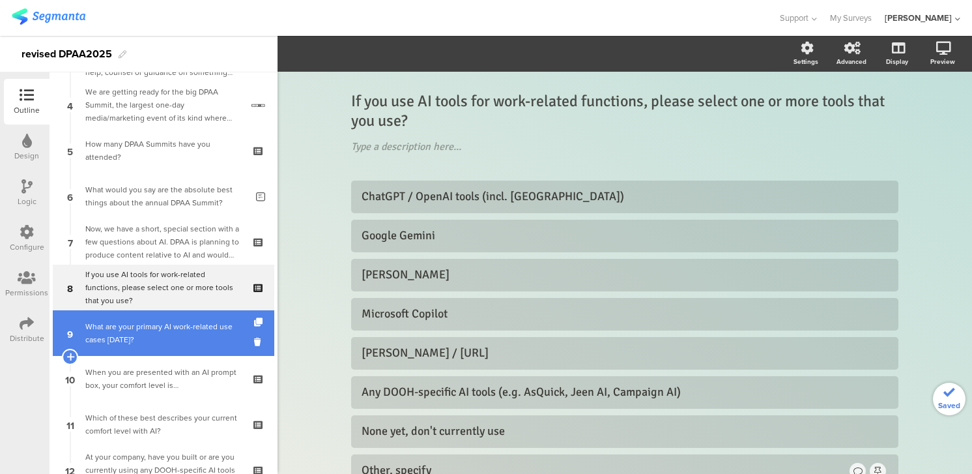
click at [164, 321] on div "What are your primary AI work-related use cases [DATE]?" at bounding box center [163, 333] width 156 height 26
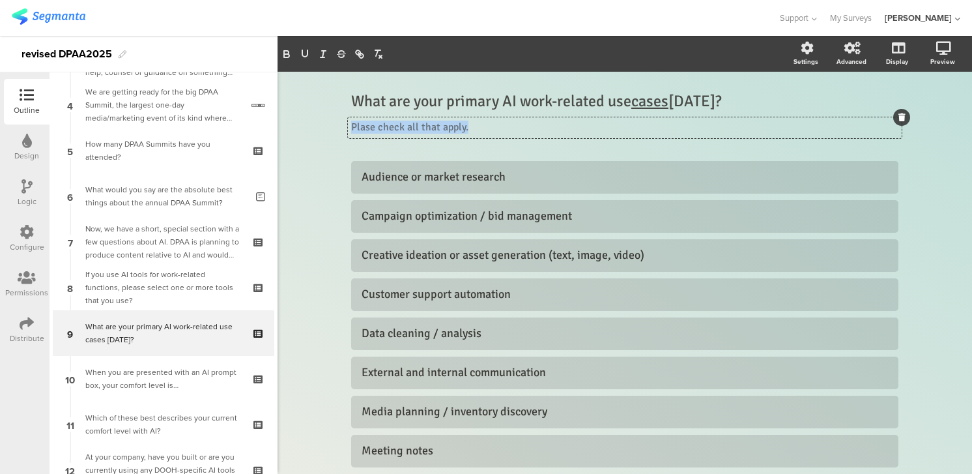
drag, startPoint x: 489, startPoint y: 128, endPoint x: 285, endPoint y: 115, distance: 204.4
click at [285, 115] on div "What are your primary AI work-related use cases [DATE]? What are your primary A…" at bounding box center [625, 374] width 695 height 605
click at [371, 128] on p "Plase check all that apply." at bounding box center [625, 127] width 548 height 13
click at [362, 130] on p "Plase check all that apply." at bounding box center [625, 127] width 548 height 13
drag, startPoint x: 487, startPoint y: 124, endPoint x: 306, endPoint y: 116, distance: 180.7
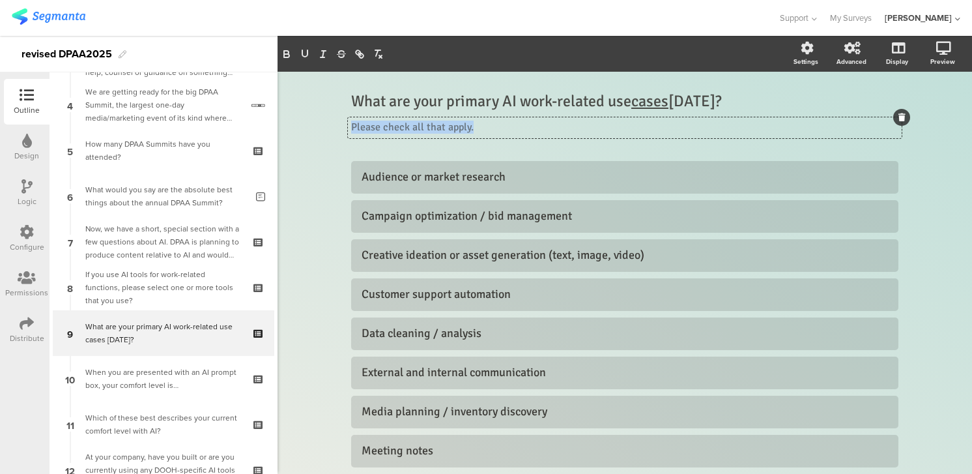
click at [306, 116] on div "What are your primary AI work-related use cases [DATE]? What are your primary A…" at bounding box center [625, 374] width 695 height 605
copy p "Please check all that apply."
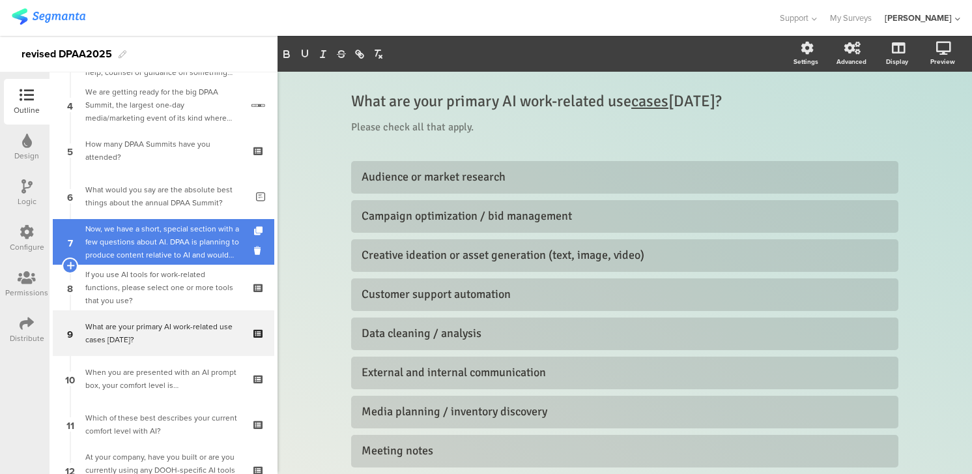
click at [156, 243] on div "Now, we have a short, special section with a few questions about AI. DPAA is pl…" at bounding box center [163, 241] width 156 height 39
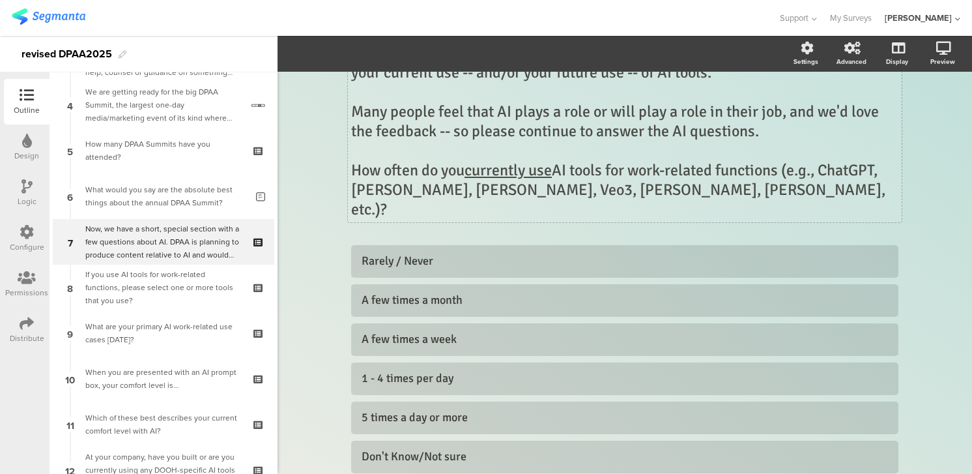
scroll to position [158, 0]
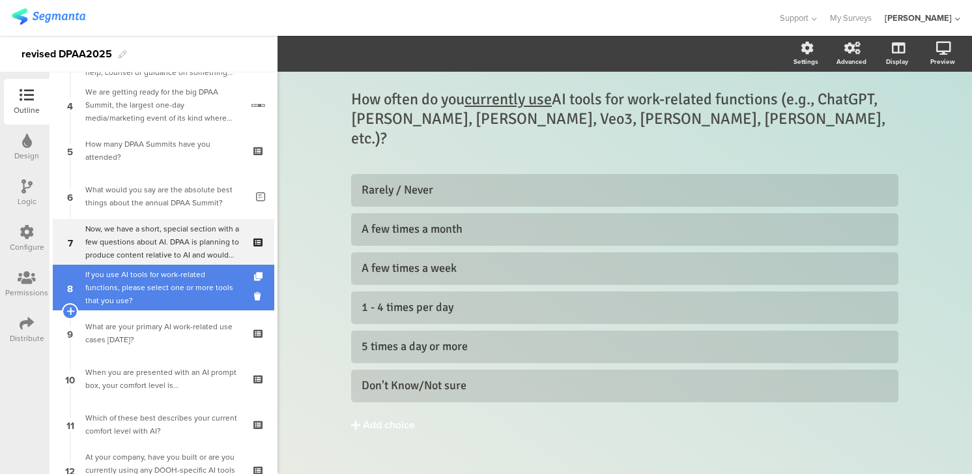
click at [233, 283] on div "If you use AI tools for work-related functions, please select one or more tools…" at bounding box center [163, 287] width 156 height 39
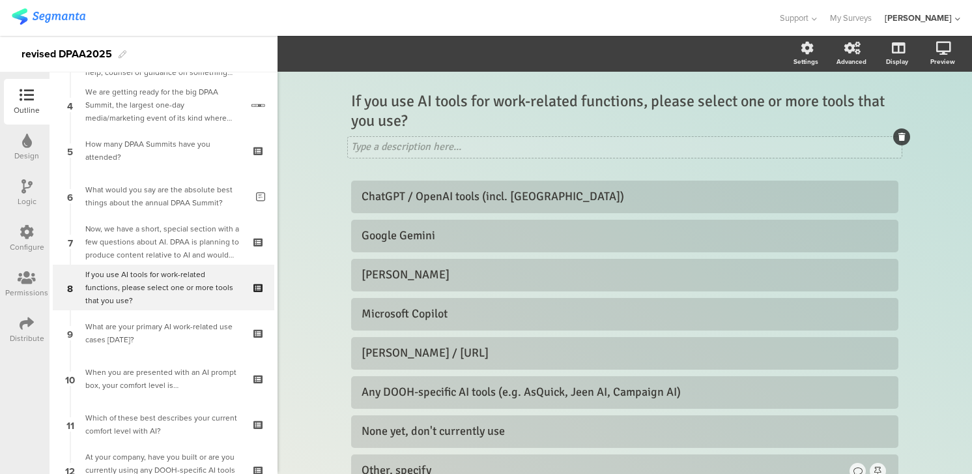
click at [467, 147] on div "Type a description here..." at bounding box center [625, 147] width 554 height 21
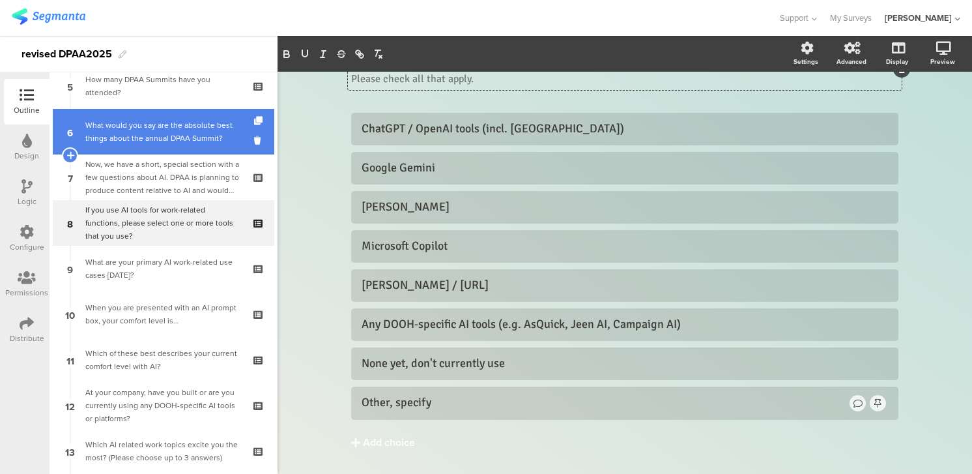
scroll to position [256, 0]
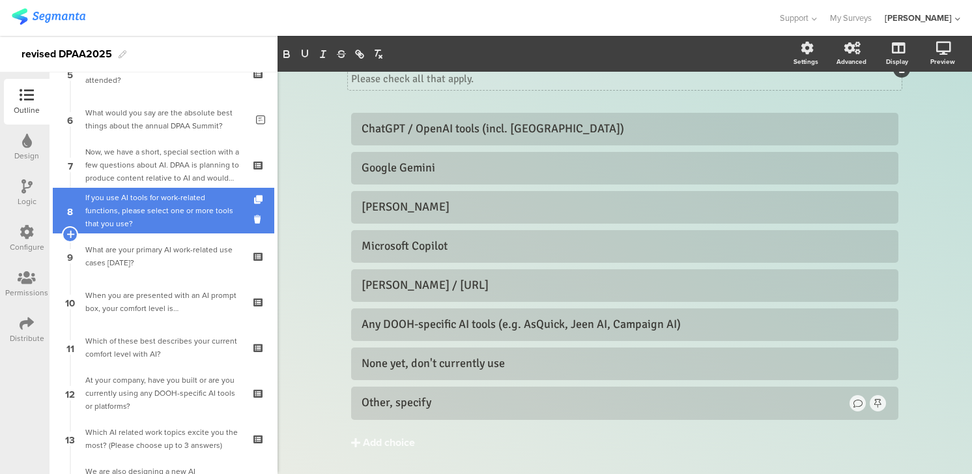
click at [170, 207] on div "If you use AI tools for work-related functions, please select one or more tools…" at bounding box center [163, 210] width 156 height 39
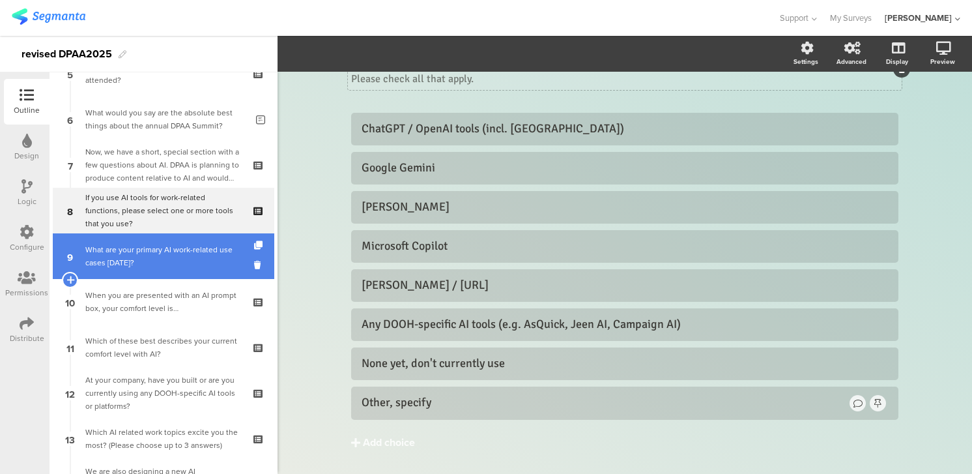
click at [171, 248] on div "What are your primary AI work-related use cases [DATE]?" at bounding box center [163, 256] width 156 height 26
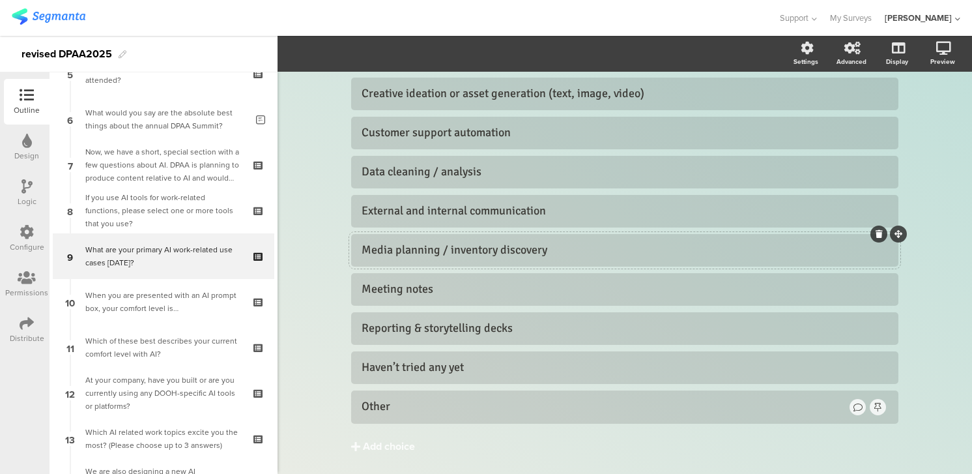
scroll to position [170, 0]
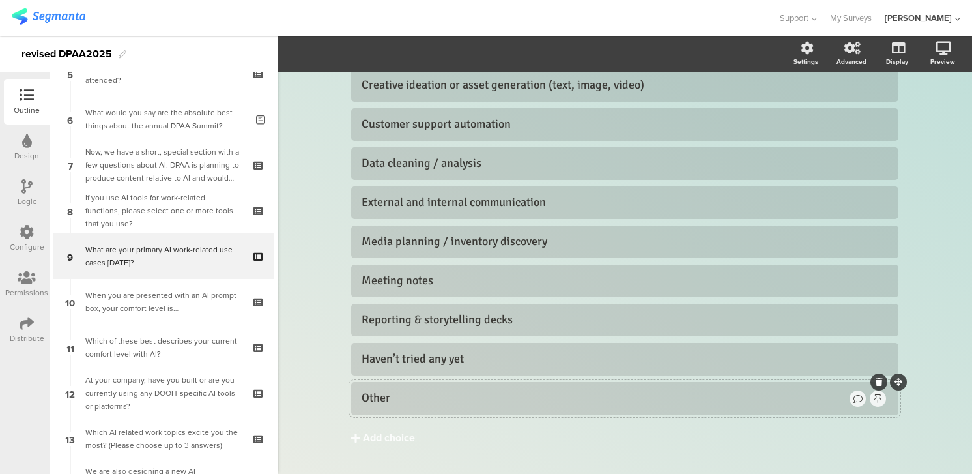
click at [418, 395] on div "Other" at bounding box center [605, 397] width 486 height 15
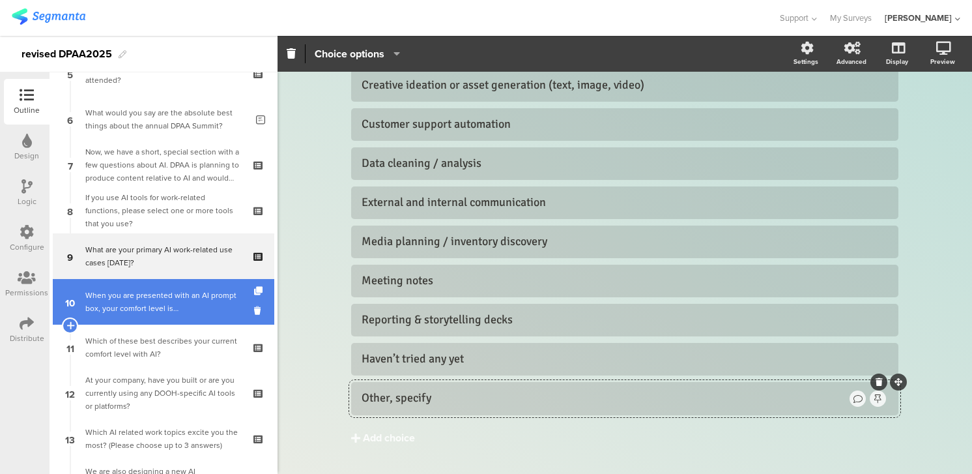
click at [194, 303] on div "When you are presented with an AI prompt box, your comfort level is…" at bounding box center [163, 302] width 156 height 26
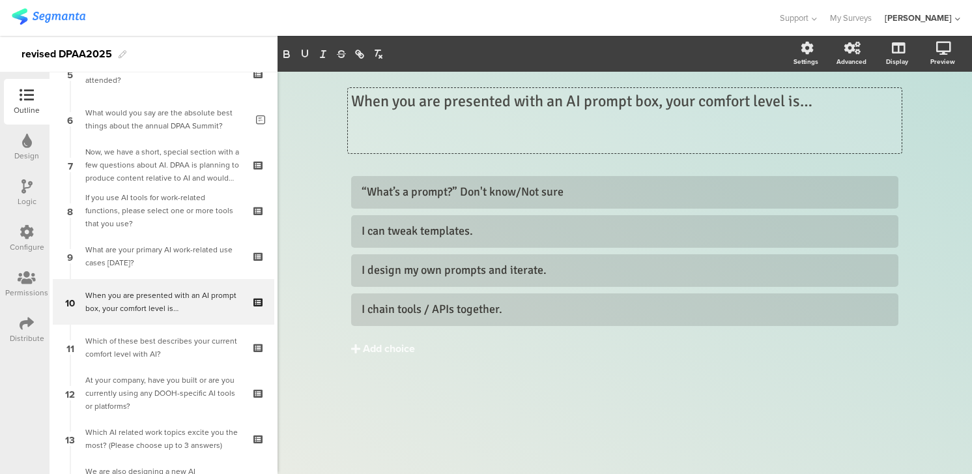
click at [555, 130] on div "When you are presented with an AI prompt box, your comfort level is… When you a…" at bounding box center [625, 120] width 554 height 65
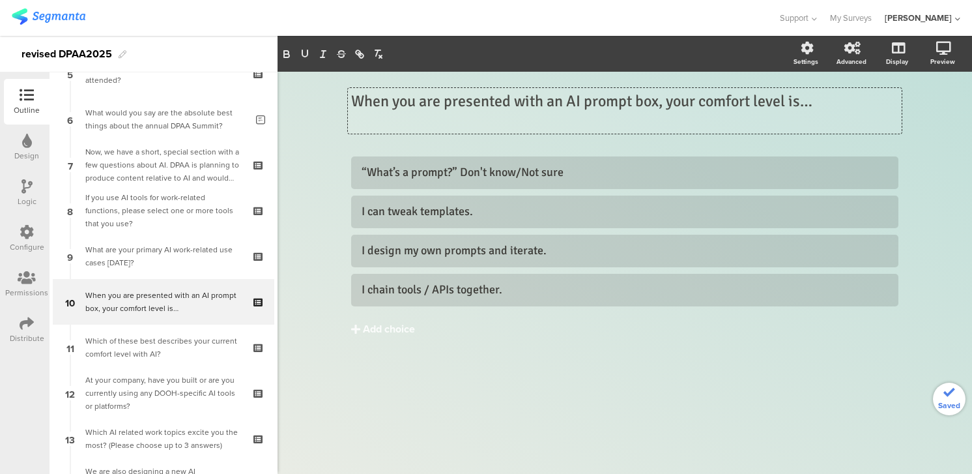
click at [531, 123] on p at bounding box center [625, 121] width 548 height 20
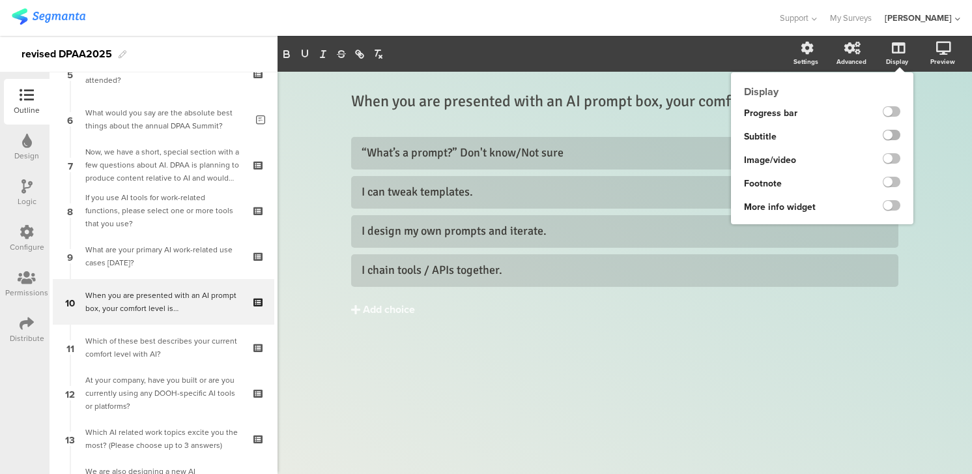
click at [896, 136] on label at bounding box center [892, 135] width 18 height 10
click at [0, 0] on input "checkbox" at bounding box center [0, 0] width 0 height 0
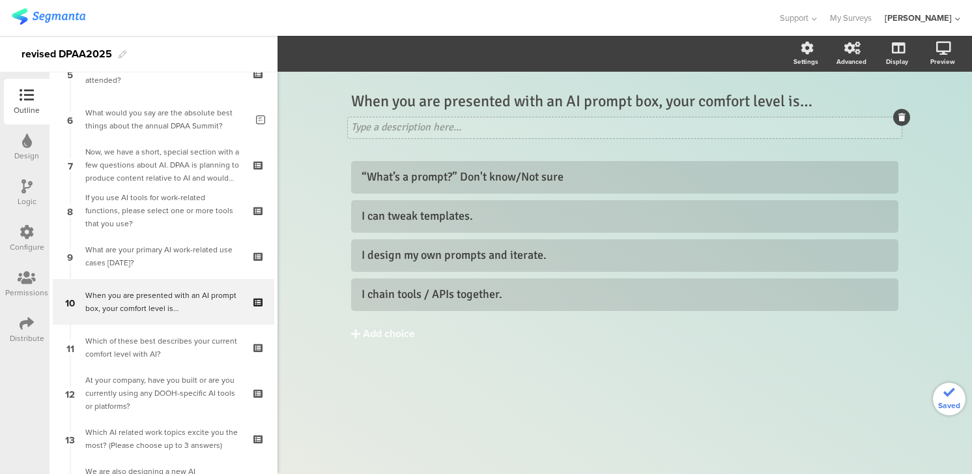
click at [440, 124] on div "Type a description here..." at bounding box center [625, 127] width 554 height 21
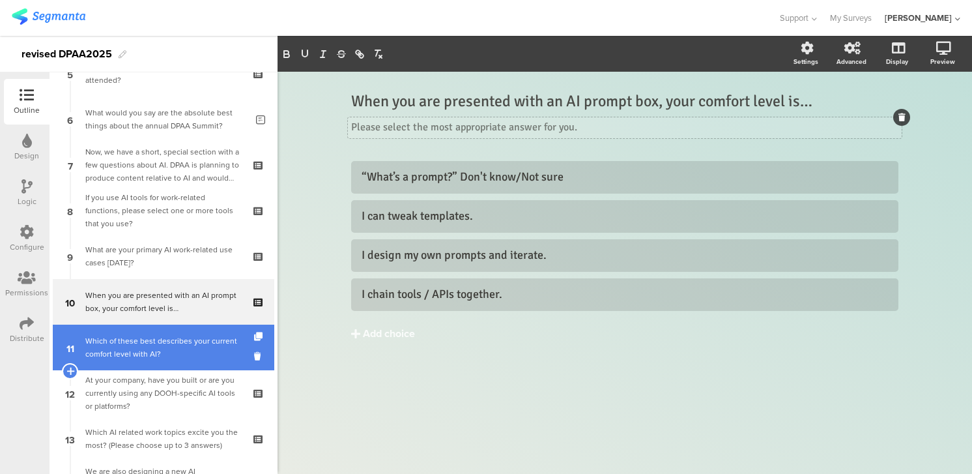
click at [158, 340] on div "Which of these best describes your current comfort level with AI?" at bounding box center [163, 347] width 156 height 26
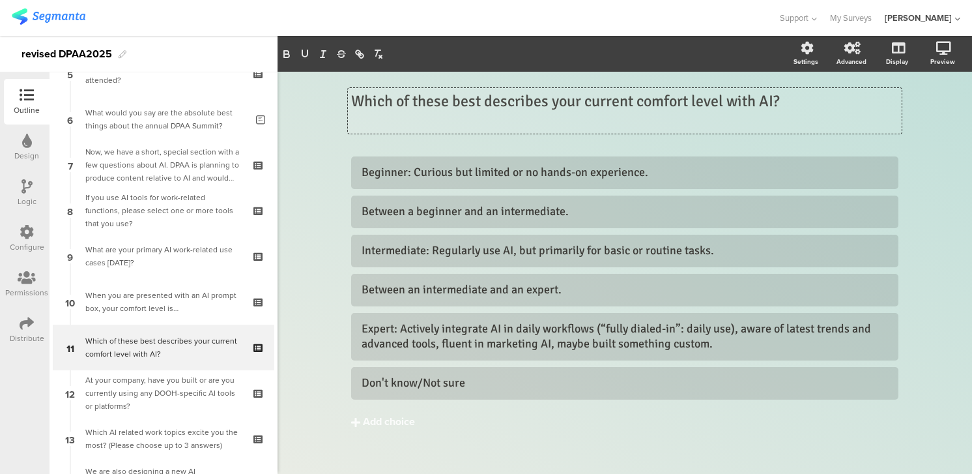
click at [507, 125] on div "Which of these best describes your current comfort level with AI? Which of thes…" at bounding box center [625, 111] width 554 height 46
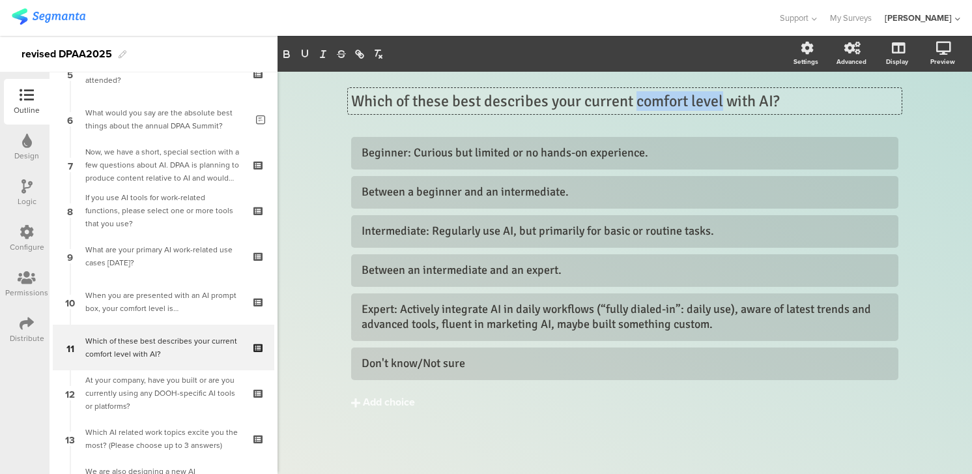
drag, startPoint x: 638, startPoint y: 100, endPoint x: 725, endPoint y: 104, distance: 86.8
click at [725, 104] on p "Which of these best describes your current comfort level with AI?" at bounding box center [625, 101] width 548 height 20
click at [309, 50] on icon "button" at bounding box center [305, 54] width 12 height 12
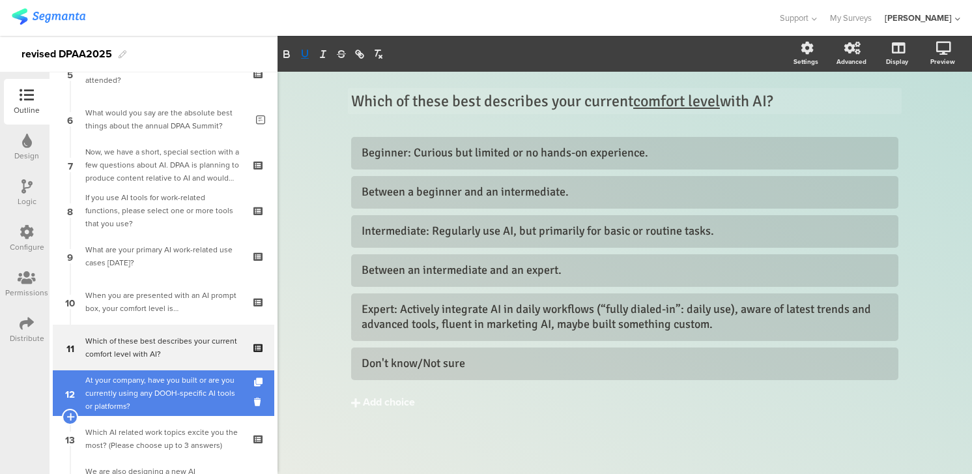
click at [143, 388] on div "At your company, have you built or are you currently using any DOOH-specific AI…" at bounding box center [163, 392] width 156 height 39
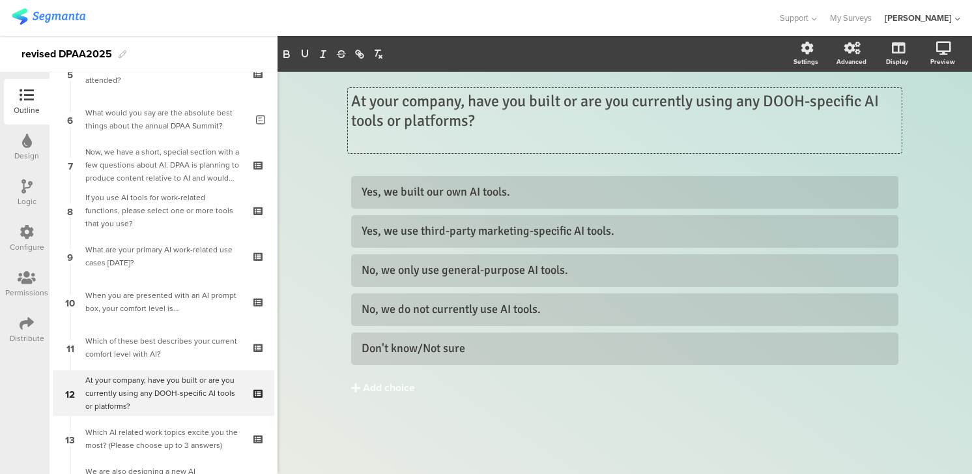
click at [426, 145] on div "At your company, have you built or are you currently using any DOOH-specific AI…" at bounding box center [625, 120] width 554 height 65
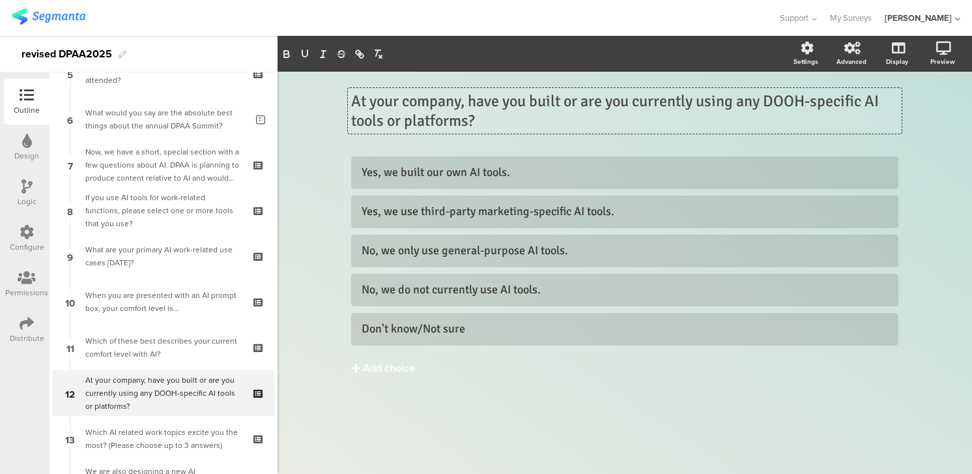
click at [402, 102] on p "At your company, have you built or are you currently using any DOOH-specific AI…" at bounding box center [625, 110] width 548 height 39
click at [369, 103] on p "At your company, have you built or are you currently using any DOOH-specific AI…" at bounding box center [625, 110] width 548 height 39
click at [538, 103] on p "Has your company, have you built or are you currently using any DOOH-specific A…" at bounding box center [625, 110] width 548 height 39
click at [512, 102] on p "Has your company built or are you currently using any DOOH-specific AI tools or…" at bounding box center [625, 110] width 548 height 39
click at [700, 103] on p "Has your company built -- or are you currently using any DOOH-specific AI tools…" at bounding box center [625, 110] width 548 height 39
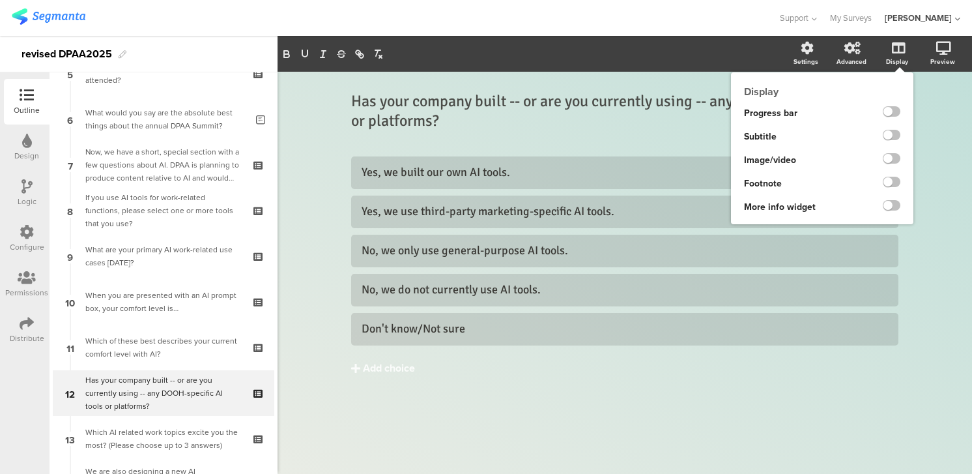
click at [901, 57] on div "Display" at bounding box center [897, 62] width 22 height 10
click at [896, 132] on label at bounding box center [892, 135] width 18 height 10
click at [0, 0] on input "checkbox" at bounding box center [0, 0] width 0 height 0
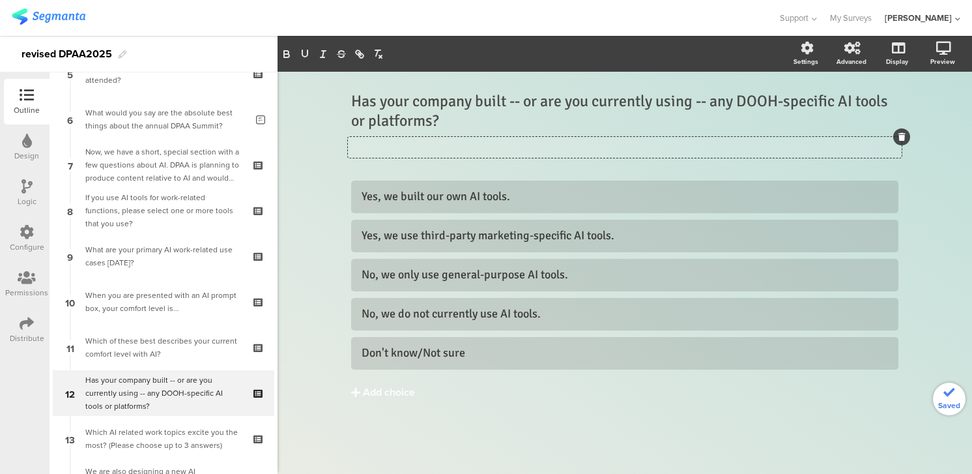
click at [411, 143] on div "Type a description here..." at bounding box center [625, 147] width 554 height 21
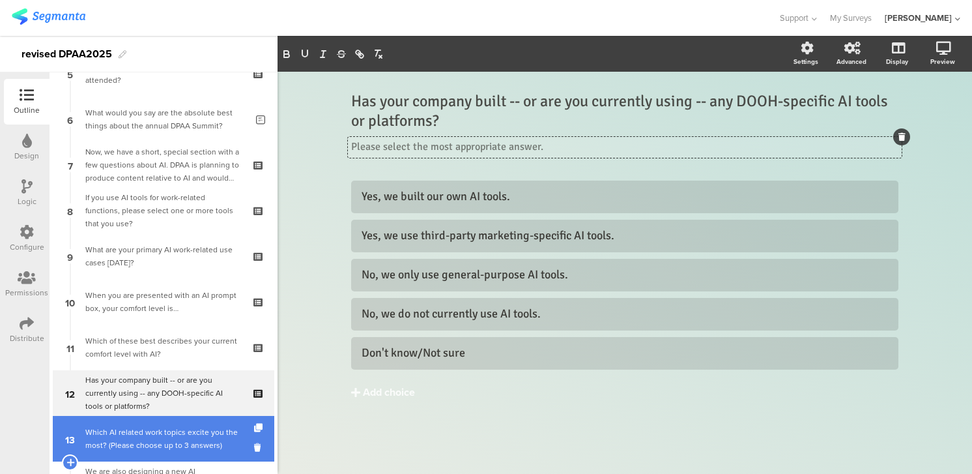
click at [184, 431] on div "Which AI related work topics excite you the most? (Please choose up to 3 answer…" at bounding box center [163, 439] width 156 height 26
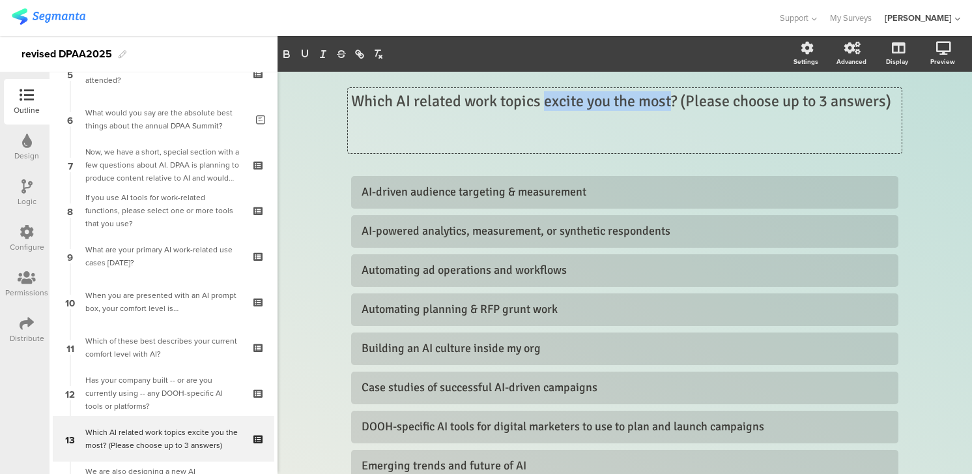
drag, startPoint x: 546, startPoint y: 102, endPoint x: 673, endPoint y: 102, distance: 127.1
click at [673, 102] on div "Which AI related work topics excite you the most? (Please choose up to 3 answer…" at bounding box center [625, 120] width 554 height 65
click at [307, 51] on icon "button" at bounding box center [304, 53] width 5 height 7
click at [688, 103] on p "Which AI related work topics excite you the most ? (Please choose up to 3 answe…" at bounding box center [625, 101] width 548 height 20
click at [889, 101] on p "Which AI related work topics excite you the most ? Please choose up to 3 answer…" at bounding box center [625, 101] width 548 height 20
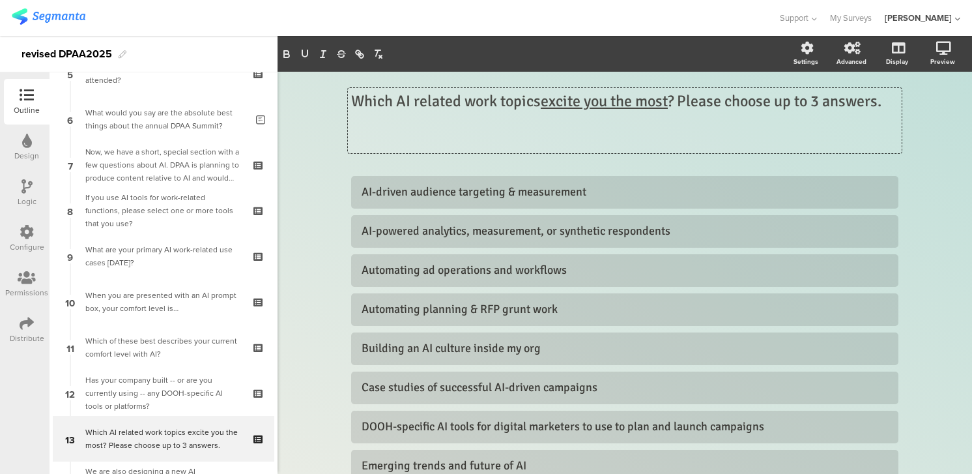
click at [796, 145] on p at bounding box center [625, 140] width 548 height 20
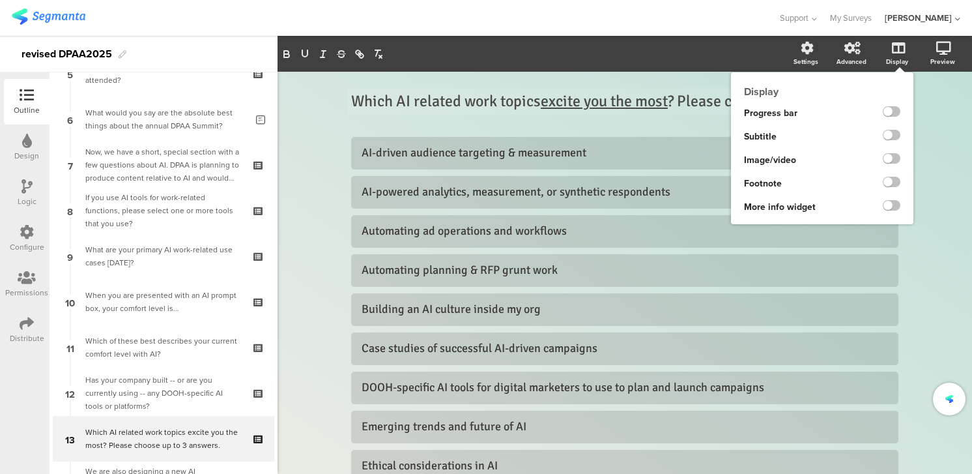
click at [898, 50] on icon at bounding box center [898, 48] width 13 height 13
click at [898, 133] on label at bounding box center [892, 135] width 18 height 10
click at [0, 0] on input "checkbox" at bounding box center [0, 0] width 0 height 0
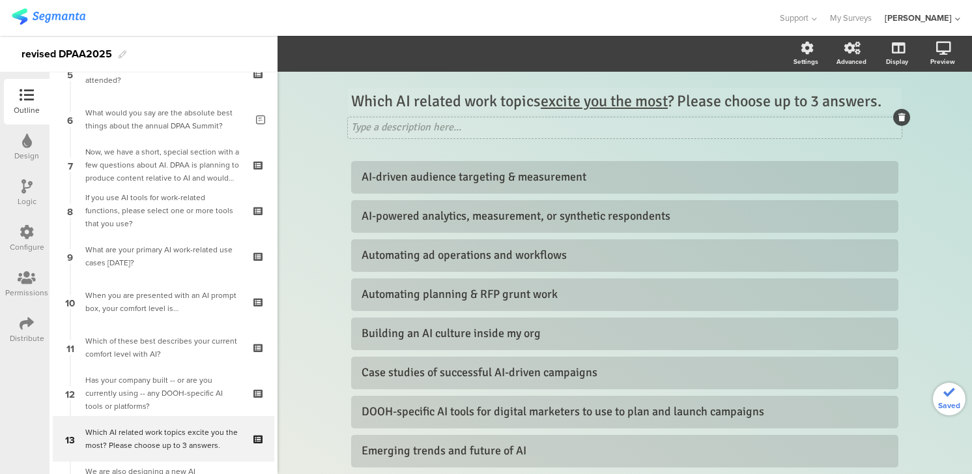
click at [387, 124] on div "Type a description here..." at bounding box center [625, 127] width 554 height 21
click at [600, 179] on div "AI‑driven audience targeting & measurement" at bounding box center [625, 176] width 527 height 15
click at [677, 215] on div "AI-powered analytics, measurement, or synthetic respondents" at bounding box center [625, 216] width 527 height 15
click at [579, 261] on div "Automating ad operations and workflows" at bounding box center [625, 255] width 527 height 15
click at [566, 299] on div "Automating planning & RFP grunt work" at bounding box center [625, 294] width 527 height 15
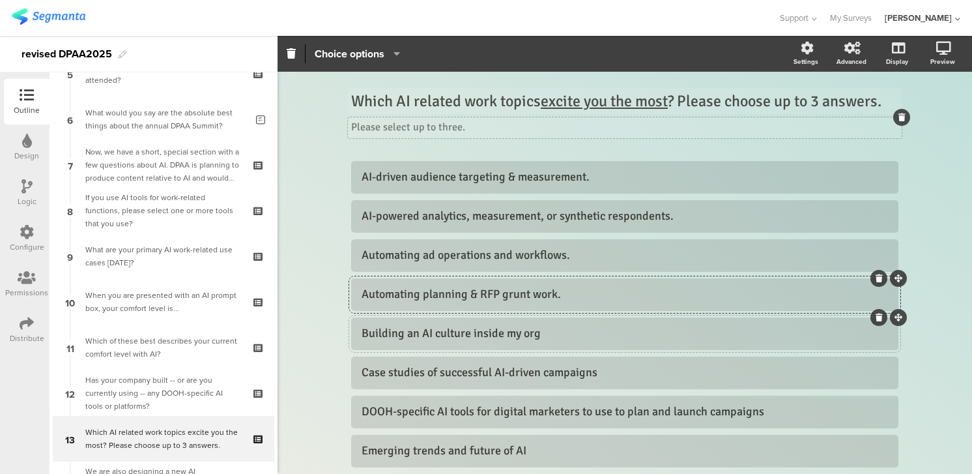
click at [560, 335] on div "Building an AI culture inside my org" at bounding box center [625, 333] width 527 height 15
click at [615, 377] on div "Case studies of successful AI-driven campaigns" at bounding box center [625, 372] width 527 height 15
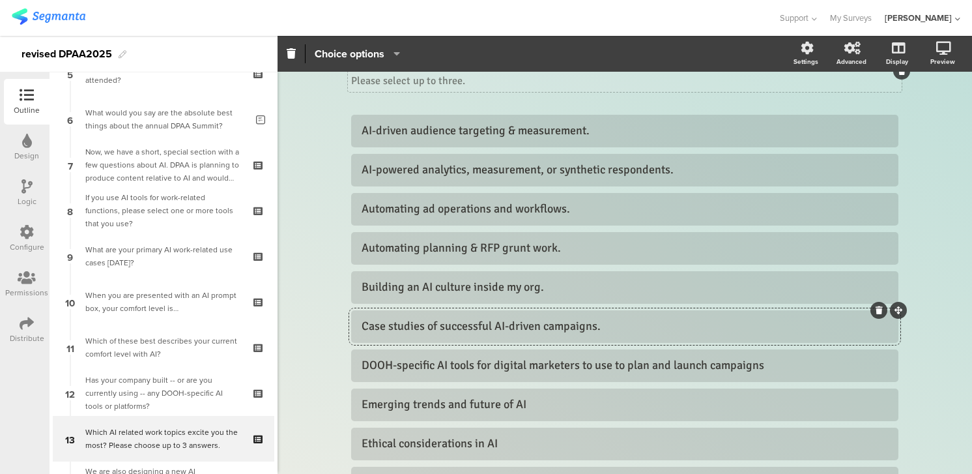
scroll to position [56, 0]
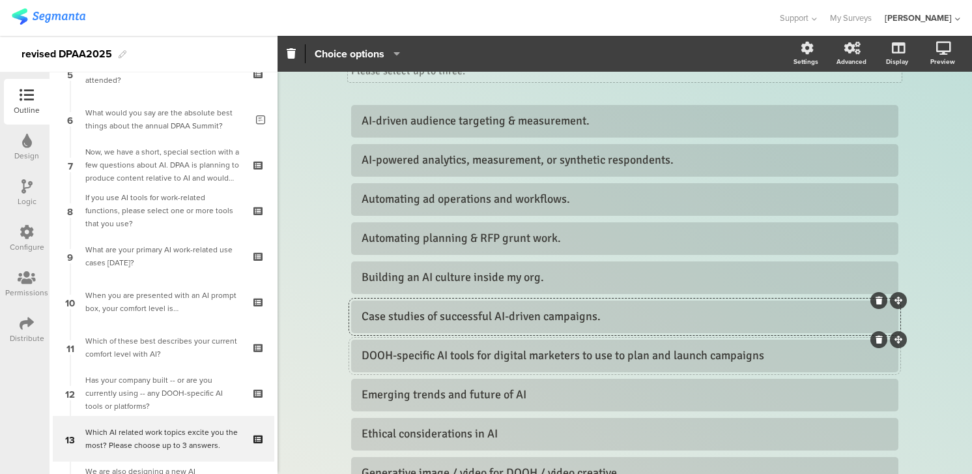
click at [774, 354] on div "DOOH-specific AI tools for digital marketers to use to plan and launch campaigns" at bounding box center [625, 355] width 527 height 15
click at [569, 390] on div "Emerging trends and future of AI" at bounding box center [625, 394] width 527 height 15
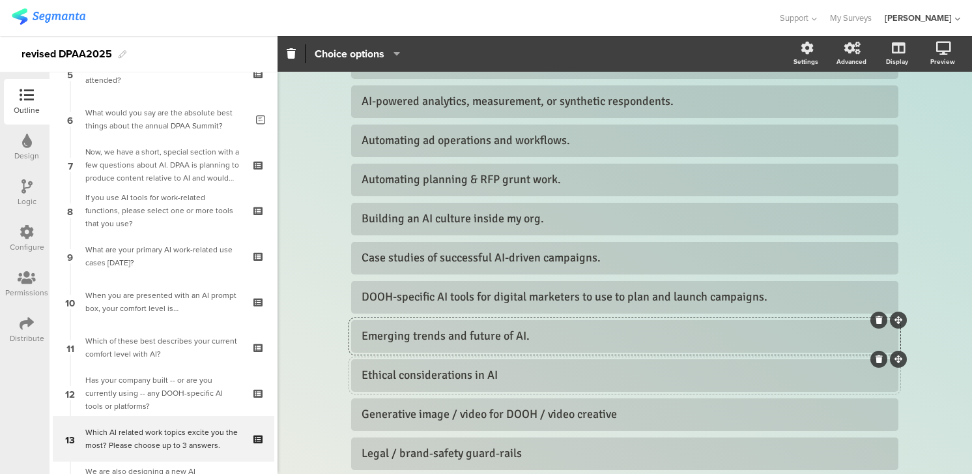
click at [511, 378] on div "Ethical considerations in AI" at bounding box center [625, 375] width 527 height 15
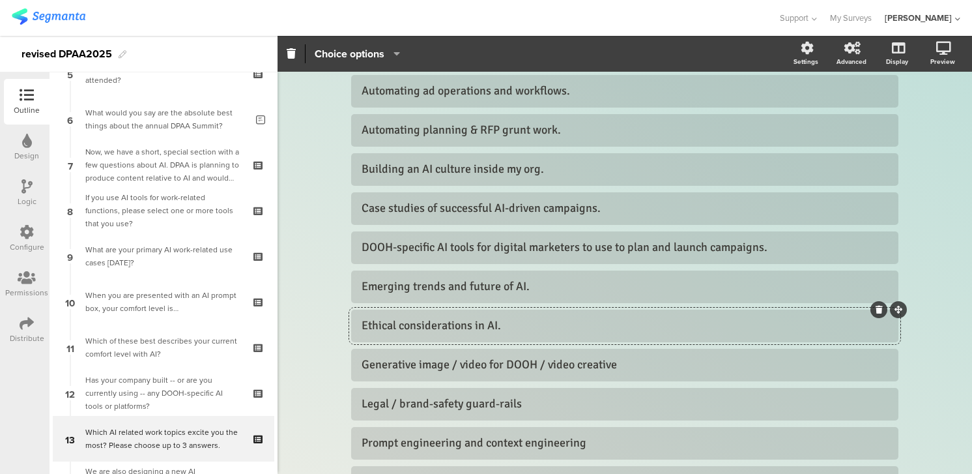
scroll to position [175, 0]
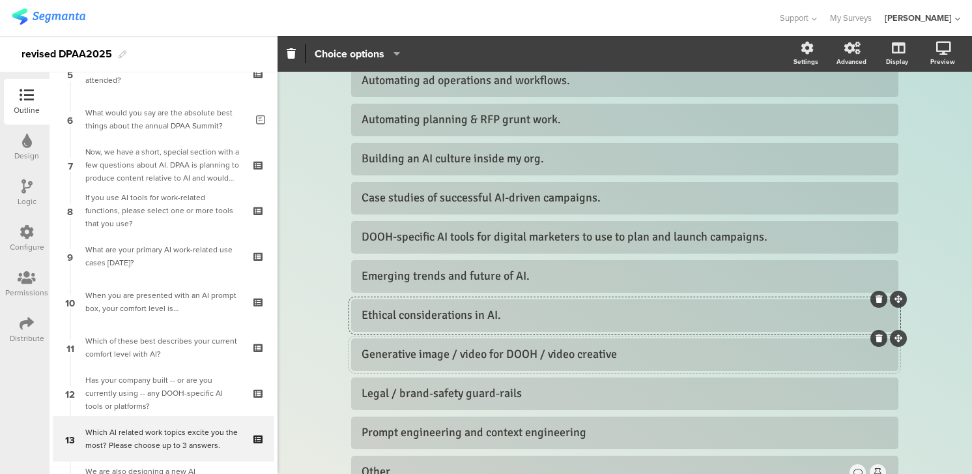
click at [632, 353] on div "Generative image / video for DOOH / video creative" at bounding box center [625, 354] width 527 height 15
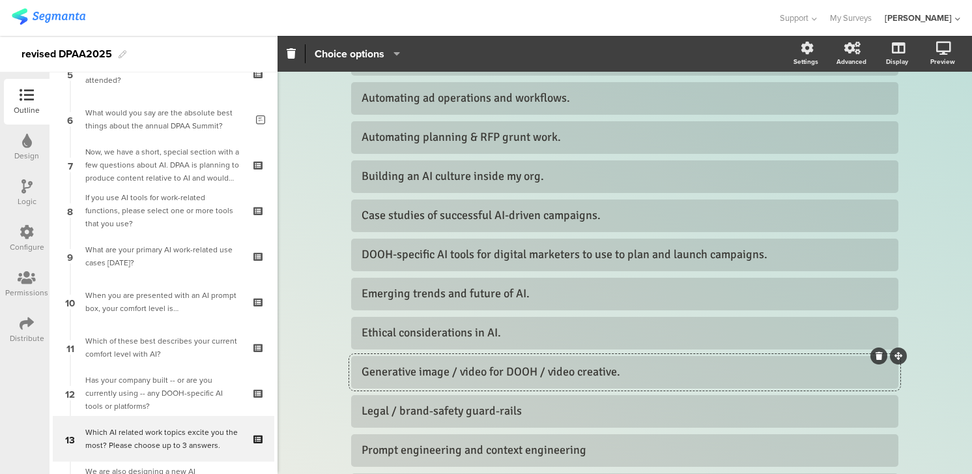
click at [460, 373] on div "Generative image / video for DOOH / video creative." at bounding box center [625, 371] width 527 height 15
click at [450, 375] on div "Generative image /video for DOOH / video creative." at bounding box center [625, 371] width 527 height 15
click at [542, 373] on div "Generative image/video for DOOH / video creative." at bounding box center [625, 371] width 527 height 15
click at [533, 373] on div "Generative image/video for DOOH /video creative." at bounding box center [625, 371] width 527 height 15
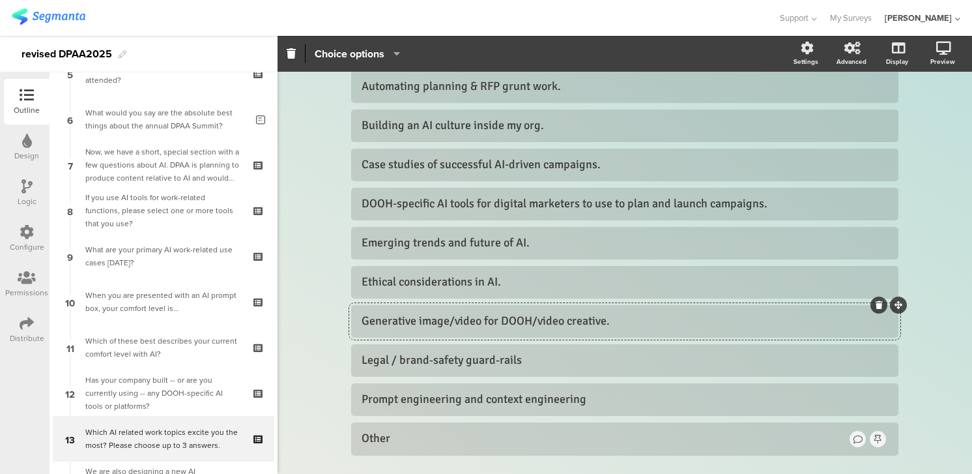
scroll to position [206, 0]
click at [529, 366] on div "Legal / brand‑safety guard‑rails" at bounding box center [625, 362] width 527 height 15
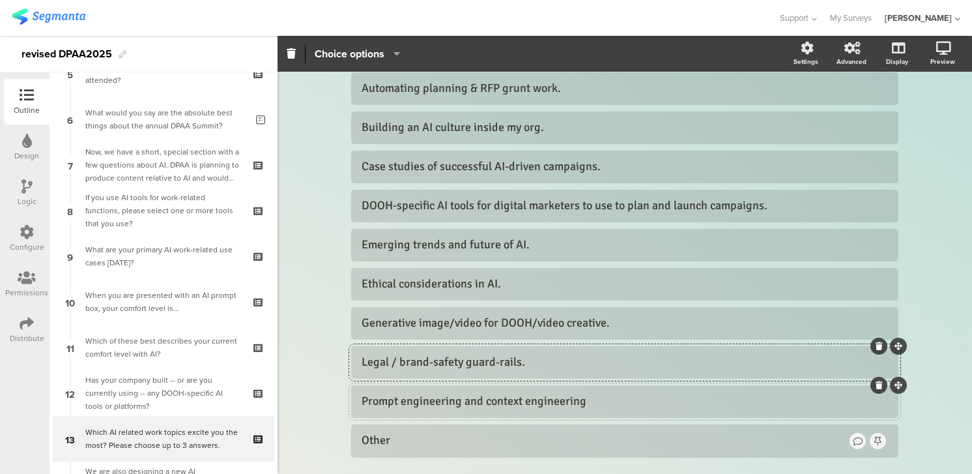
click at [599, 404] on div "Prompt engineering and context engineering" at bounding box center [625, 401] width 527 height 15
click at [416, 437] on div "Other" at bounding box center [605, 440] width 486 height 15
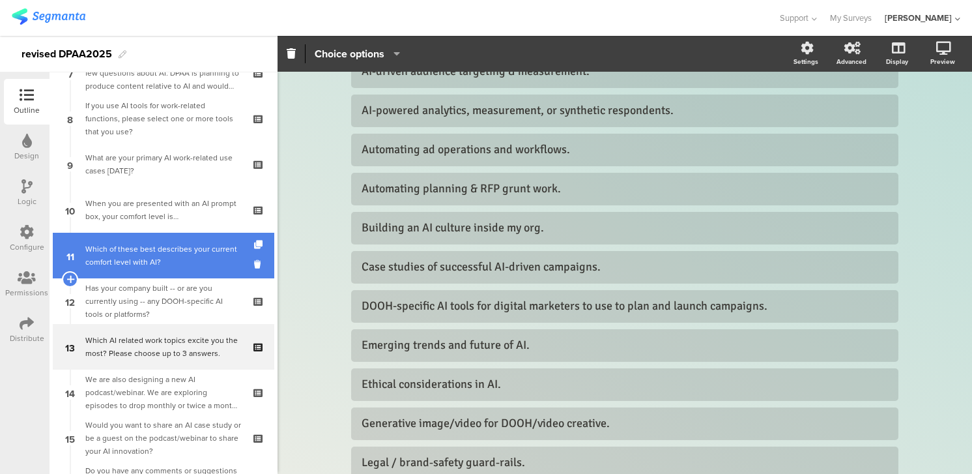
scroll to position [357, 0]
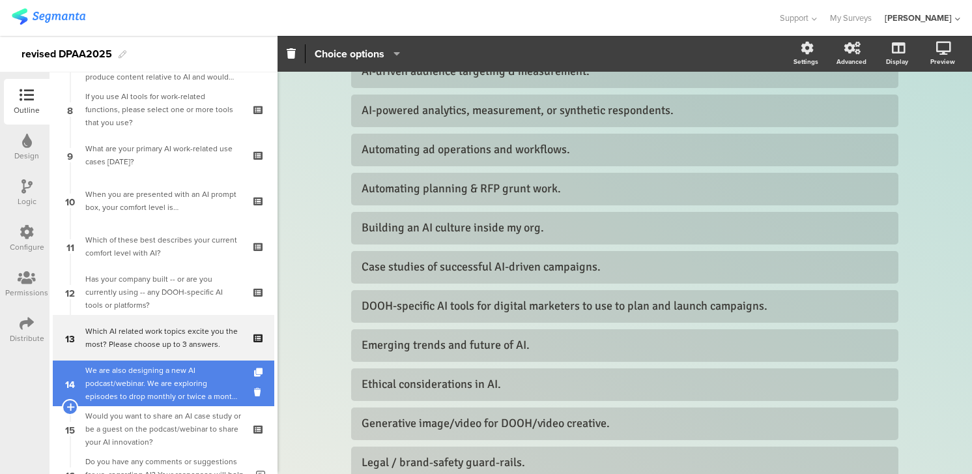
click at [126, 379] on div "We are also designing a new AI podcast/webinar. We are exploring episodes to dr…" at bounding box center [163, 383] width 156 height 39
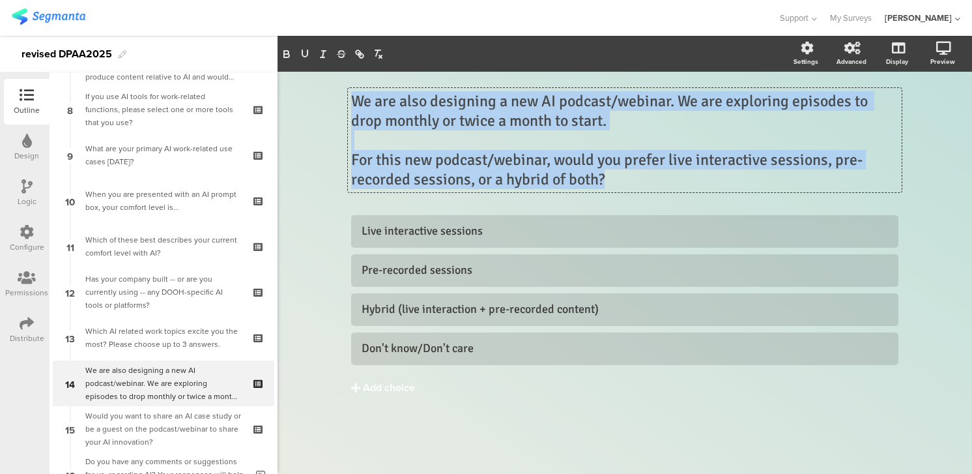
drag, startPoint x: 609, startPoint y: 179, endPoint x: 318, endPoint y: 72, distance: 310.3
click at [318, 72] on div "We are also designing a new AI podcast/webinar. We are exploring episodes to dr…" at bounding box center [625, 273] width 695 height 402
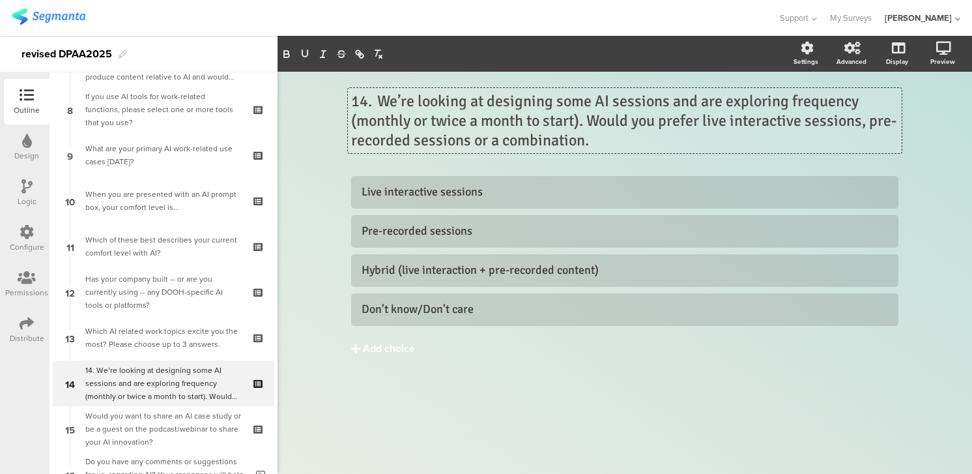
click at [592, 120] on p "14. We’re looking at designing some AI sessions and are exploring frequency (mo…" at bounding box center [625, 120] width 548 height 59
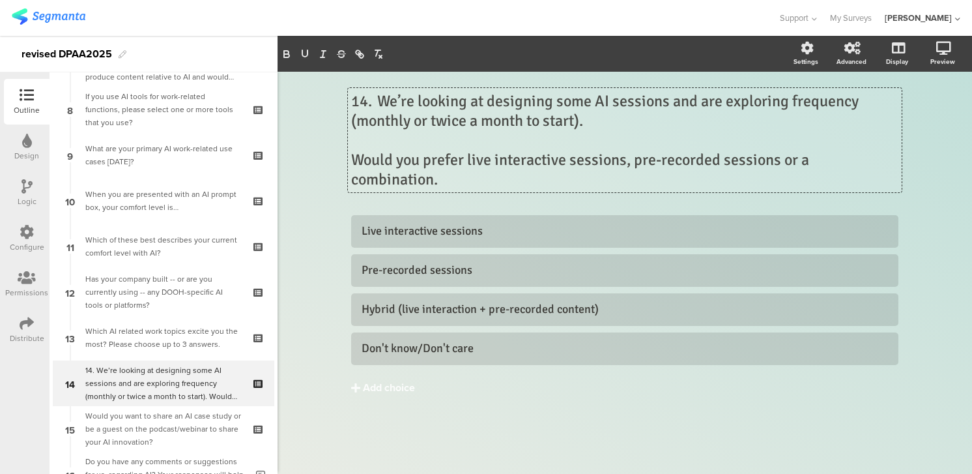
click at [899, 161] on div "14. We’re looking at designing some AI sessions and are exploring frequency (mo…" at bounding box center [625, 140] width 554 height 104
click at [898, 163] on p "Would you prefer live interactive sessions, pre-recorded sessions or a combinat…" at bounding box center [625, 169] width 548 height 39
click at [450, 179] on p "Would you prefer live interactive sessions, pre-recorded sessions or a combinat…" at bounding box center [625, 169] width 548 height 39
click at [379, 100] on p "14. We’re looking at designing some AI sessions and are exploring frequency (mo…" at bounding box center [625, 110] width 548 height 39
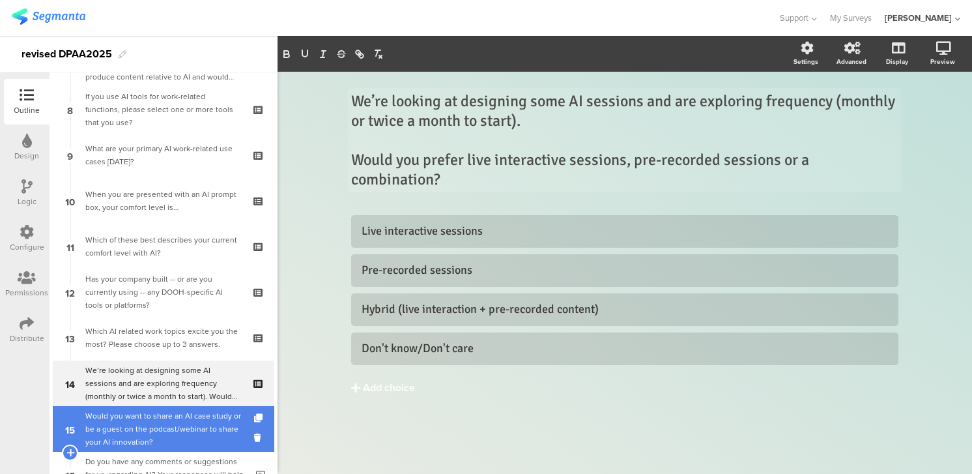
click at [158, 416] on div "Would you want to share an AI case study or be a guest on the podcast/webinar t…" at bounding box center [163, 428] width 156 height 39
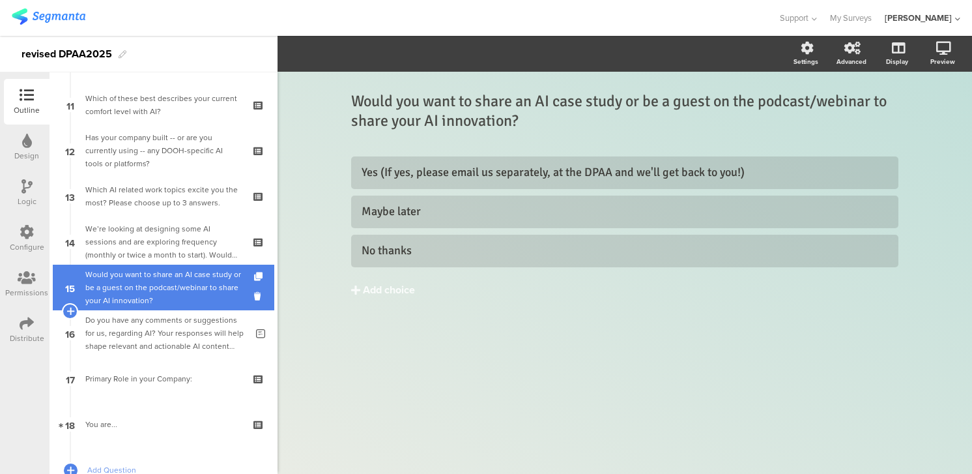
scroll to position [503, 0]
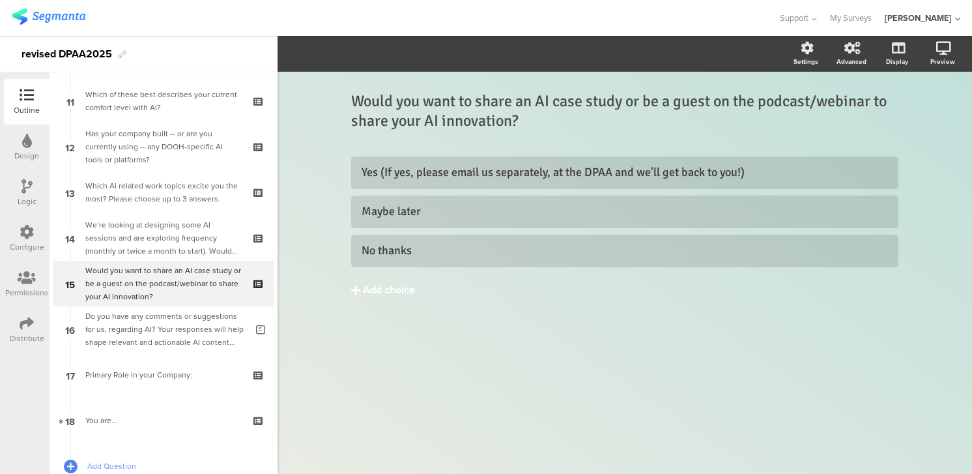
click at [389, 291] on div "Add choice" at bounding box center [389, 291] width 52 height 14
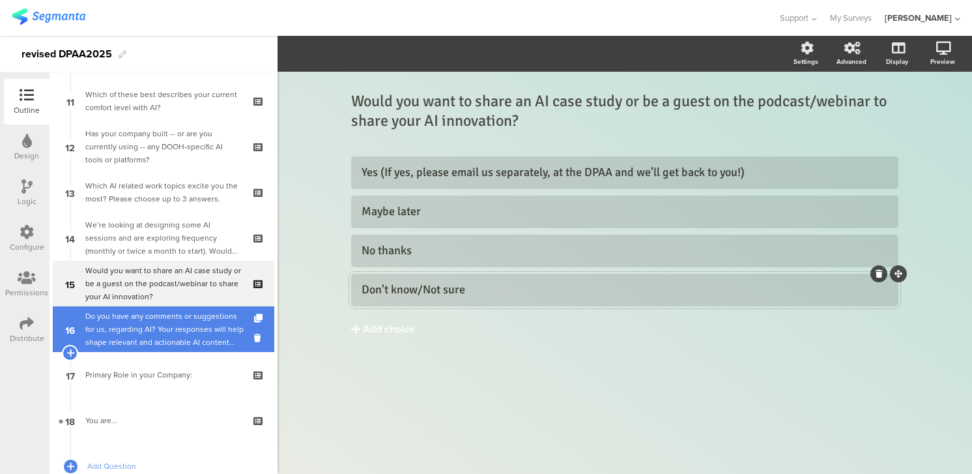
click at [138, 325] on div "Do you have any comments or suggestions for us, regarding AI? Your responses wi…" at bounding box center [165, 329] width 161 height 39
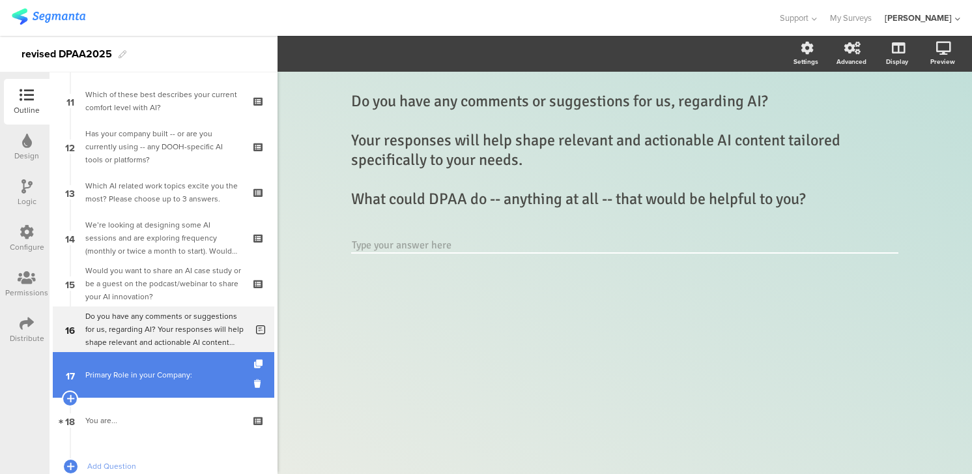
click at [136, 373] on div "Primary Role in your Company:" at bounding box center [163, 374] width 156 height 13
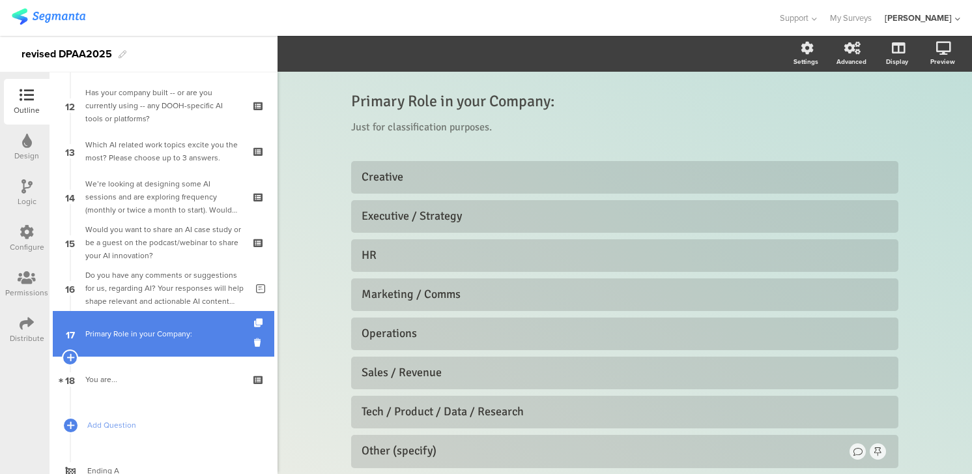
scroll to position [548, 0]
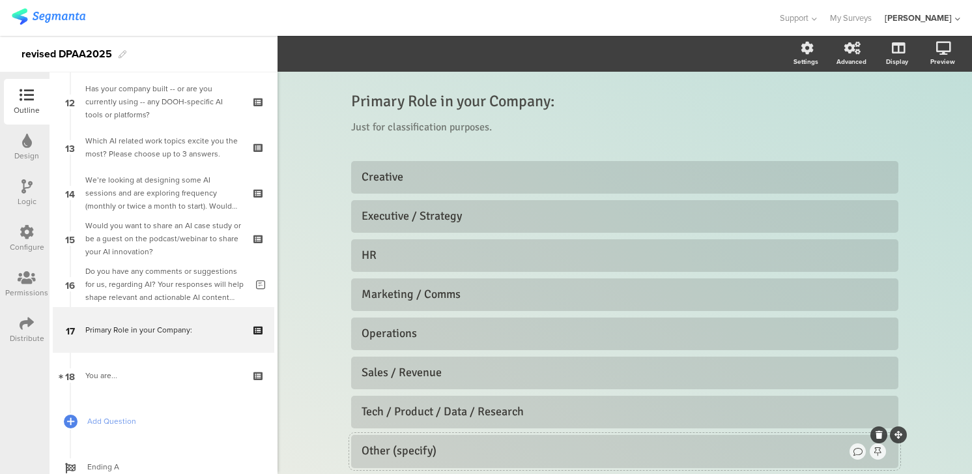
click at [396, 454] on div "Other (specify)" at bounding box center [605, 450] width 486 height 15
click at [441, 451] on div "Other ,specify)" at bounding box center [605, 450] width 486 height 15
click at [393, 454] on div "Other ,specify" at bounding box center [605, 450] width 486 height 15
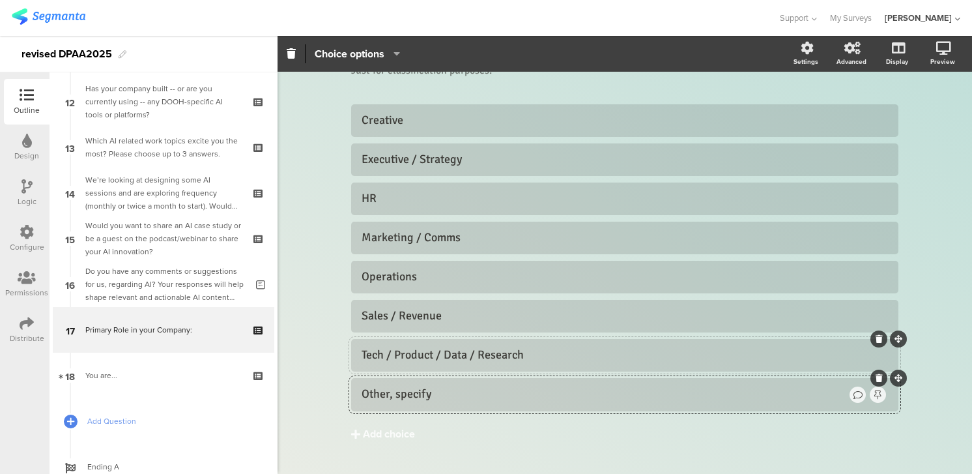
scroll to position [85, 0]
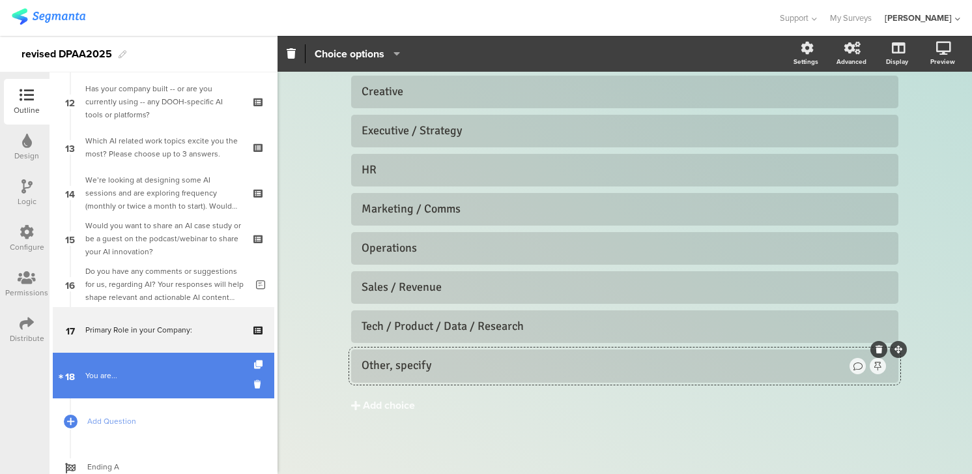
click at [132, 371] on div "You are..." at bounding box center [163, 375] width 156 height 13
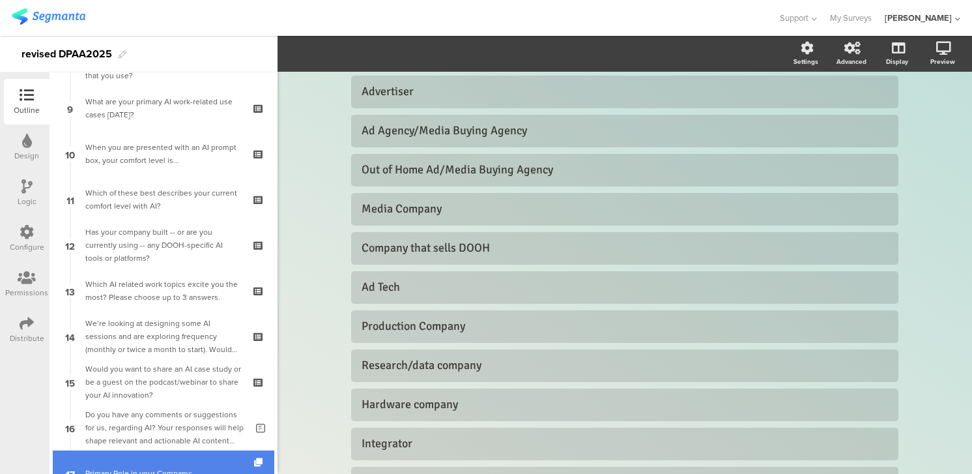
scroll to position [409, 0]
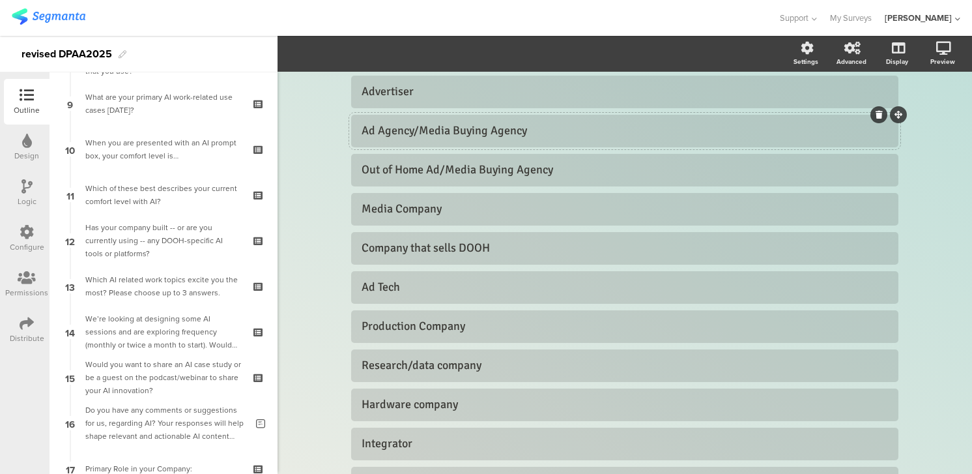
click at [415, 134] on div "Ad Agency/Media Buying Agency" at bounding box center [625, 130] width 527 height 15
click at [422, 130] on div "Ad Agency /Media Buying Agency" at bounding box center [625, 130] width 527 height 15
click at [439, 170] on div "Out of Home Ad/Media Buying Agency" at bounding box center [625, 169] width 527 height 15
click at [447, 171] on div "Out of Home Ad /Media Buying Agency" at bounding box center [625, 169] width 527 height 15
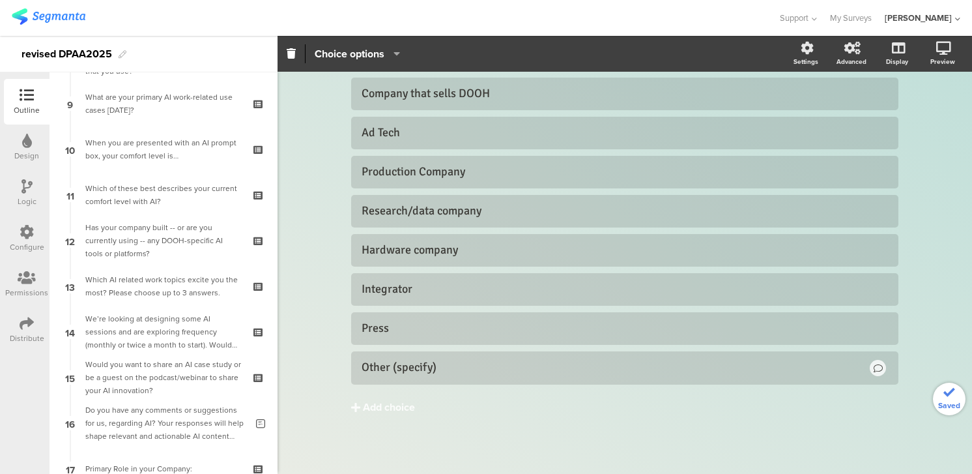
scroll to position [242, 0]
click at [443, 367] on div "Other (specify)" at bounding box center [615, 365] width 506 height 15
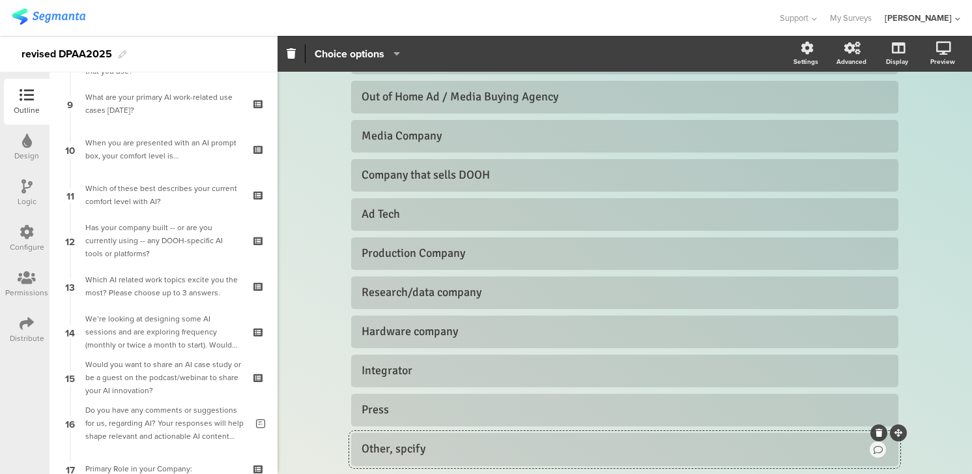
scroll to position [169, 0]
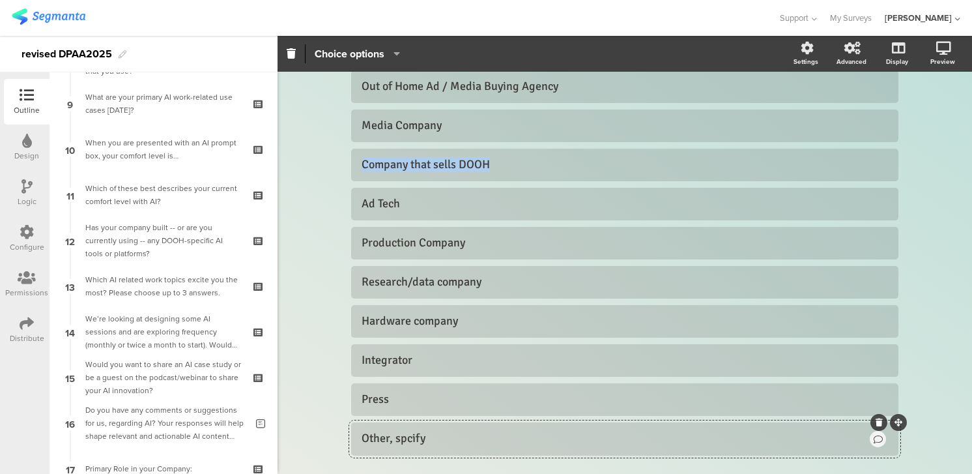
drag, startPoint x: 501, startPoint y: 164, endPoint x: 346, endPoint y: 151, distance: 155.1
click at [346, 151] on div "You are... You are... Just for classification purposes. Just for classification…" at bounding box center [625, 225] width 574 height 644
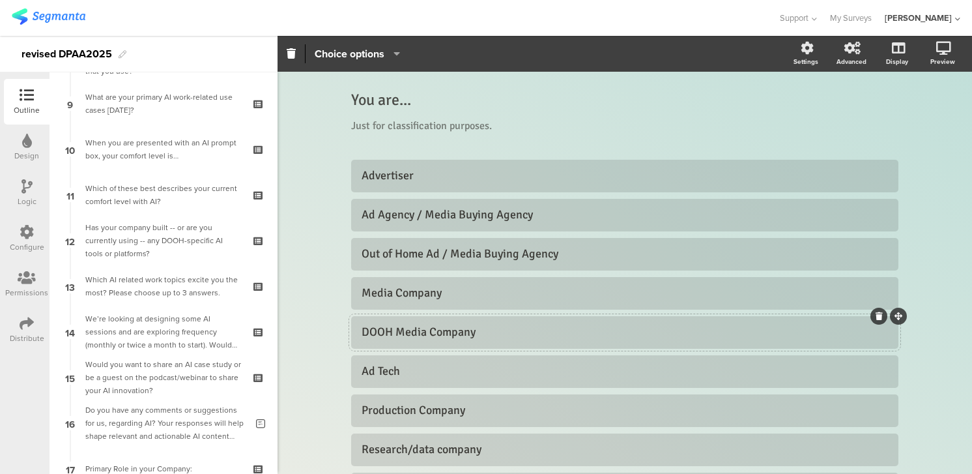
scroll to position [3, 0]
click at [877, 235] on icon at bounding box center [879, 236] width 7 height 8
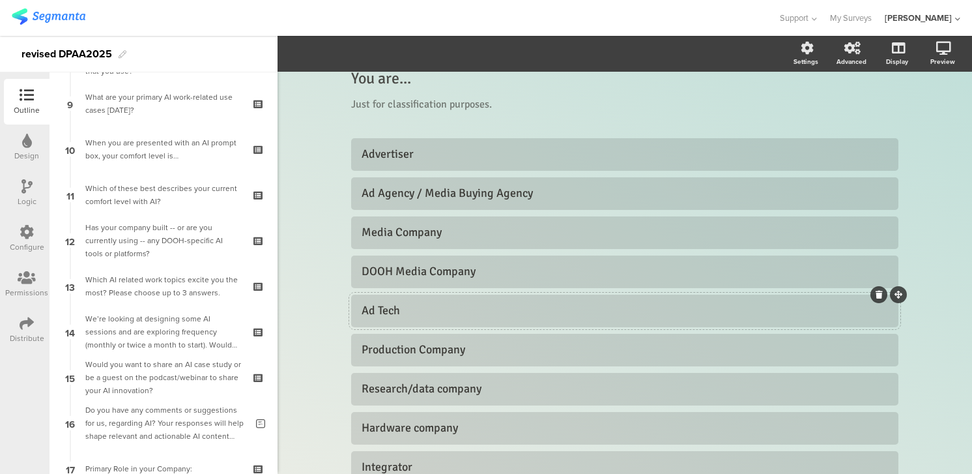
scroll to position [45, 0]
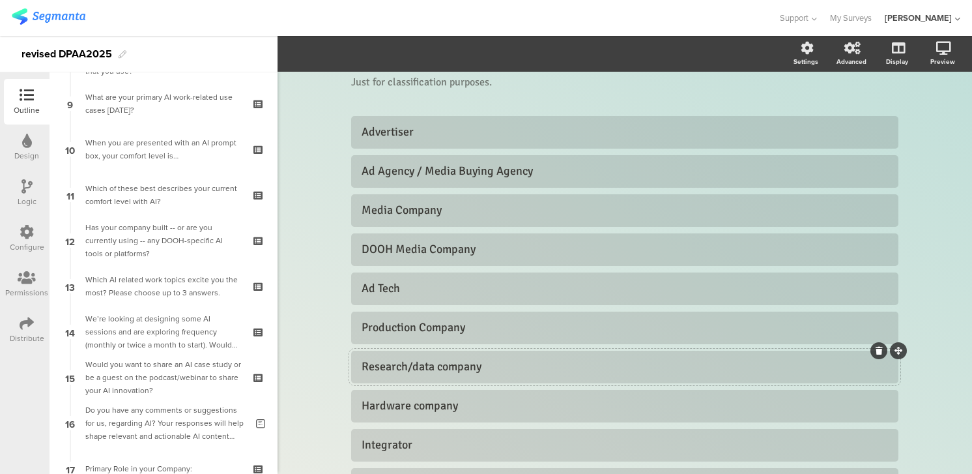
click at [408, 370] on div "Research/data company" at bounding box center [625, 366] width 527 height 15
click at [415, 367] on div "Research /data company" at bounding box center [625, 366] width 527 height 15
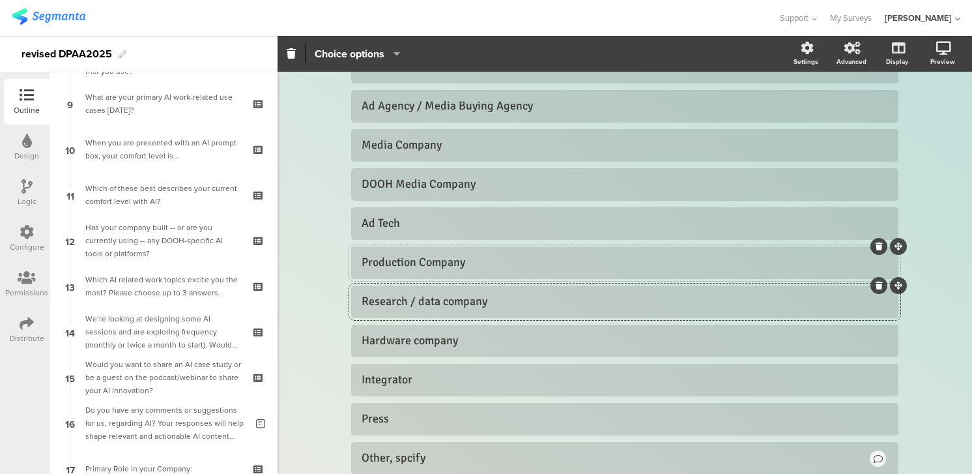
scroll to position [203, 0]
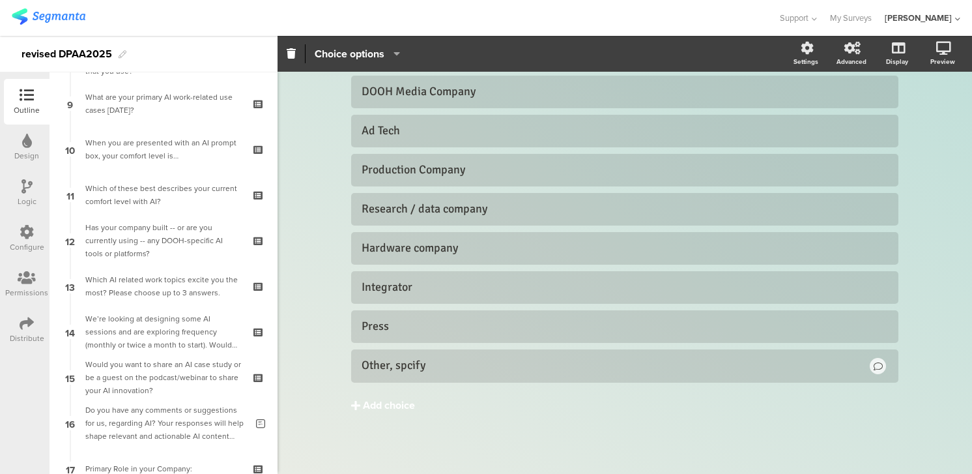
click at [377, 403] on div "Add choice" at bounding box center [389, 406] width 52 height 14
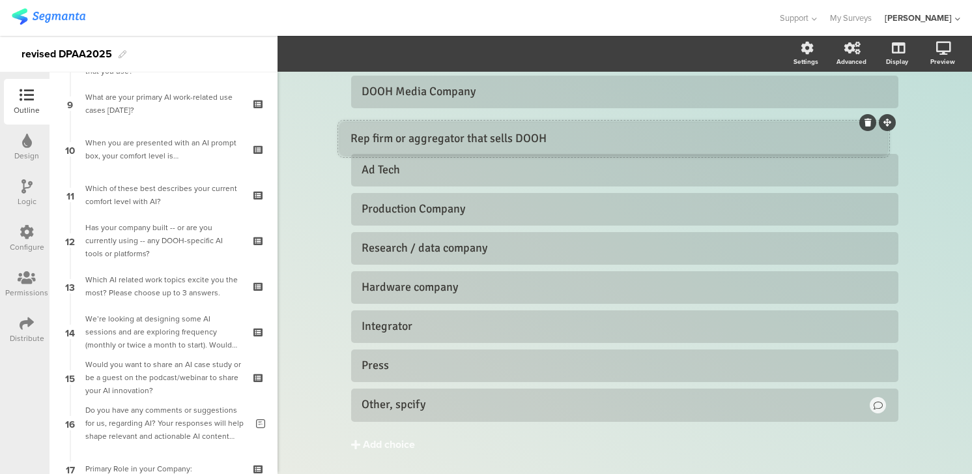
drag, startPoint x: 897, startPoint y: 388, endPoint x: 886, endPoint y: 123, distance: 265.5
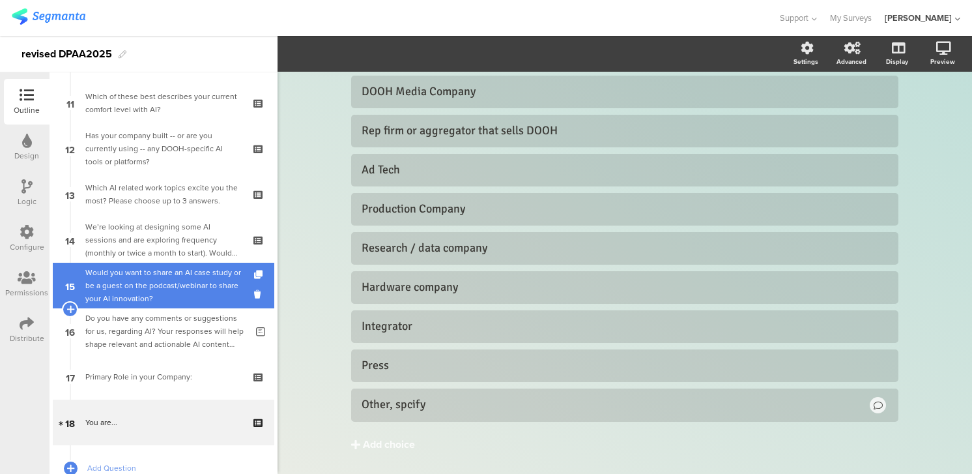
scroll to position [512, 0]
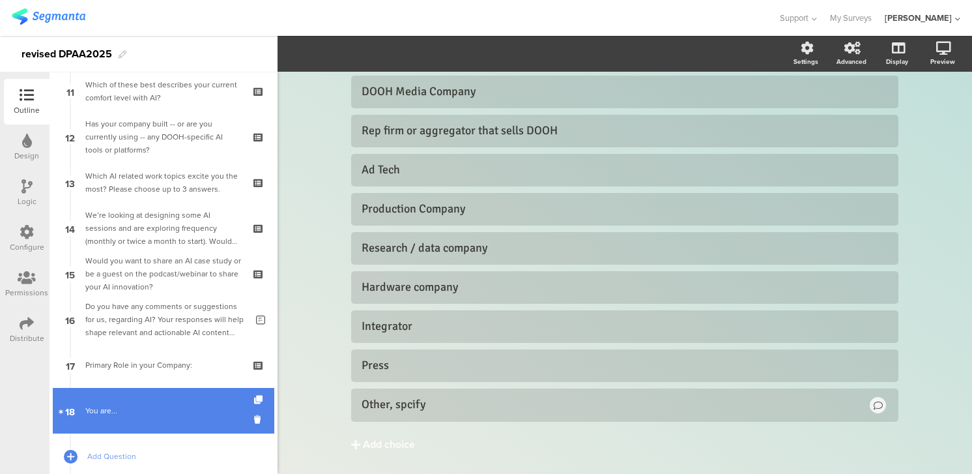
click at [159, 407] on div "You are..." at bounding box center [163, 410] width 156 height 13
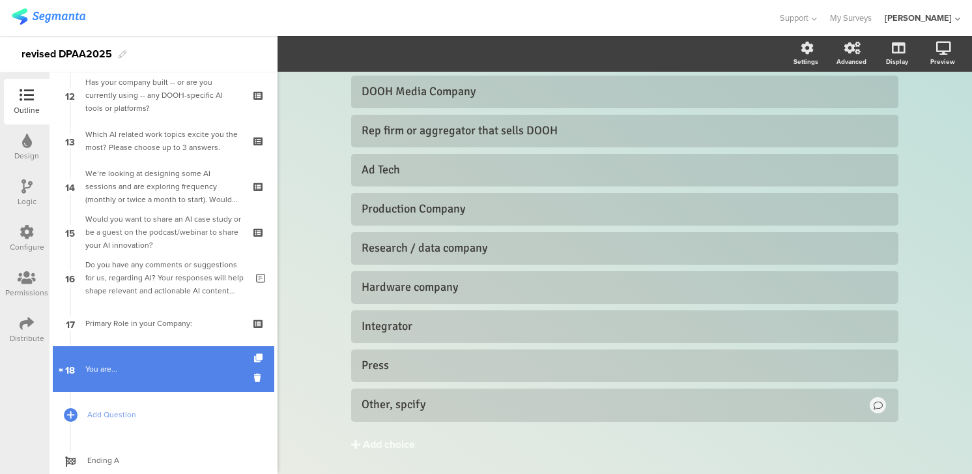
scroll to position [574, 0]
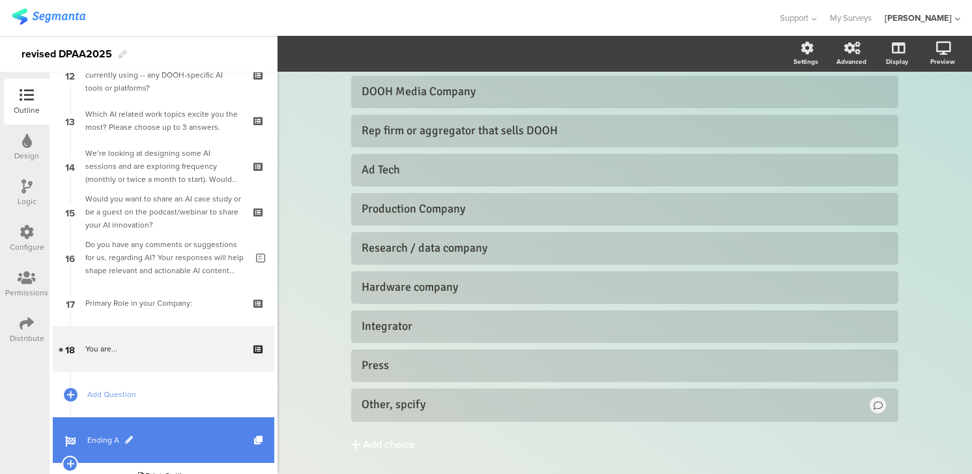
click at [98, 432] on link "Ending A" at bounding box center [164, 440] width 222 height 46
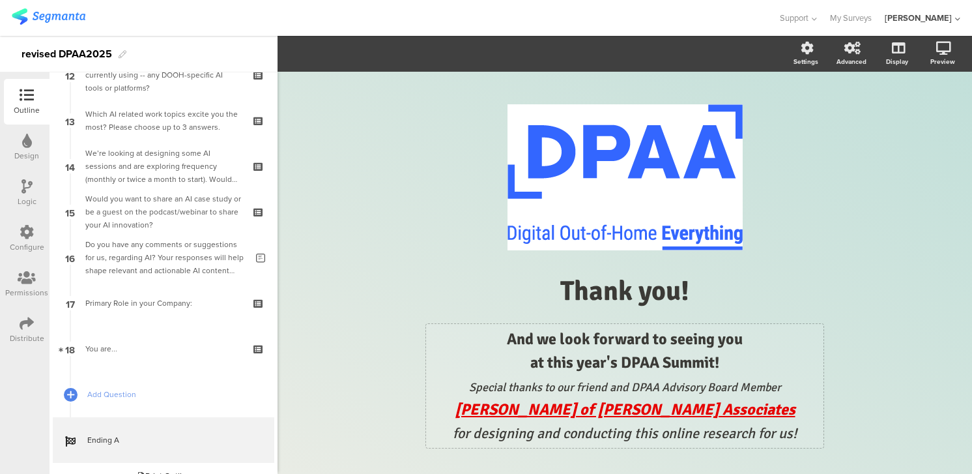
click at [632, 388] on div "And we look forward to seeing you ﻿at this year's DPAA Summit! Special thanks t…" at bounding box center [625, 386] width 398 height 124
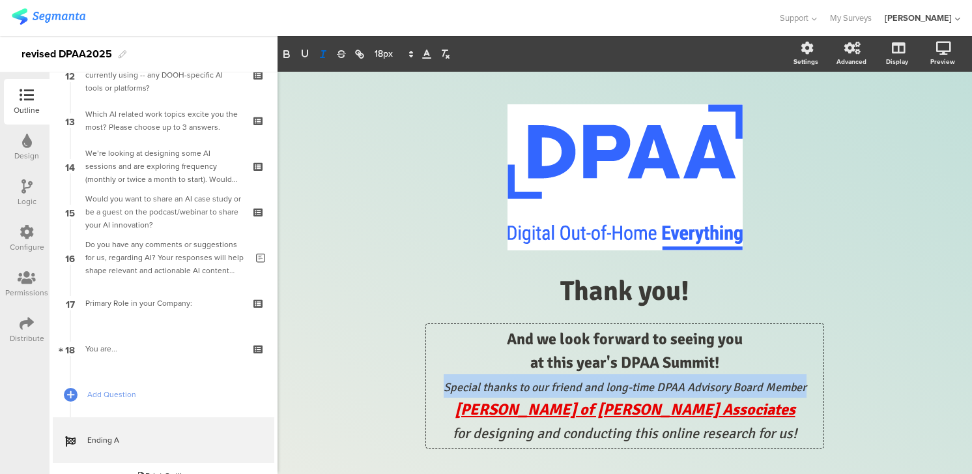
drag, startPoint x: 444, startPoint y: 387, endPoint x: 825, endPoint y: 392, distance: 380.7
click at [825, 392] on div "/ Thank you! Thank you! And we look forward to seeing you ﻿at this year's DPAA …" at bounding box center [624, 274] width 521 height 379
click at [285, 54] on icon "button" at bounding box center [286, 55] width 5 height 3
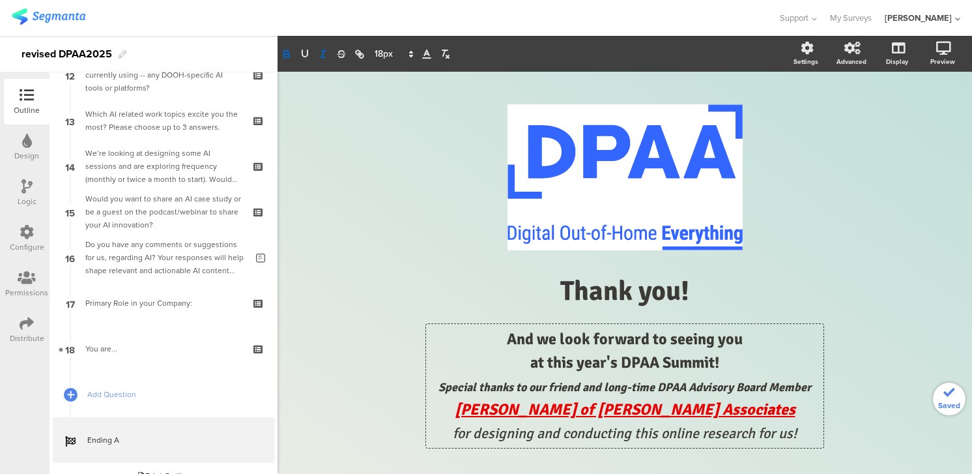
click at [332, 179] on div "/ Thank you! Thank you! And we look forward to seeing you ﻿at this year's DPAA …" at bounding box center [625, 274] width 695 height 405
drag, startPoint x: 633, startPoint y: 435, endPoint x: 476, endPoint y: 431, distance: 157.1
click at [476, 431] on div "And we look forward to seeing you ﻿at this year's DPAA Summit! Special thanks t…" at bounding box center [625, 386] width 398 height 124
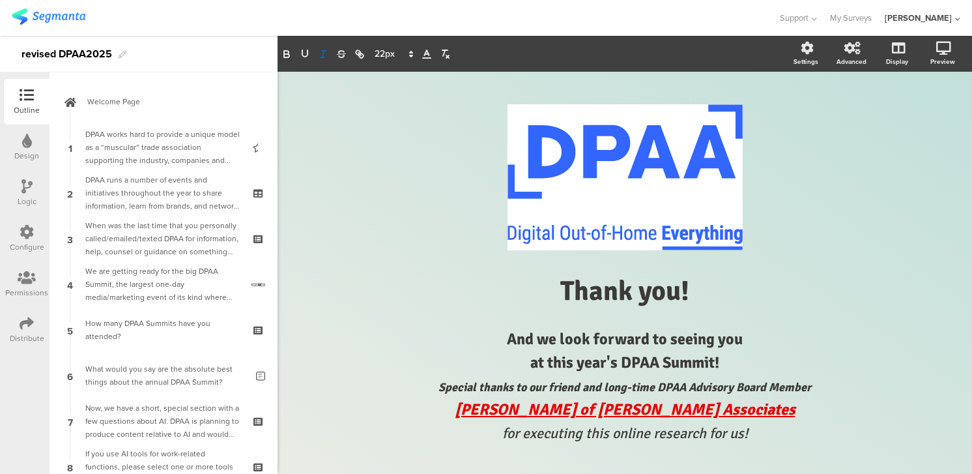
click at [70, 16] on img at bounding box center [49, 16] width 74 height 16
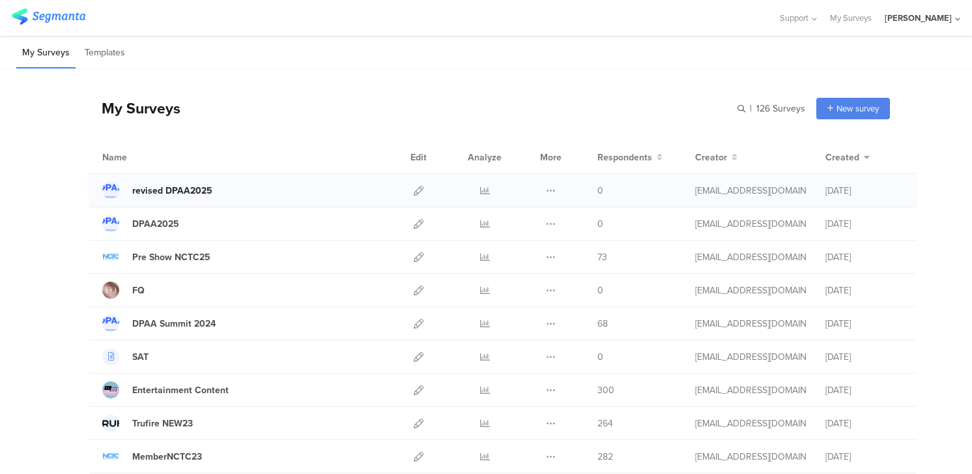
click at [182, 190] on div "revised DPAA2025" at bounding box center [172, 191] width 80 height 14
click at [422, 186] on icon at bounding box center [419, 191] width 10 height 10
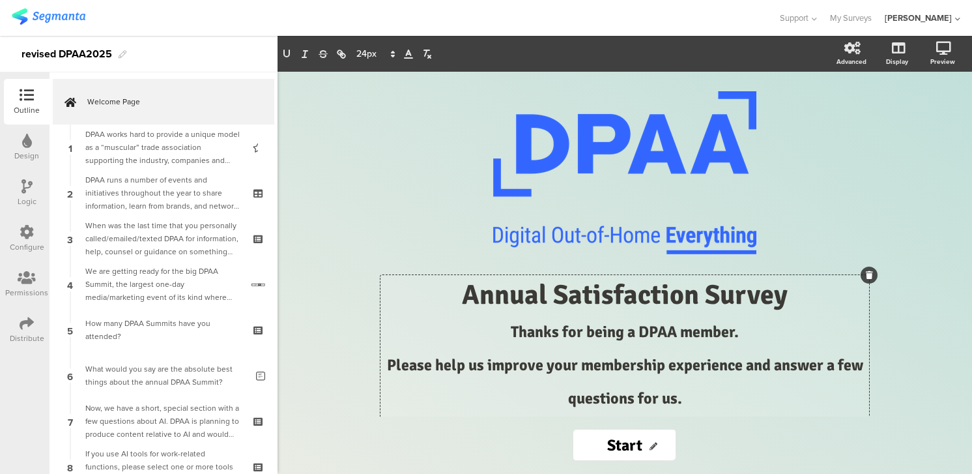
scroll to position [51, 0]
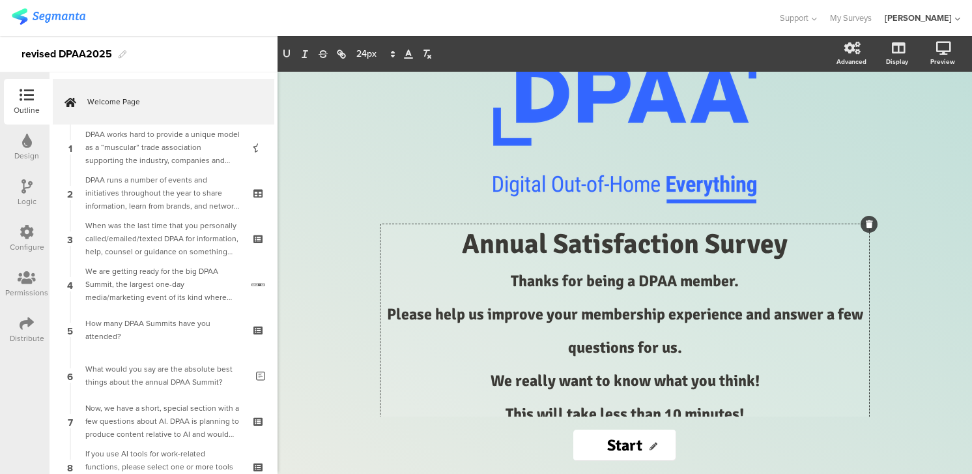
click at [746, 369] on div "Annual Satisfaction Survey Thanks for being a DPAA member. Please help us impro…" at bounding box center [625, 343] width 489 height 239
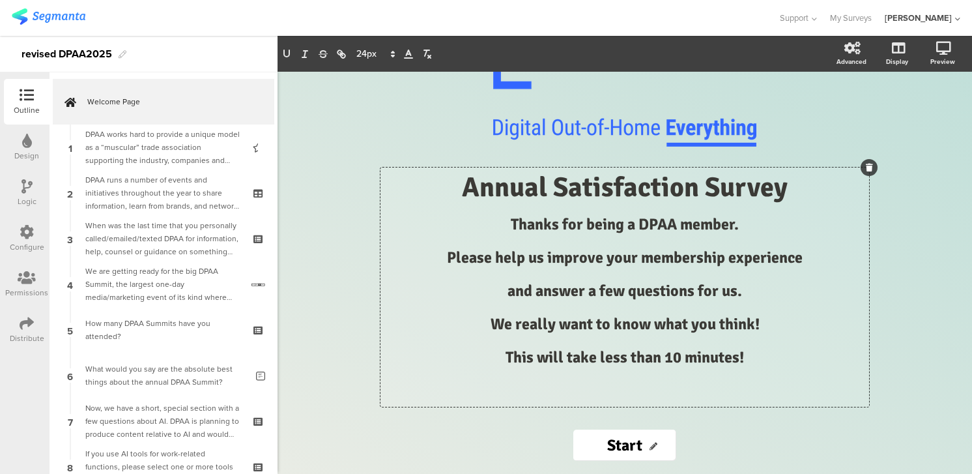
scroll to position [110, 0]
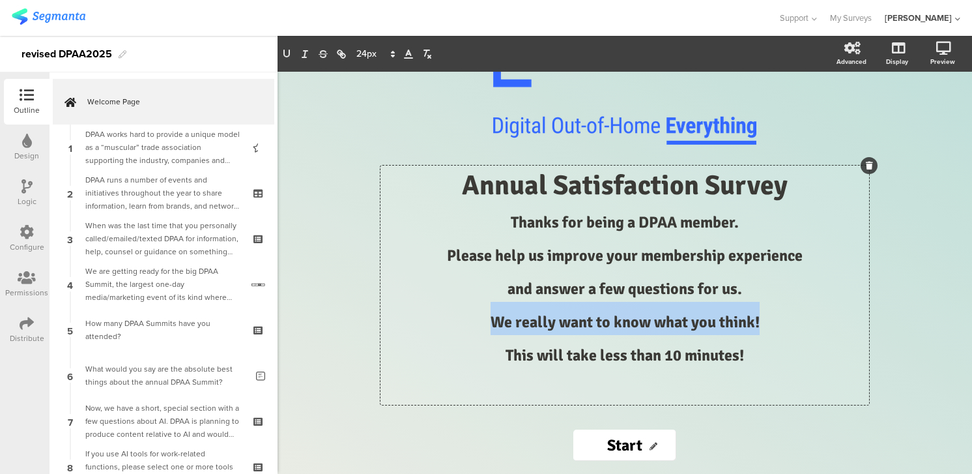
drag, startPoint x: 486, startPoint y: 323, endPoint x: 778, endPoint y: 319, distance: 292.7
click at [778, 319] on p "We really want to know what you think!" at bounding box center [625, 318] width 482 height 33
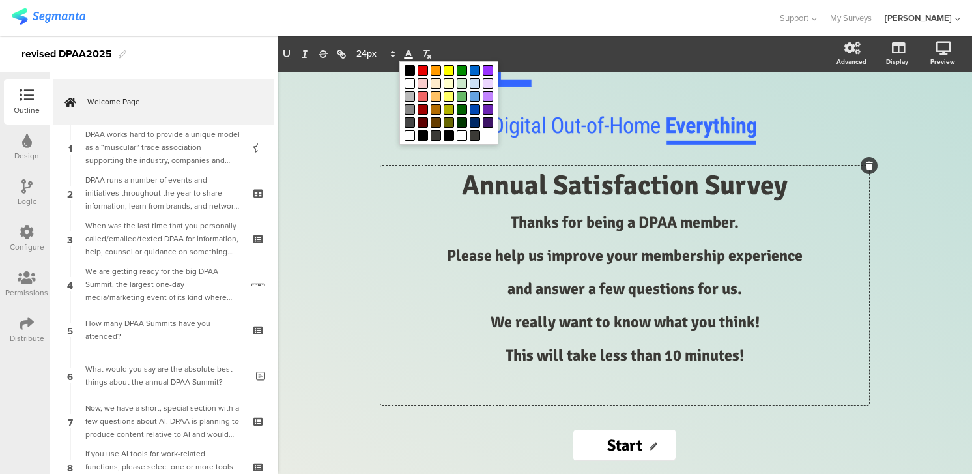
click at [410, 55] on icon at bounding box center [409, 54] width 12 height 12
click at [475, 70] on span at bounding box center [475, 70] width 10 height 10
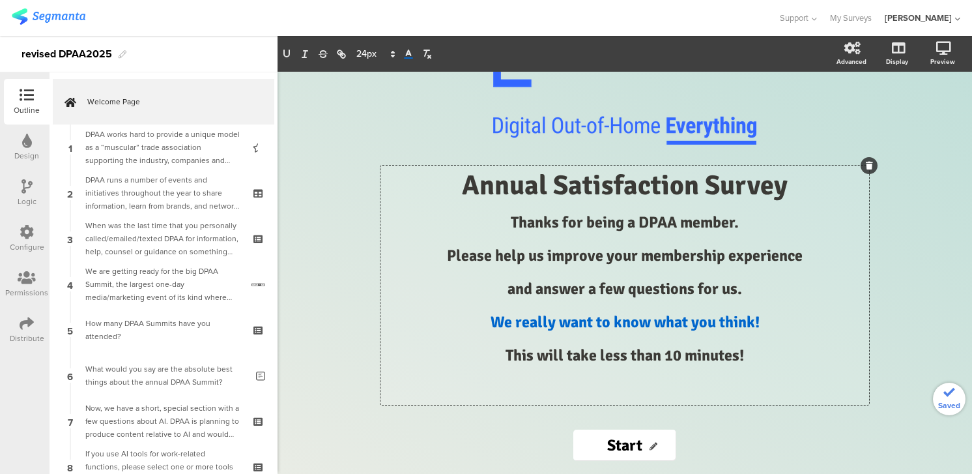
click at [387, 185] on p "Annual Satisfaction Survey" at bounding box center [625, 185] width 482 height 33
click at [53, 12] on img at bounding box center [49, 16] width 74 height 16
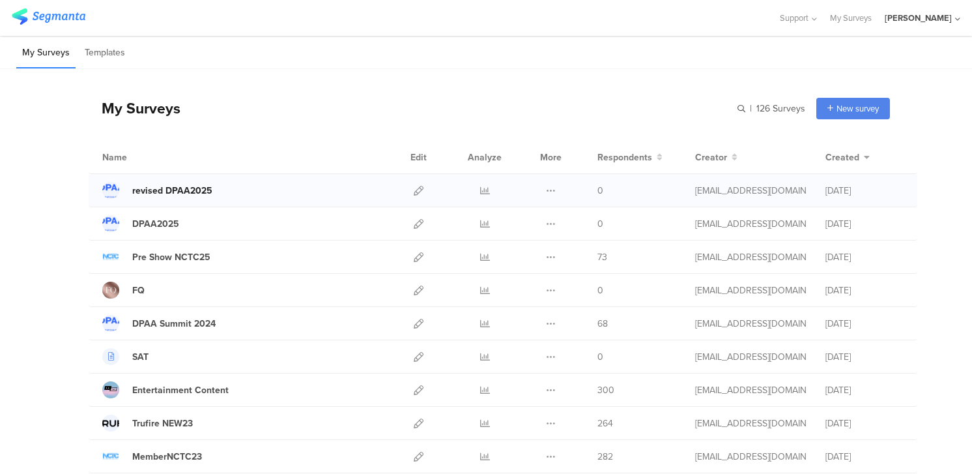
click at [177, 192] on div "revised DPAA2025" at bounding box center [172, 191] width 80 height 14
